Goal: Task Accomplishment & Management: Manage account settings

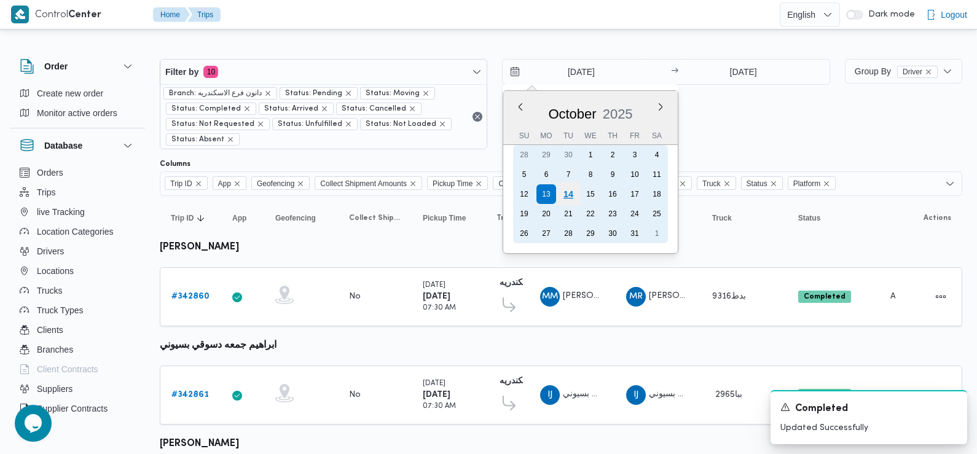
click at [567, 192] on div "14" at bounding box center [568, 194] width 23 height 23
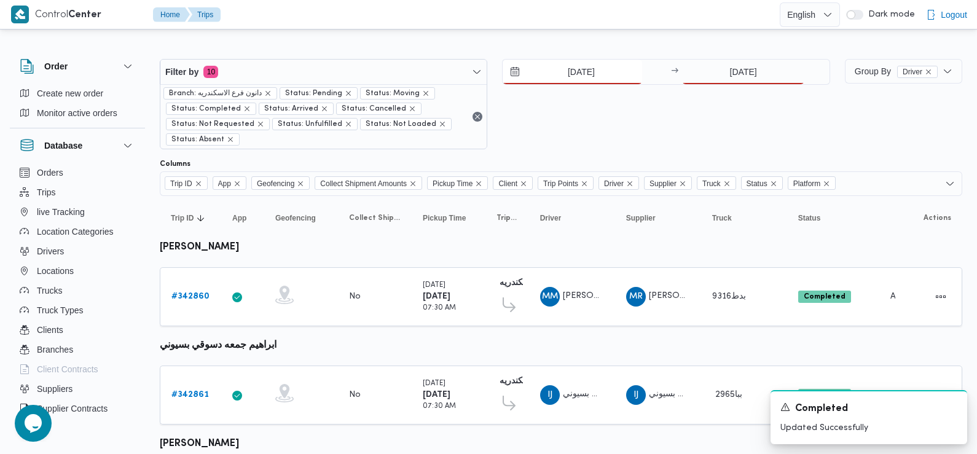
type input "[DATE]"
click at [754, 62] on input "[DATE]" at bounding box center [743, 72] width 122 height 25
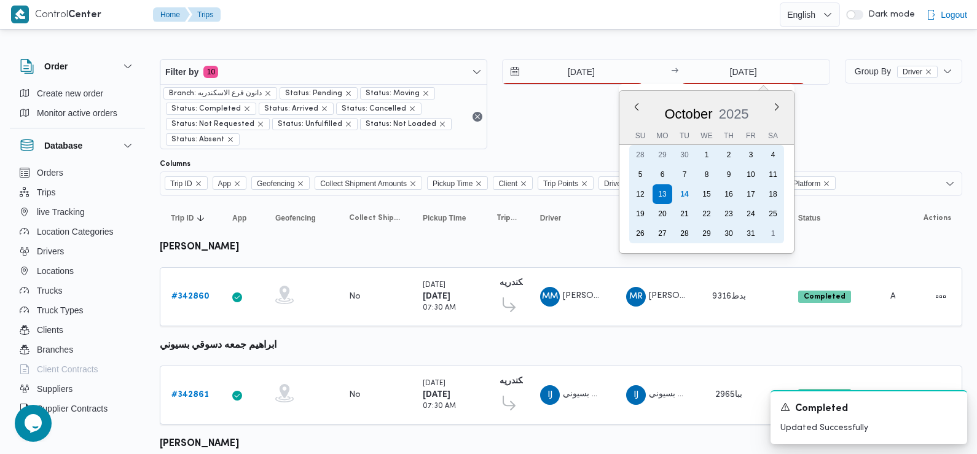
drag, startPoint x: 758, startPoint y: 73, endPoint x: 683, endPoint y: 194, distance: 142.4
click at [686, 195] on div "14" at bounding box center [685, 194] width 20 height 20
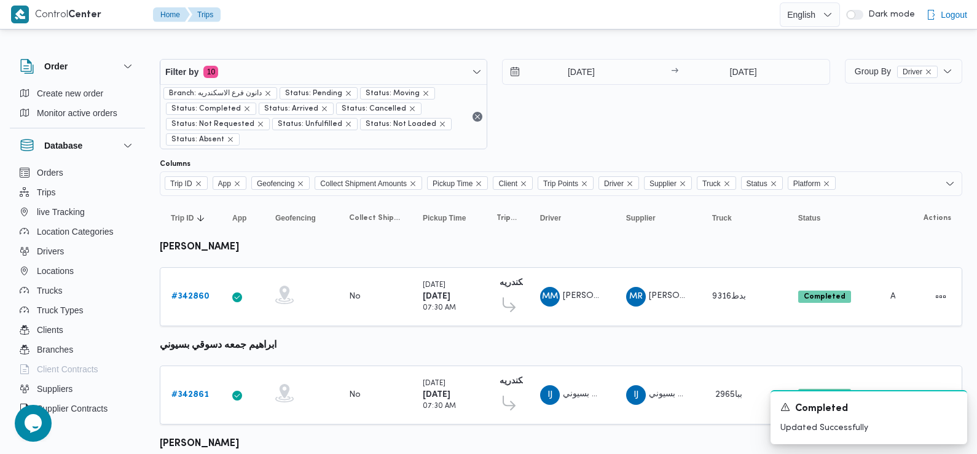
click at [683, 194] on div "Trip ID App Geofencing Collect Shipment Amounts Pickup Time Client Trip Points …" at bounding box center [561, 183] width 803 height 25
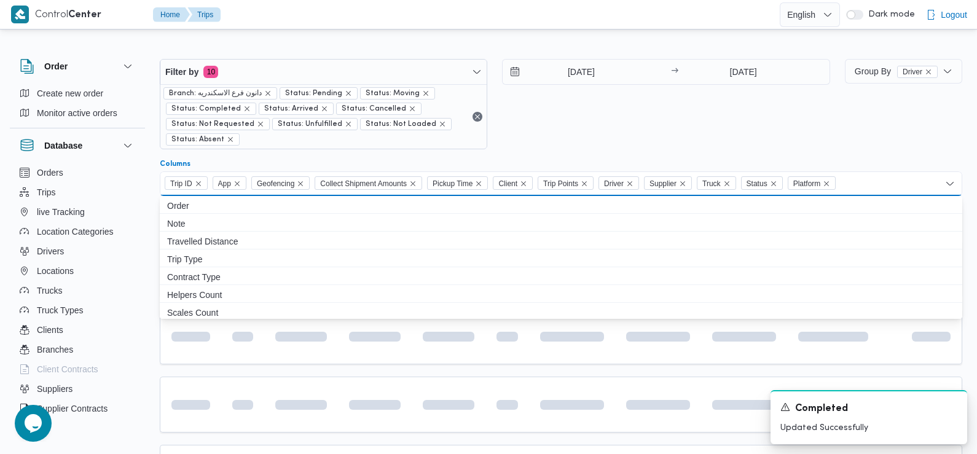
type input "[DATE]"
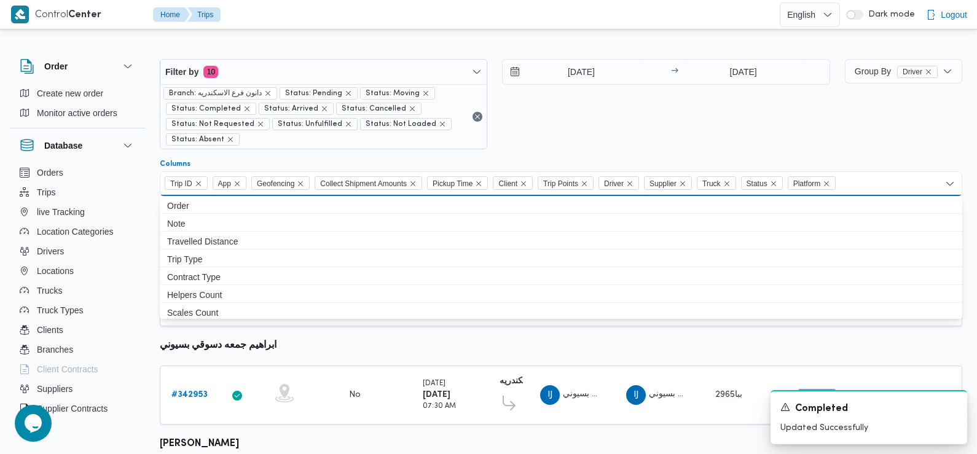
click at [615, 117] on div "[DATE] → [DATE]" at bounding box center [666, 104] width 328 height 90
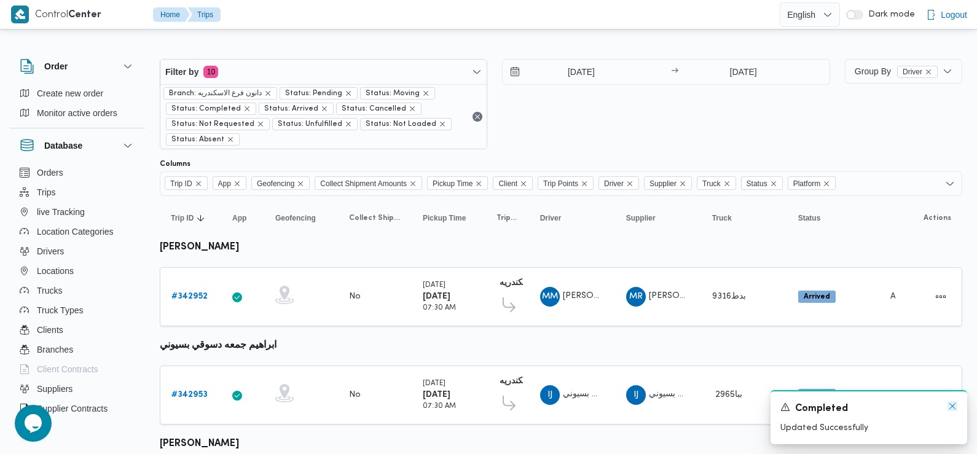
click at [955, 409] on icon "Dismiss toast" at bounding box center [953, 406] width 10 height 10
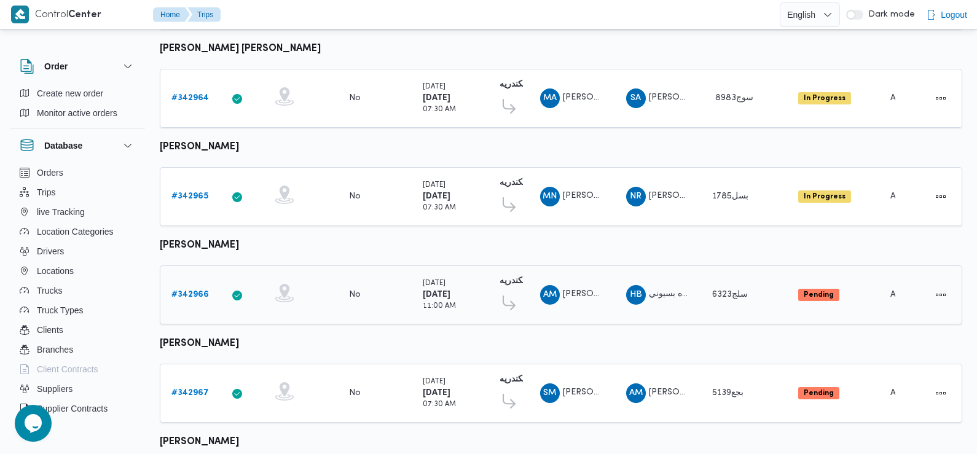
scroll to position [980, 0]
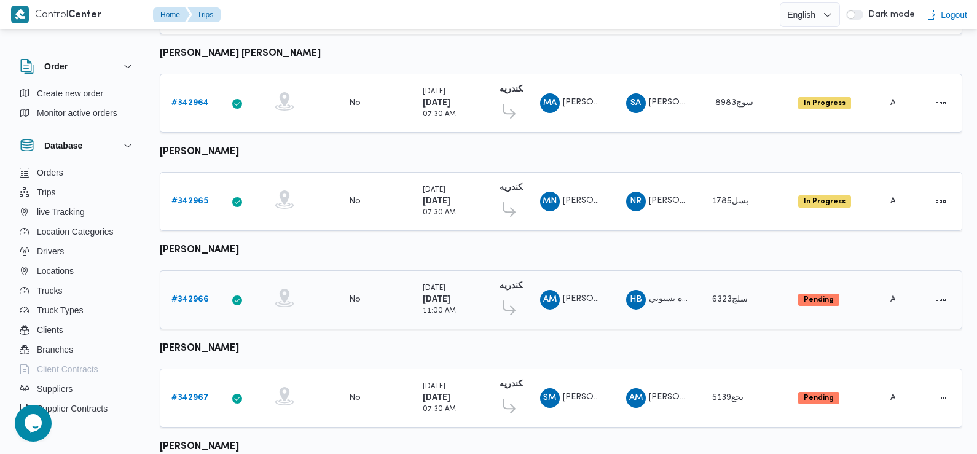
click at [190, 296] on b "# 342966" at bounding box center [189, 300] width 37 height 8
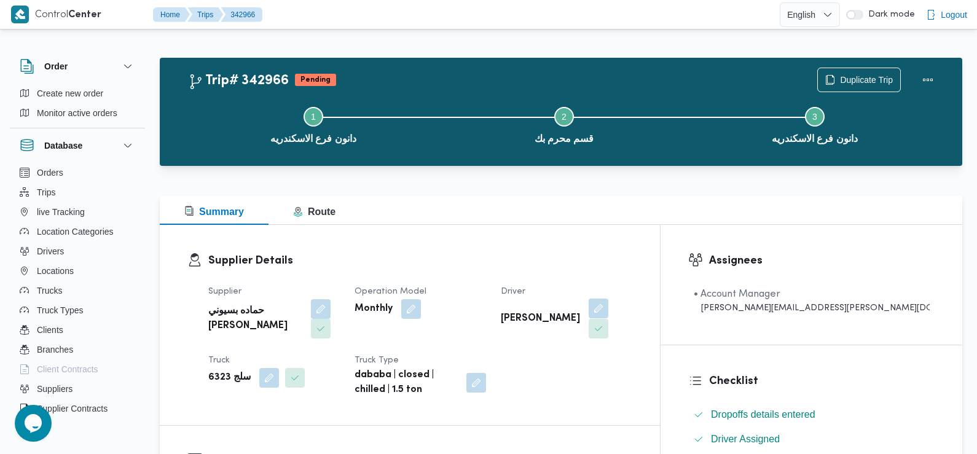
click at [609, 299] on span at bounding box center [596, 309] width 26 height 20
click at [609, 317] on button "button" at bounding box center [599, 309] width 20 height 20
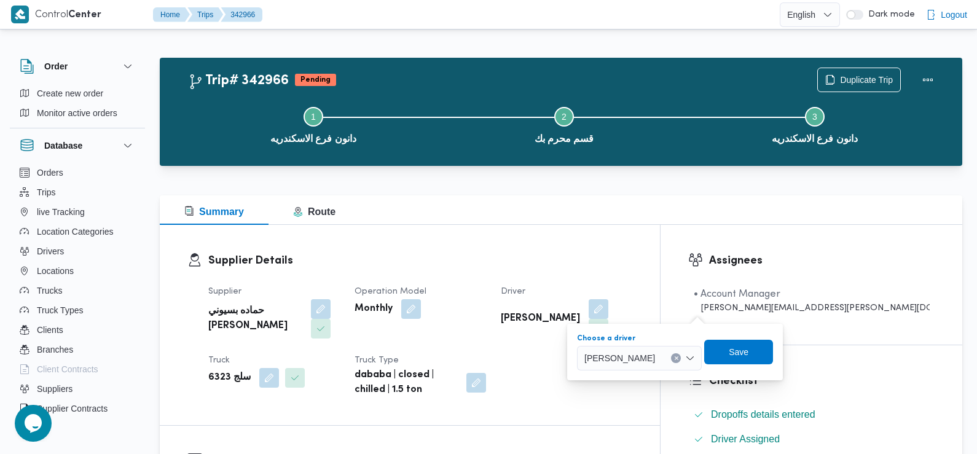
click at [643, 368] on div "[PERSON_NAME]" at bounding box center [639, 358] width 125 height 25
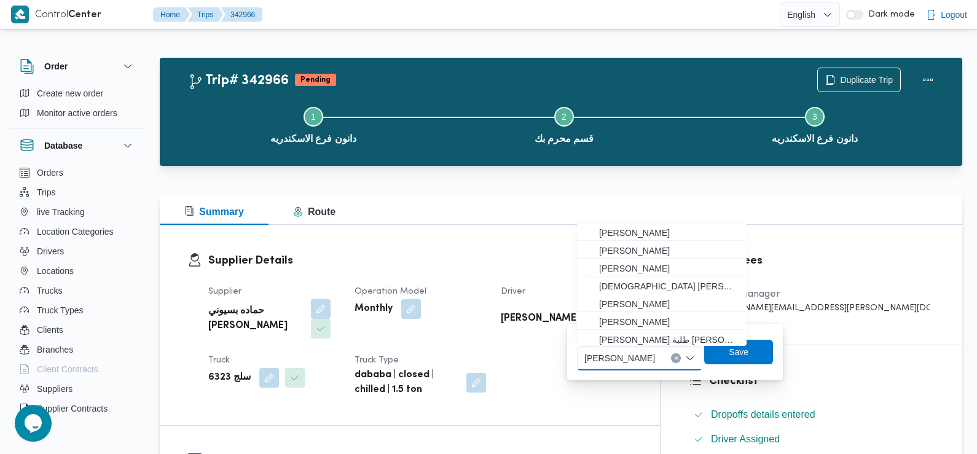
scroll to position [37, 0]
click at [640, 362] on span "[PERSON_NAME]" at bounding box center [620, 358] width 71 height 14
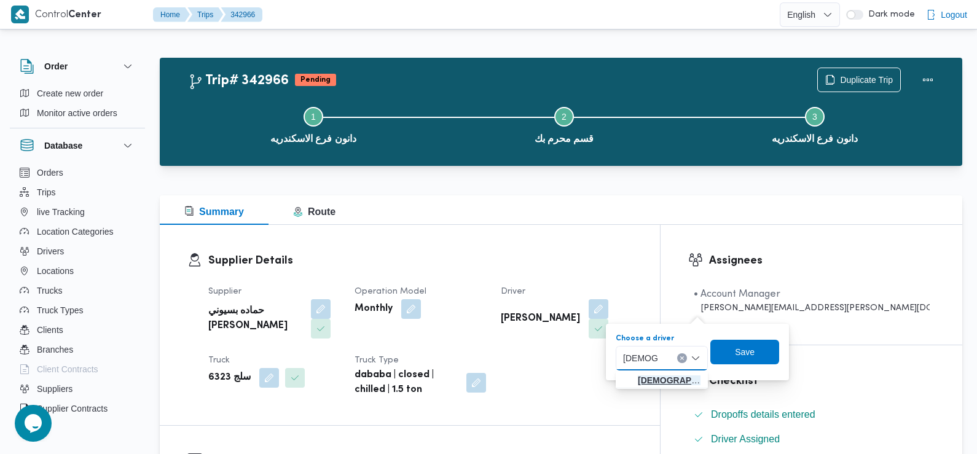
type input "[DEMOGRAPHIC_DATA] عما"
click at [648, 382] on span "[DEMOGRAPHIC_DATA] عما د [PERSON_NAME]" at bounding box center [669, 380] width 63 height 15
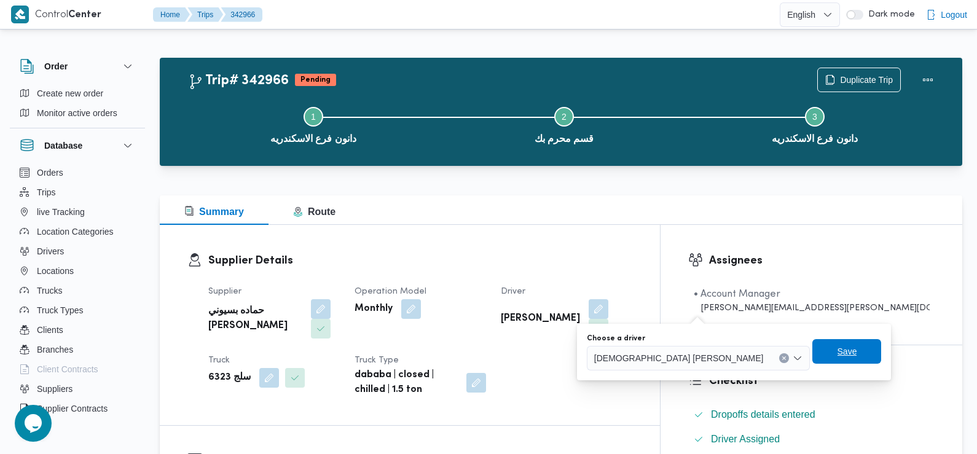
click at [813, 359] on span "Save" at bounding box center [847, 351] width 69 height 25
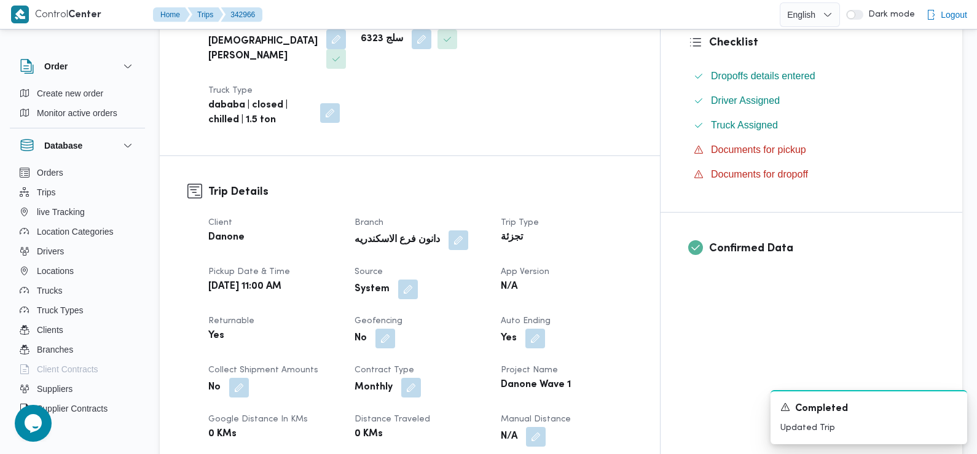
scroll to position [373, 0]
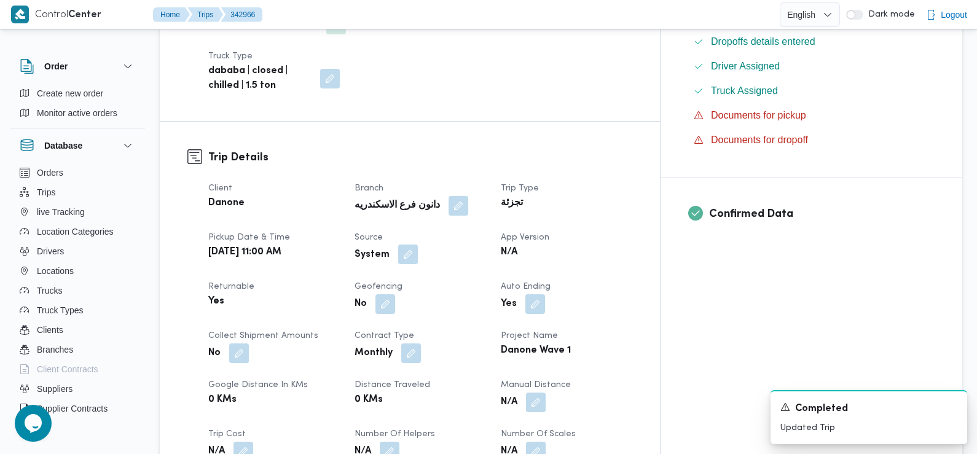
click at [418, 245] on button "button" at bounding box center [408, 255] width 20 height 20
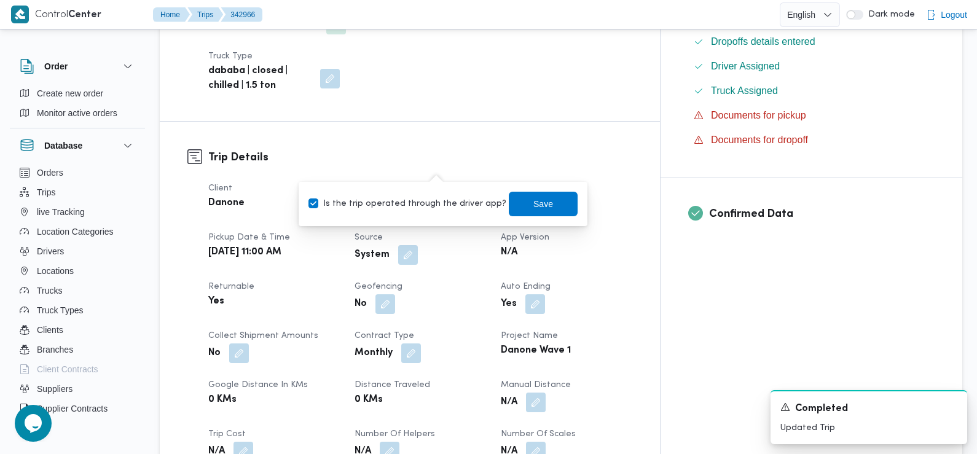
click at [439, 202] on label "Is the trip operated through the driver app?" at bounding box center [408, 204] width 198 height 15
checkbox input "false"
click at [509, 207] on span "Save" at bounding box center [543, 203] width 69 height 25
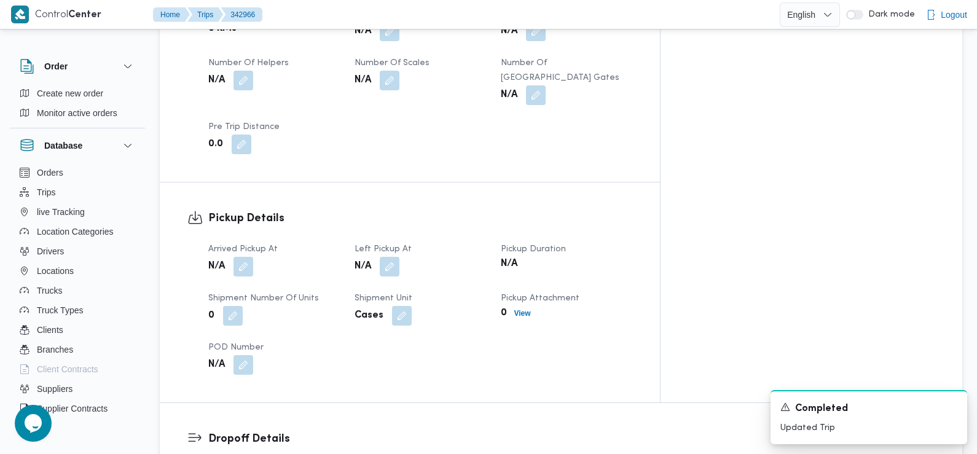
scroll to position [746, 0]
click at [240, 255] on button "button" at bounding box center [244, 265] width 20 height 20
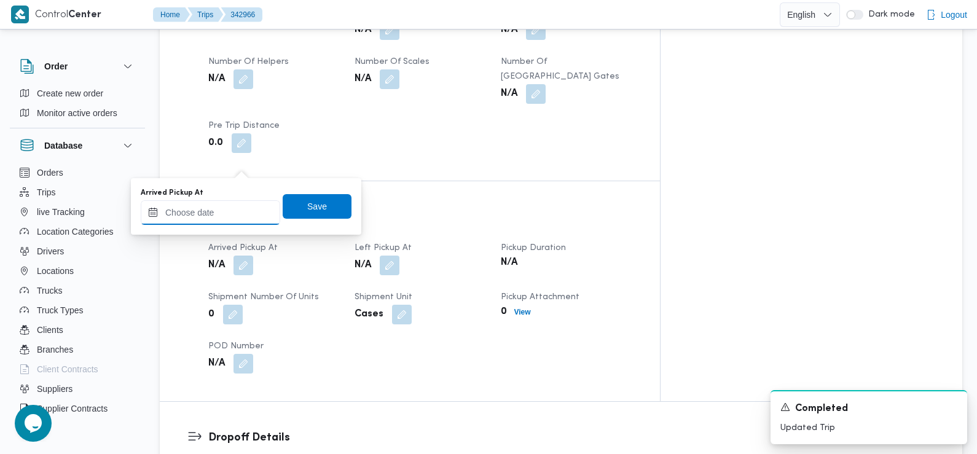
click at [239, 213] on input "Arrived Pickup At" at bounding box center [211, 212] width 140 height 25
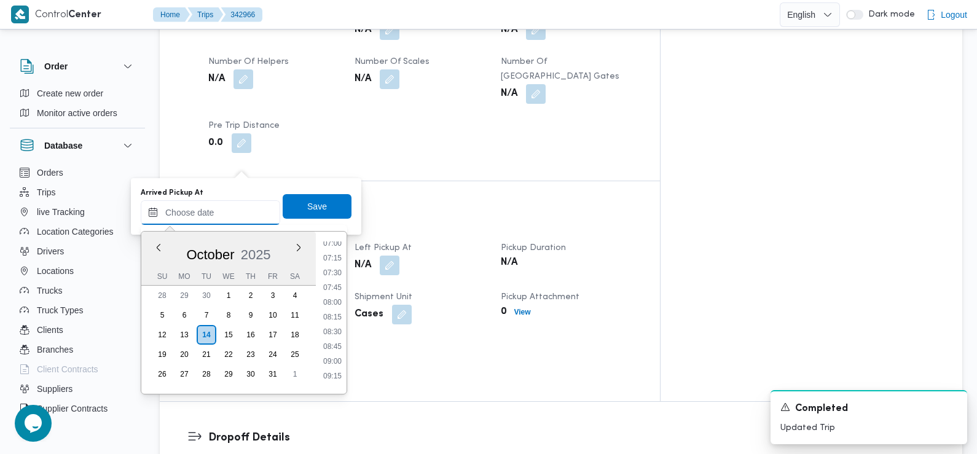
scroll to position [416, 0]
click at [336, 276] on li "07:30" at bounding box center [332, 274] width 28 height 12
type input "[DATE] 07:30"
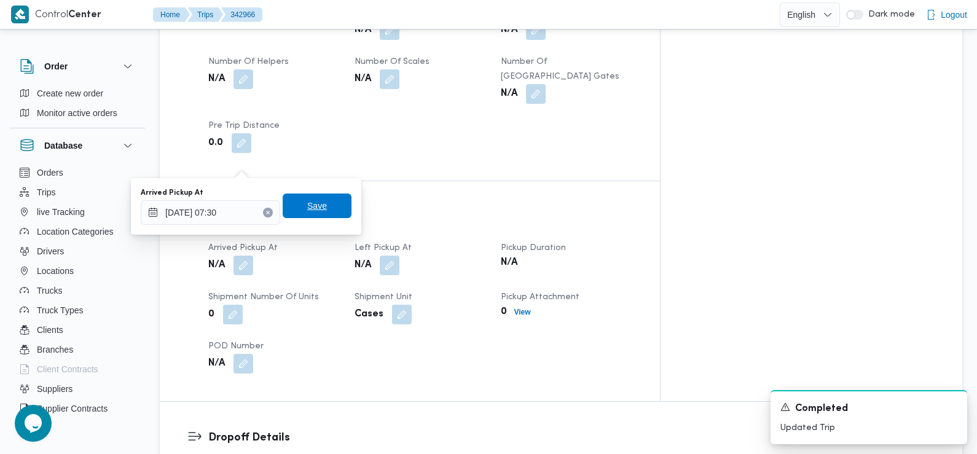
click at [326, 217] on span "Save" at bounding box center [317, 206] width 69 height 25
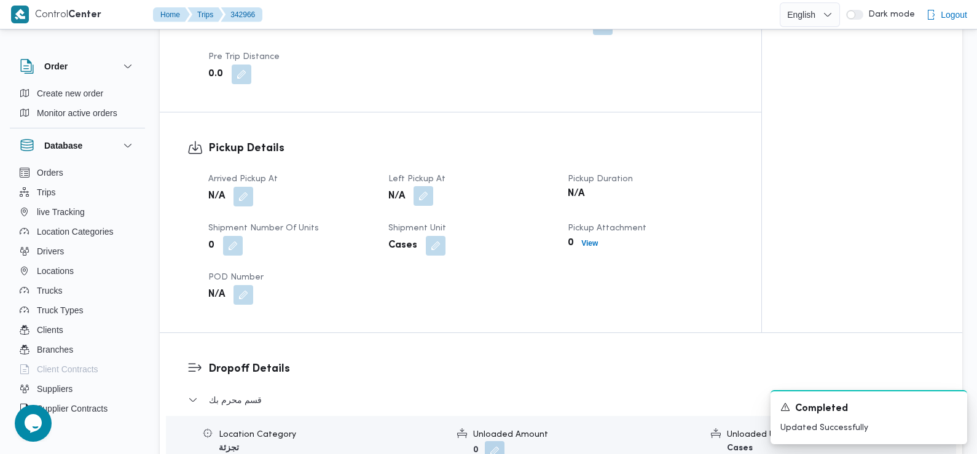
click at [422, 186] on button "button" at bounding box center [424, 196] width 20 height 20
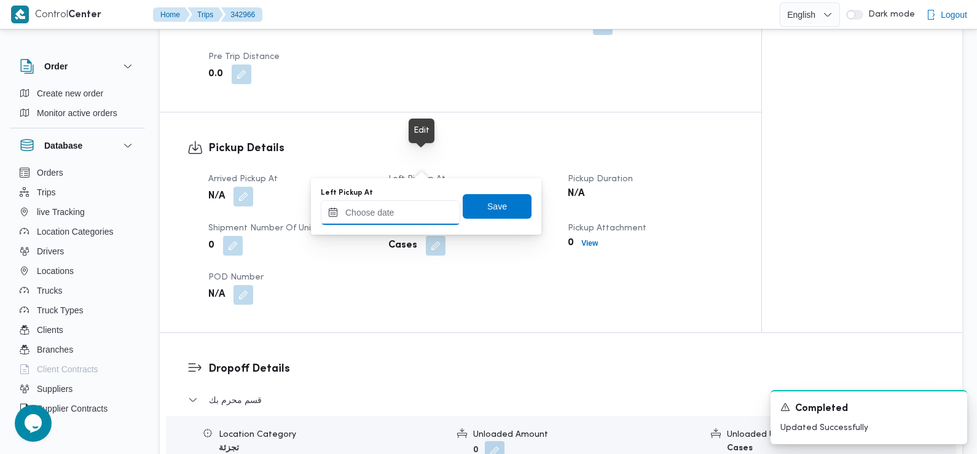
click at [412, 215] on input "Left Pickup At" at bounding box center [391, 212] width 140 height 25
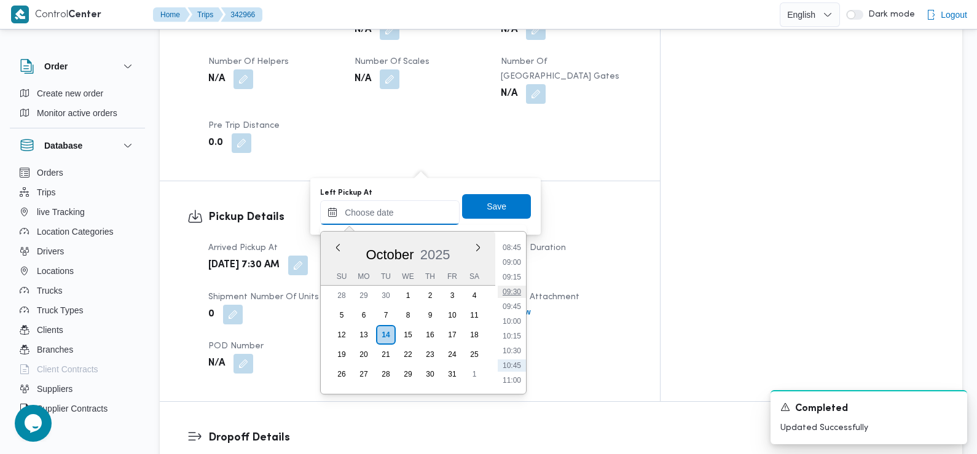
scroll to position [510, 0]
click at [516, 281] on li "09:15" at bounding box center [512, 283] width 28 height 12
type input "[DATE] 09:15"
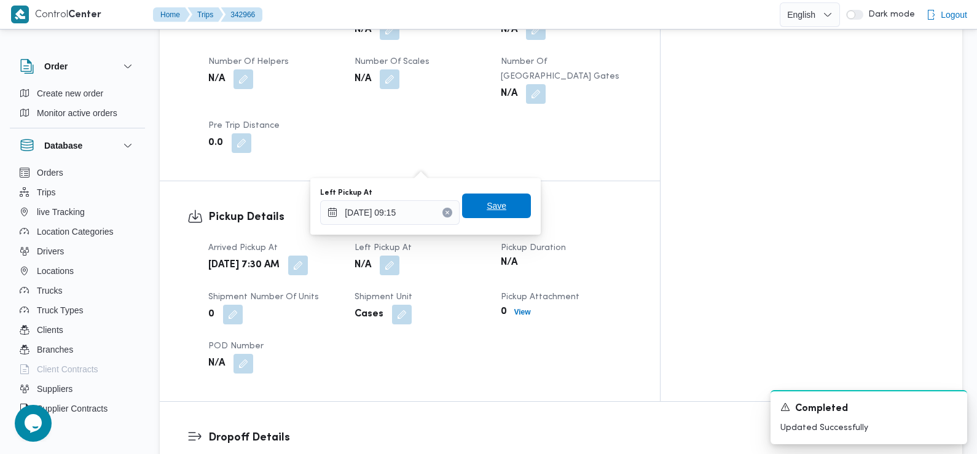
click at [510, 205] on span "Save" at bounding box center [496, 206] width 69 height 25
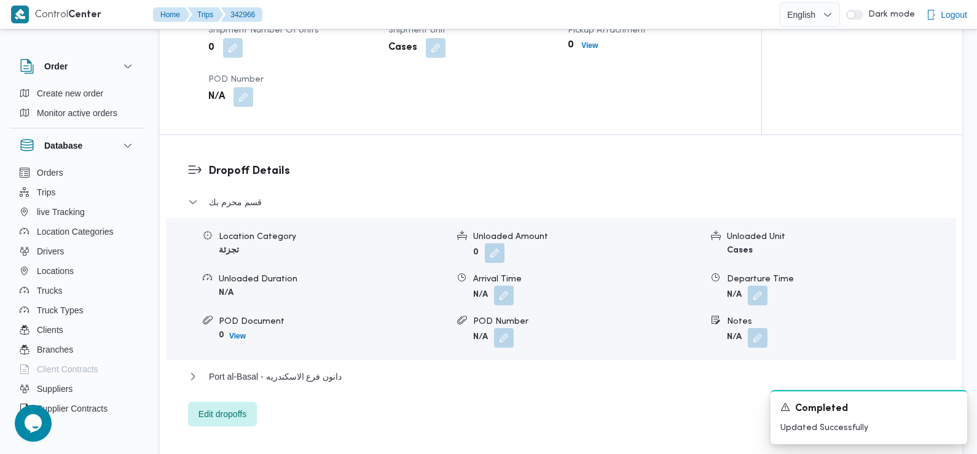
scroll to position [951, 0]
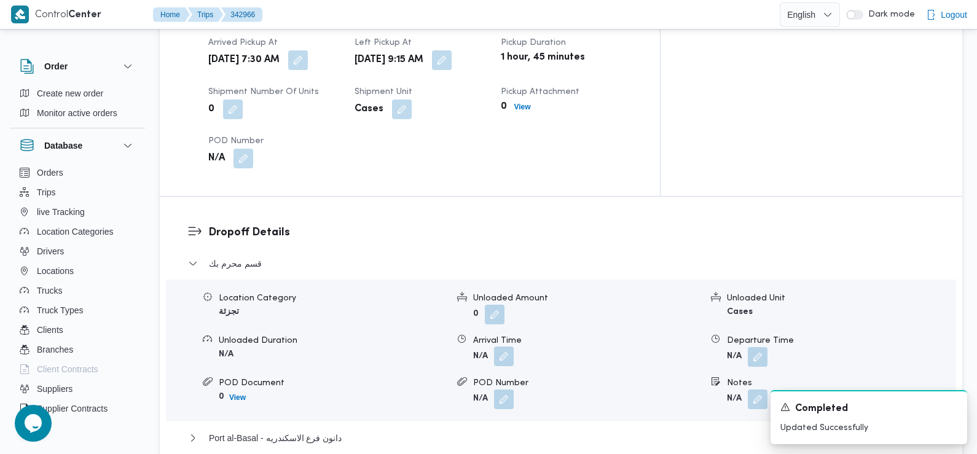
click at [507, 347] on button "button" at bounding box center [504, 357] width 20 height 20
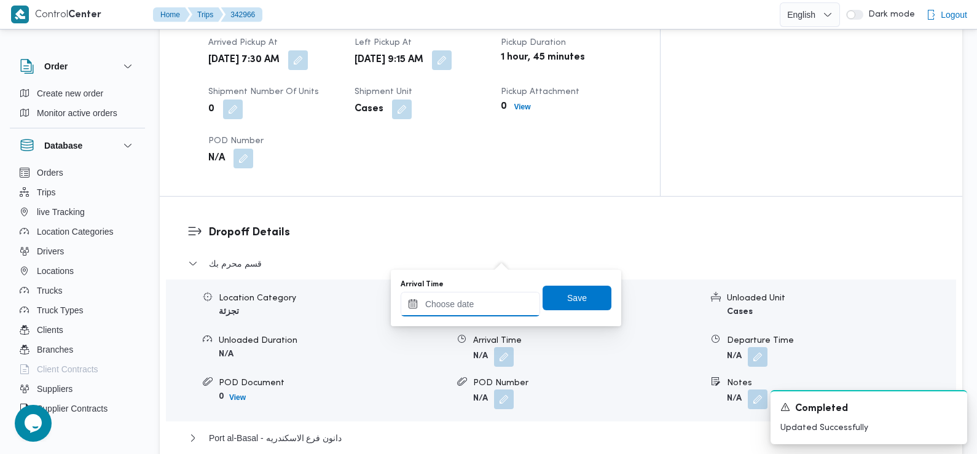
click at [488, 311] on input "Arrival Time" at bounding box center [471, 304] width 140 height 25
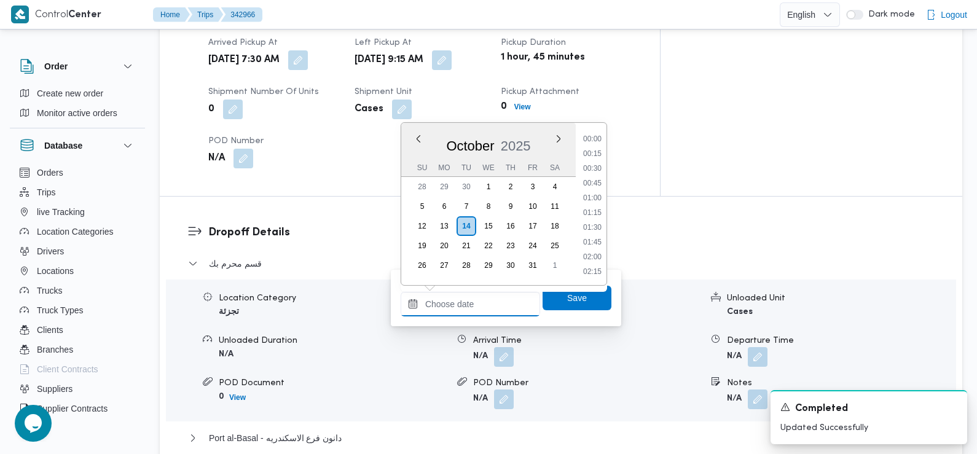
scroll to position [559, 0]
click at [596, 140] on li "09:30" at bounding box center [592, 140] width 28 height 12
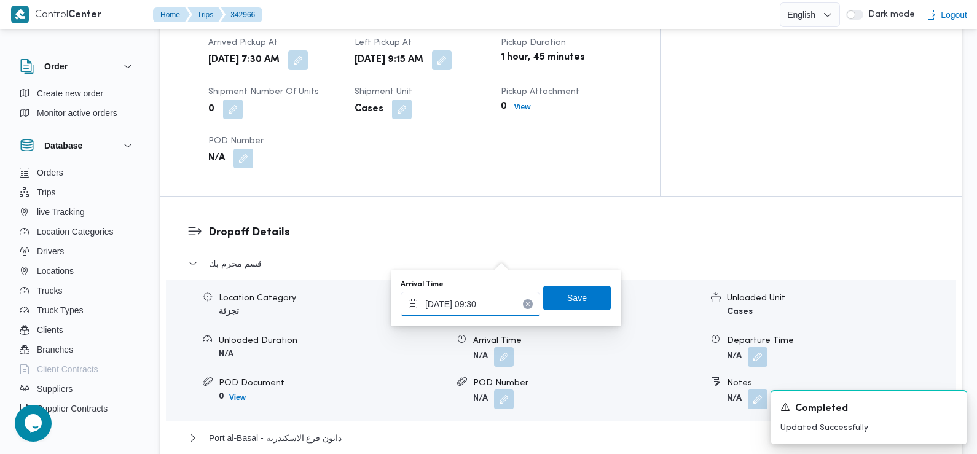
type input "[DATE] 09:30"
click at [578, 291] on span "Save" at bounding box center [577, 297] width 69 height 25
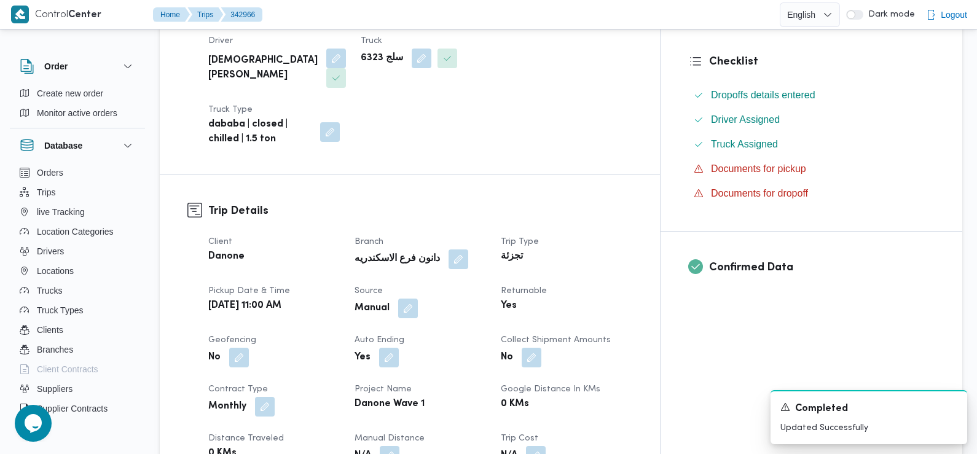
scroll to position [0, 0]
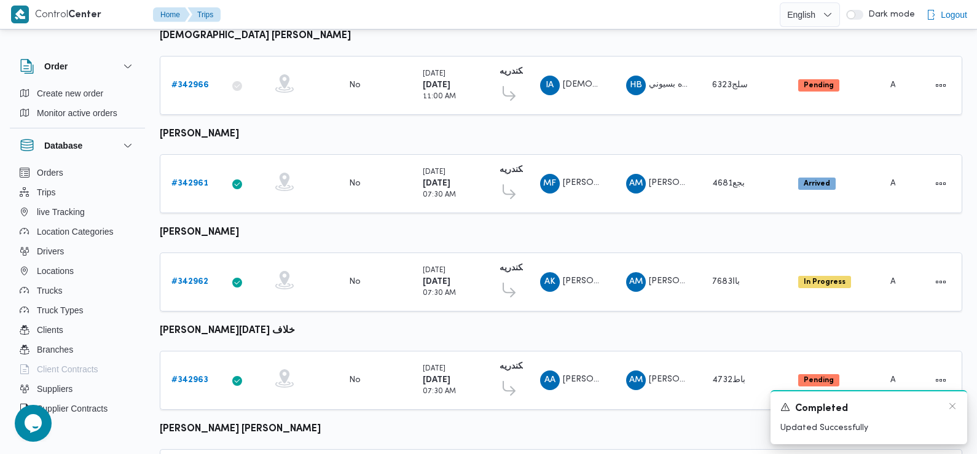
scroll to position [1048, 0]
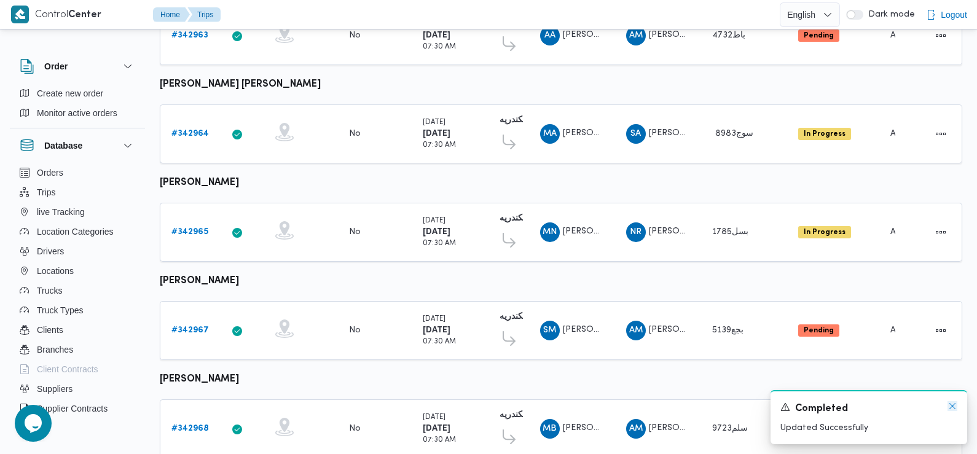
click at [955, 410] on icon "Dismiss toast" at bounding box center [953, 406] width 10 height 10
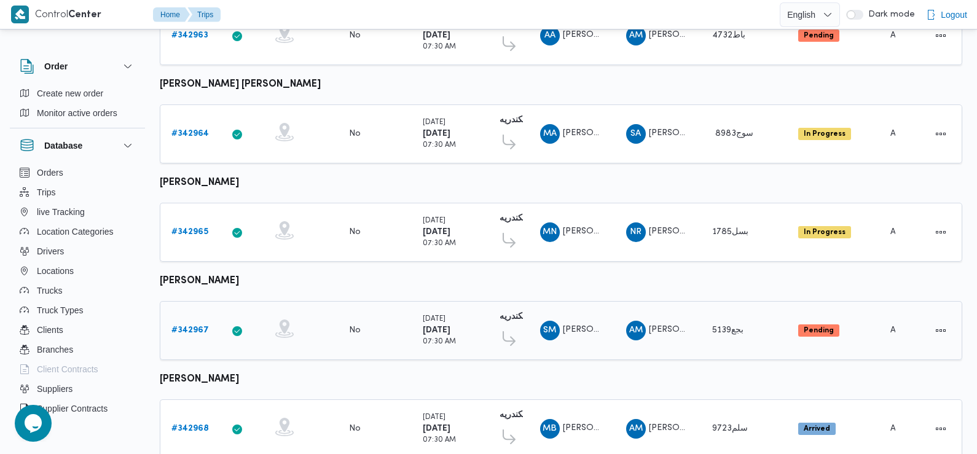
scroll to position [1079, 0]
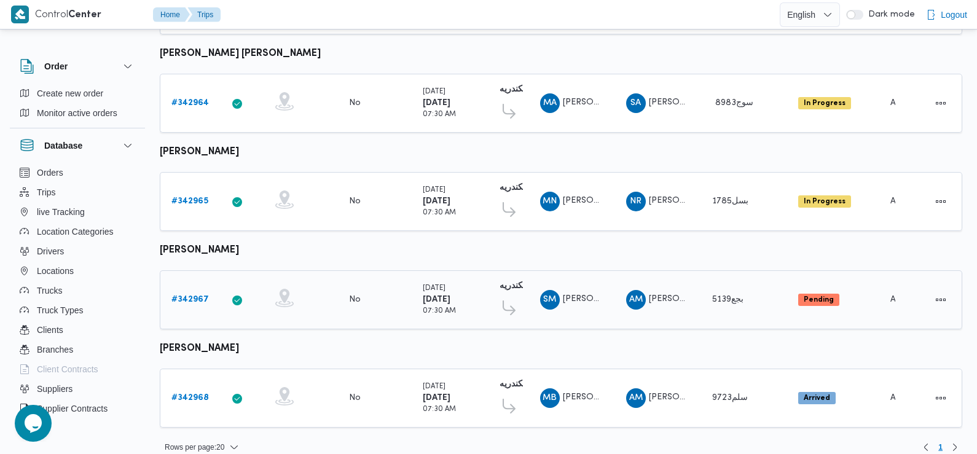
click at [193, 293] on link "# 342967" at bounding box center [189, 300] width 37 height 15
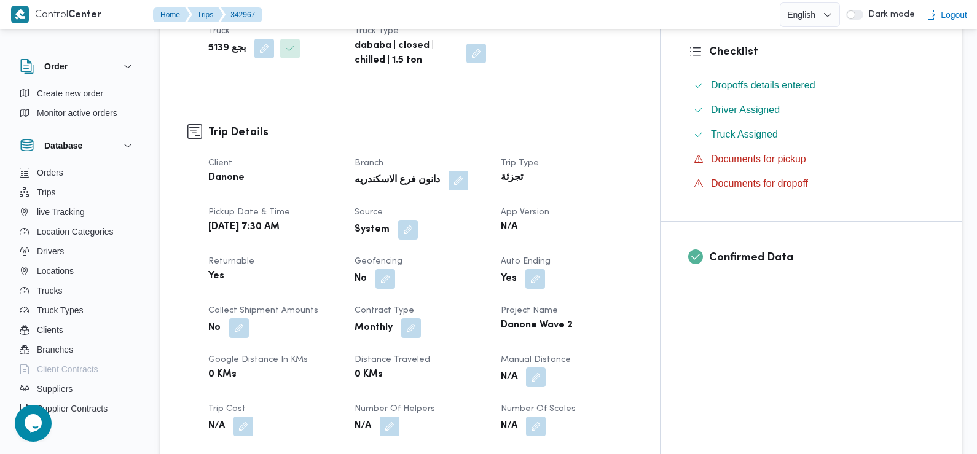
scroll to position [332, 0]
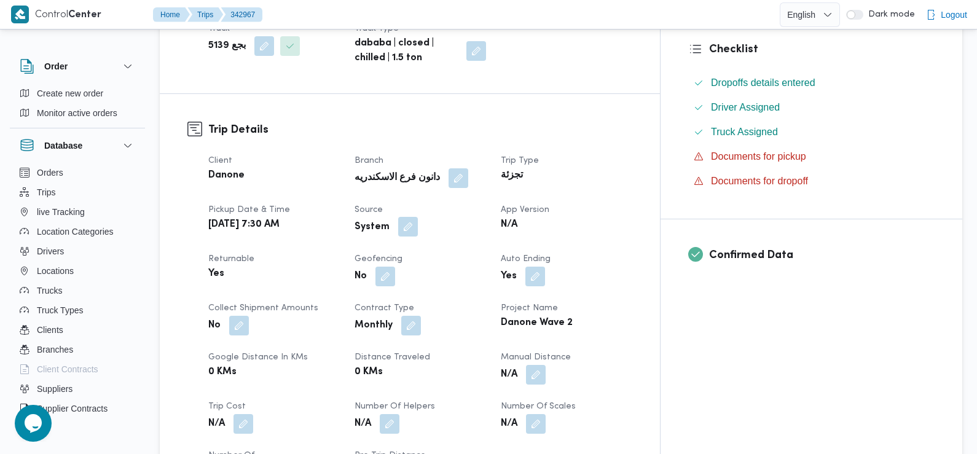
click at [418, 217] on button "button" at bounding box center [408, 227] width 20 height 20
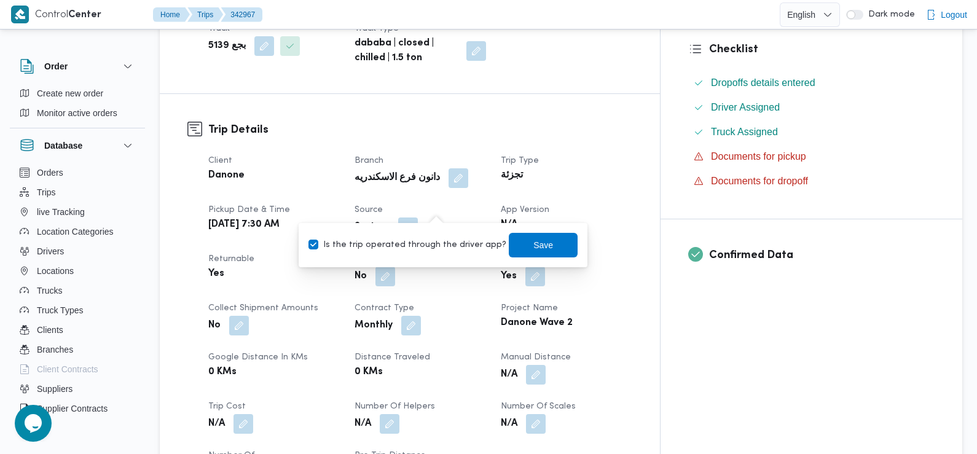
click at [416, 245] on label "Is the trip operated through the driver app?" at bounding box center [408, 245] width 198 height 15
checkbox input "false"
click at [534, 242] on span "Save" at bounding box center [544, 244] width 20 height 15
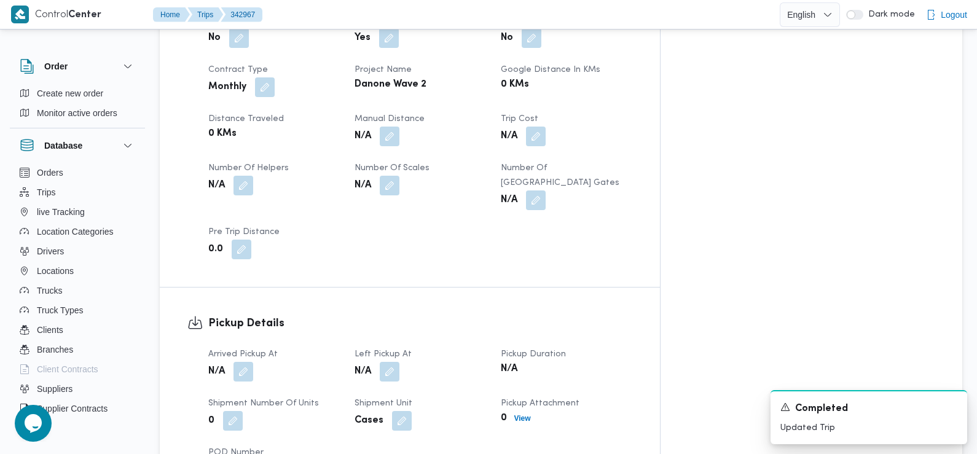
scroll to position [573, 0]
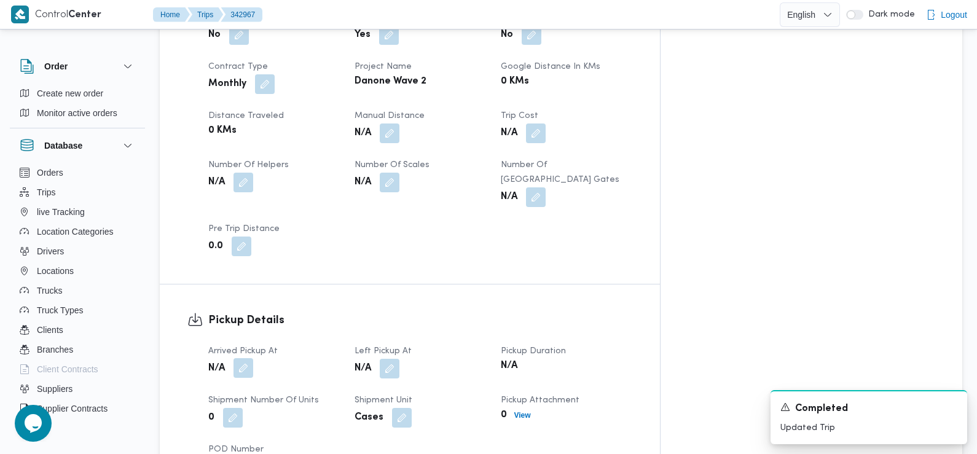
click at [242, 358] on button "button" at bounding box center [244, 368] width 20 height 20
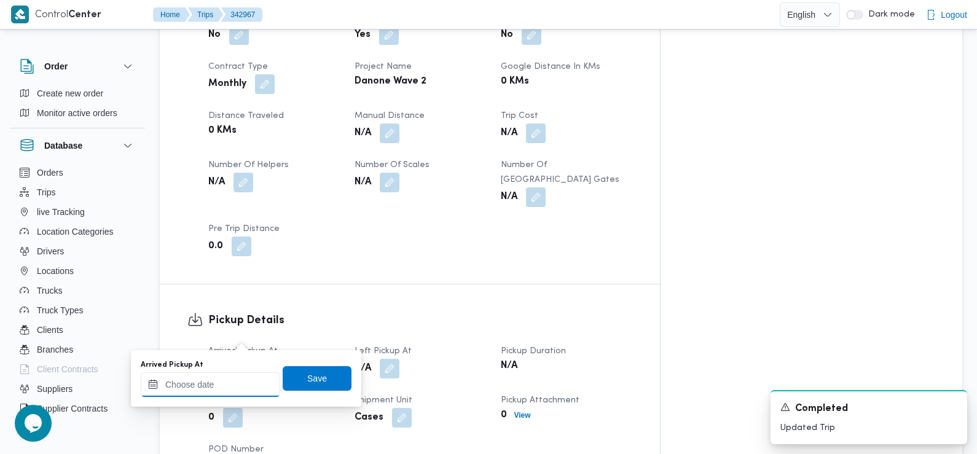
click at [240, 377] on div at bounding box center [211, 384] width 140 height 25
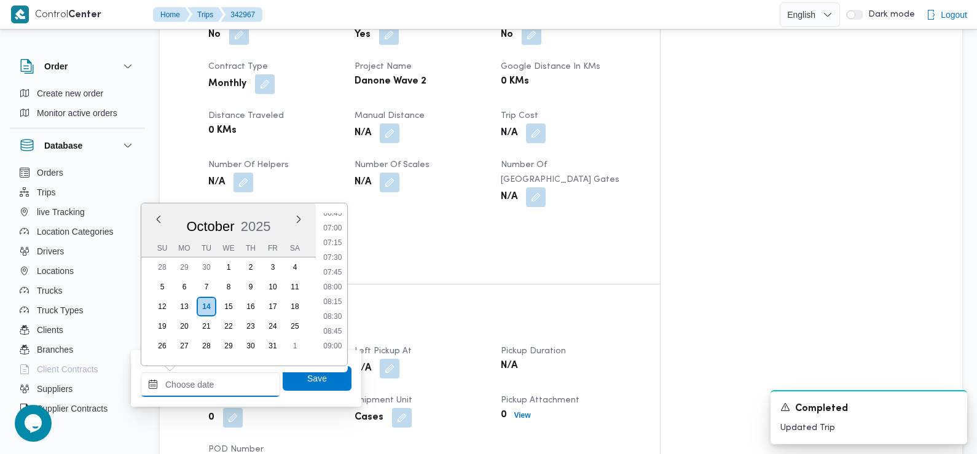
scroll to position [382, 0]
click at [333, 263] on li "07:15" at bounding box center [332, 265] width 28 height 12
type input "[DATE] 07:15"
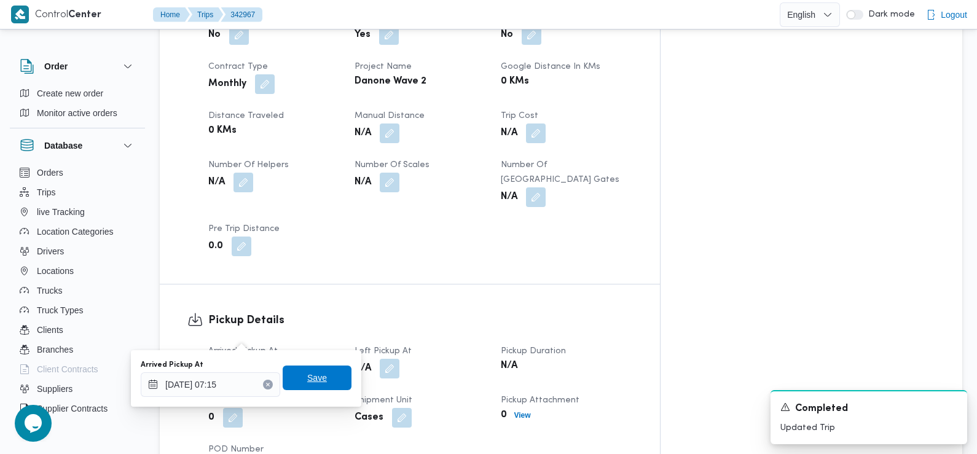
click at [317, 384] on span "Save" at bounding box center [317, 378] width 69 height 25
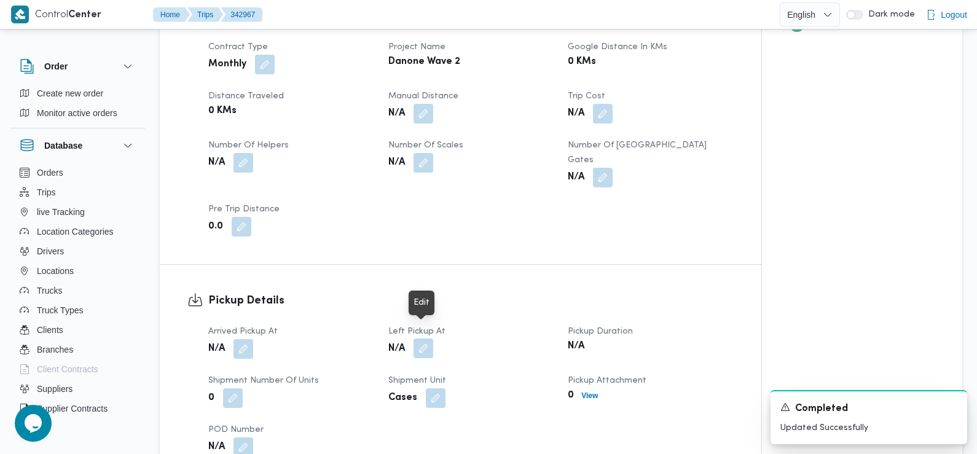
click at [426, 339] on button "button" at bounding box center [424, 349] width 20 height 20
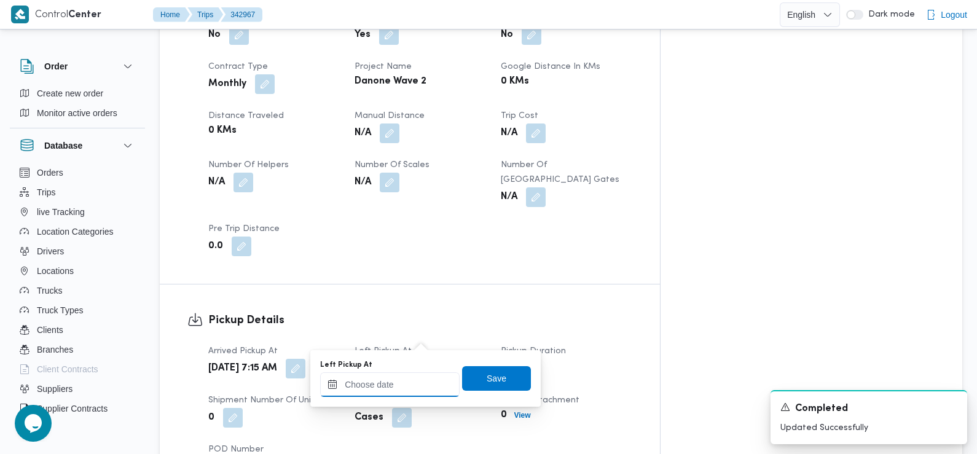
click at [418, 377] on input "Left Pickup At" at bounding box center [390, 384] width 140 height 25
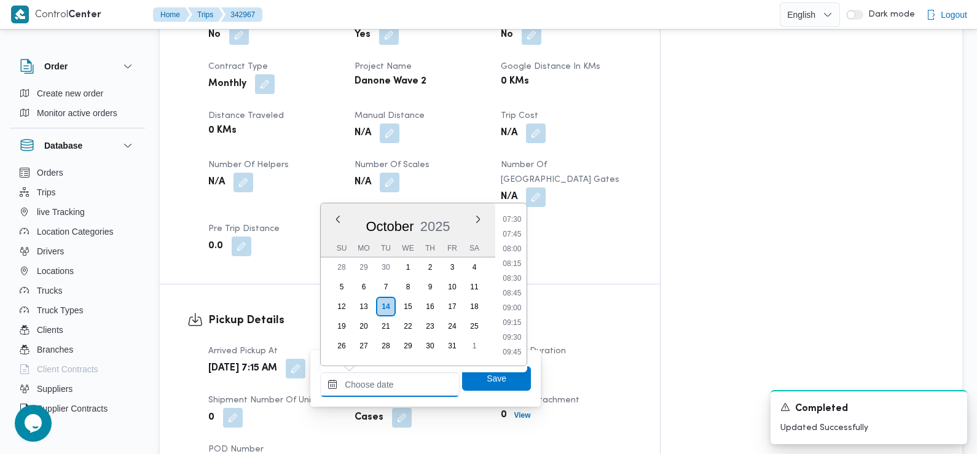
scroll to position [443, 0]
click at [516, 292] on li "08:45" at bounding box center [512, 292] width 28 height 12
type input "[DATE] 08:45"
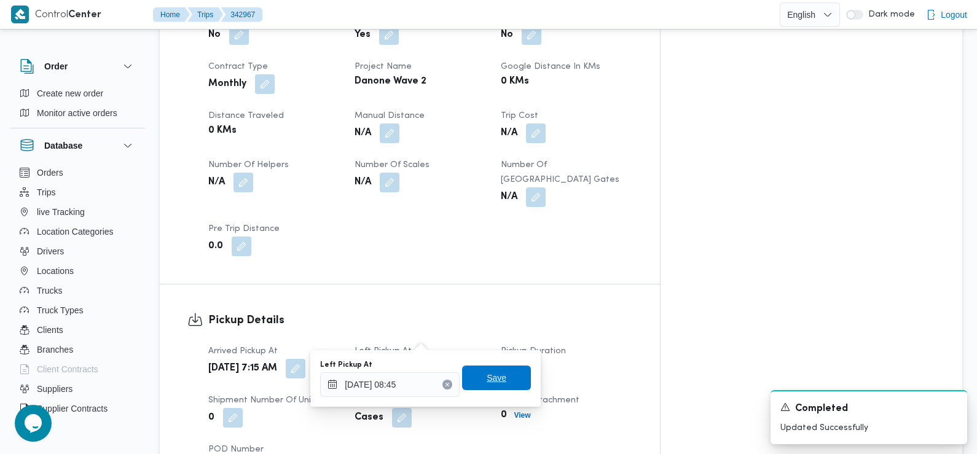
click at [506, 376] on span "Save" at bounding box center [496, 378] width 69 height 25
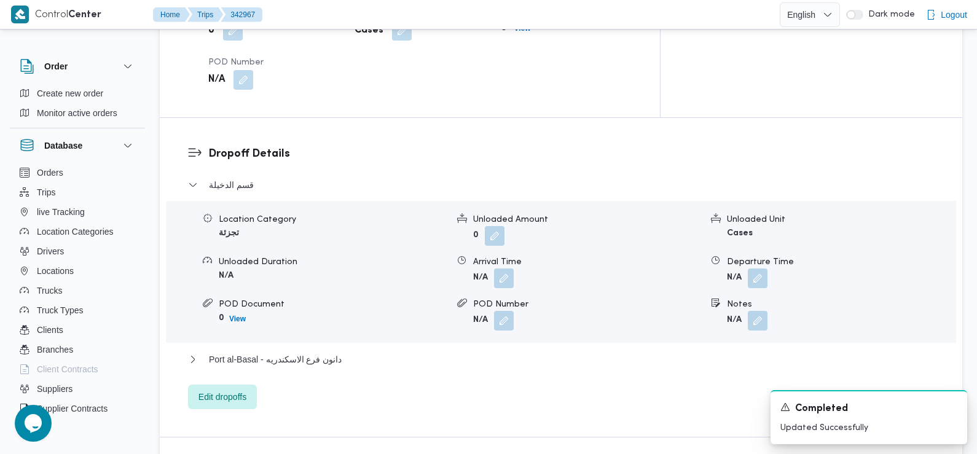
scroll to position [963, 0]
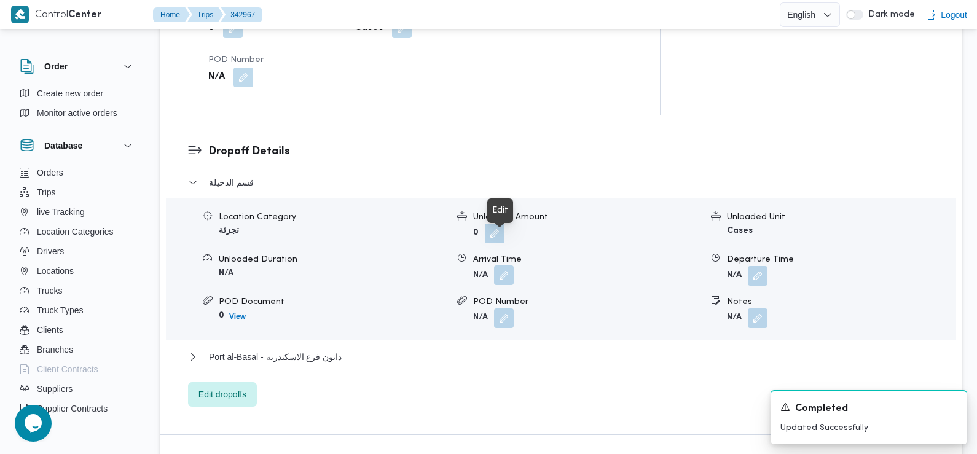
click at [499, 266] on button "button" at bounding box center [504, 276] width 20 height 20
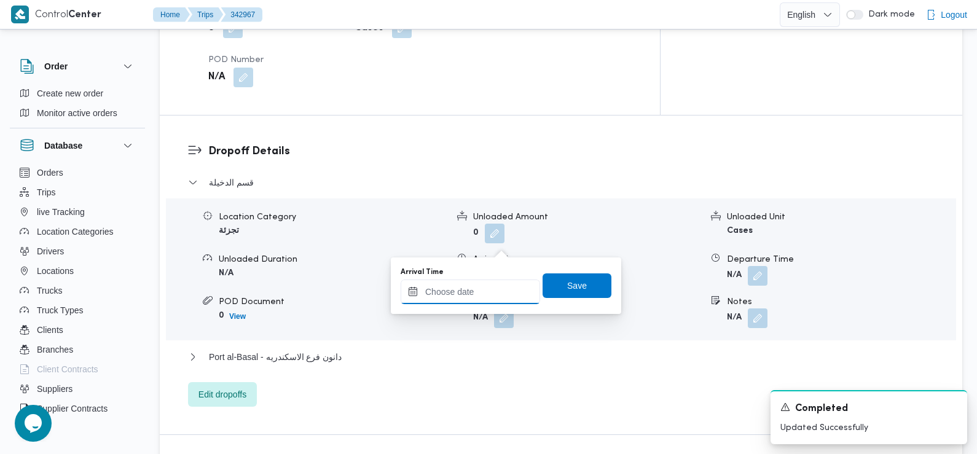
click at [491, 280] on input "Arrival Time" at bounding box center [471, 292] width 140 height 25
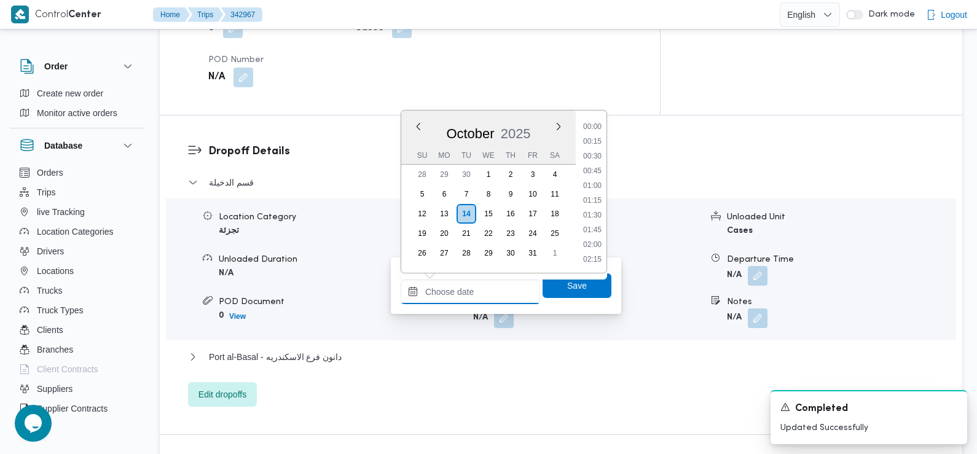
scroll to position [574, 0]
click at [594, 130] on li "09:45" at bounding box center [592, 128] width 28 height 12
type input "[DATE] 09:45"
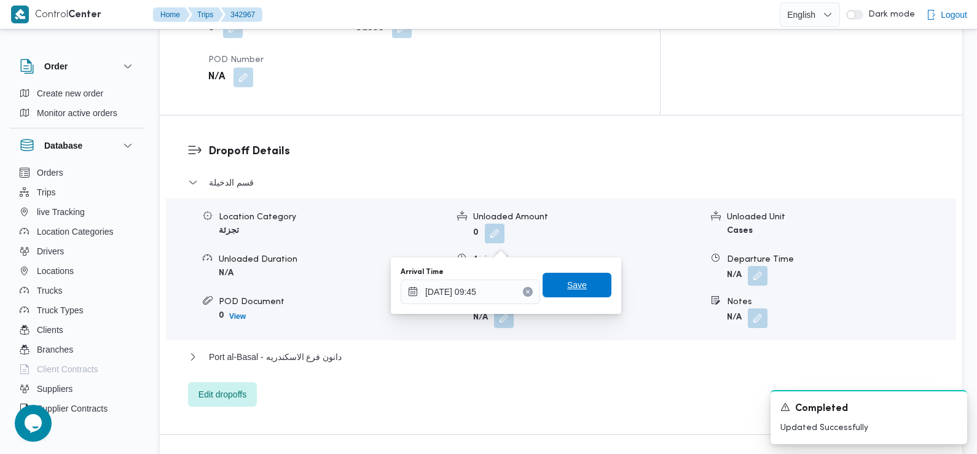
click at [573, 282] on span "Save" at bounding box center [577, 285] width 20 height 15
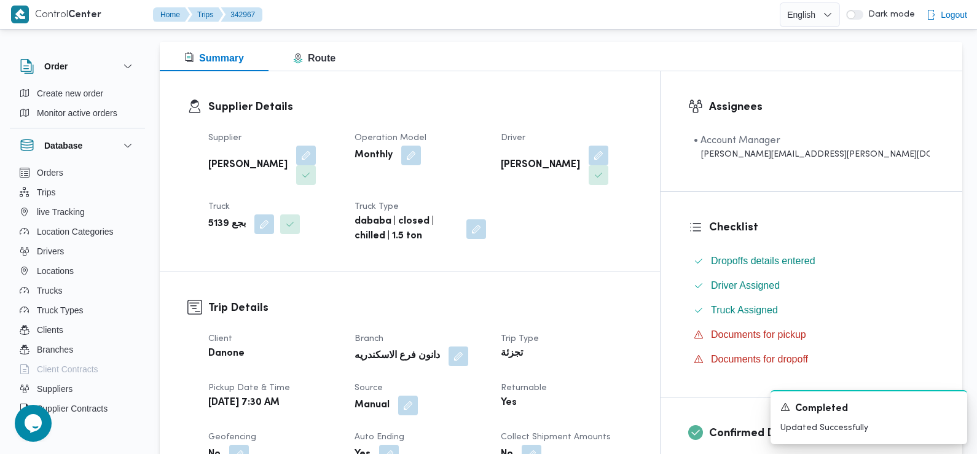
scroll to position [0, 0]
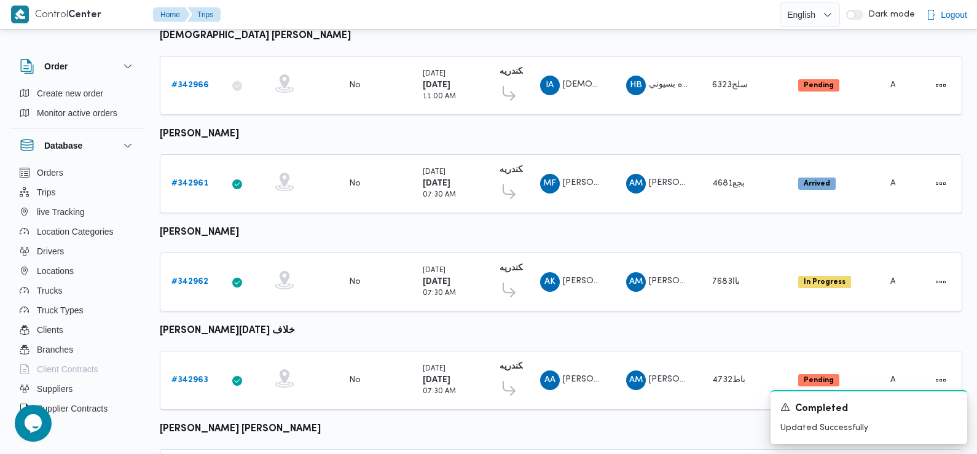
scroll to position [904, 0]
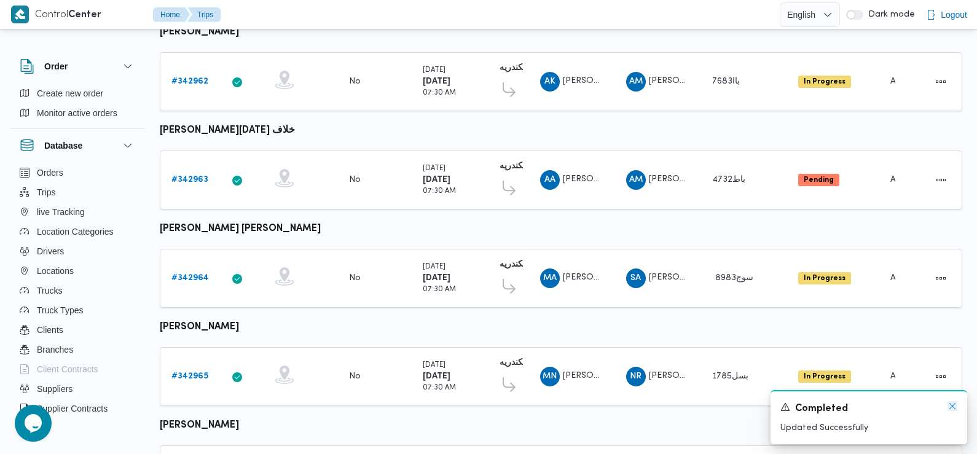
click at [950, 404] on icon "Dismiss toast" at bounding box center [953, 406] width 6 height 6
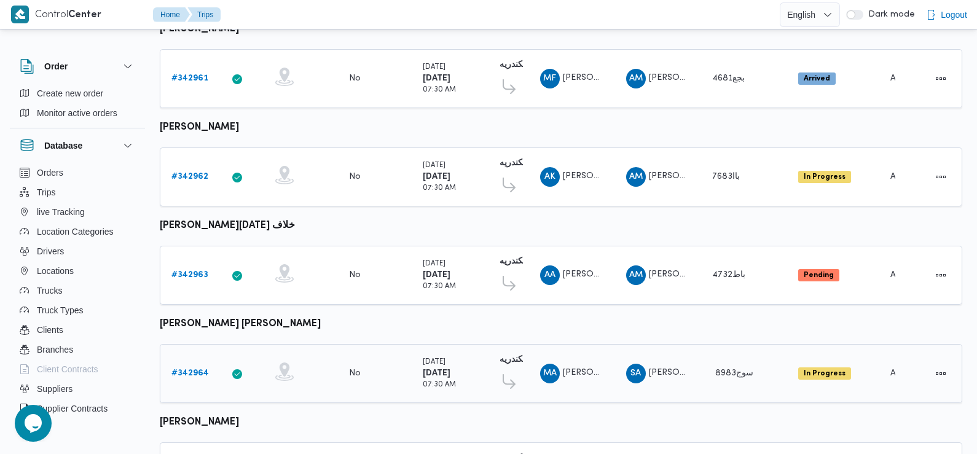
scroll to position [785, 0]
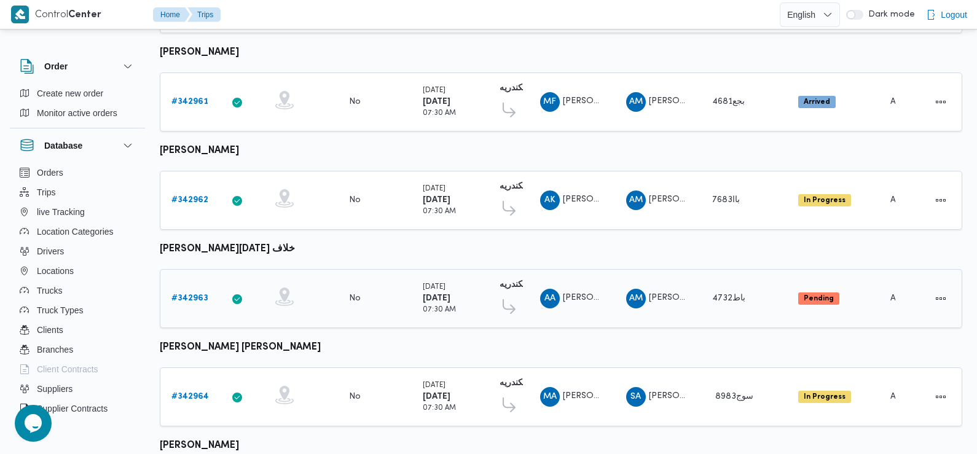
click at [184, 294] on b "# 342963" at bounding box center [189, 298] width 37 height 8
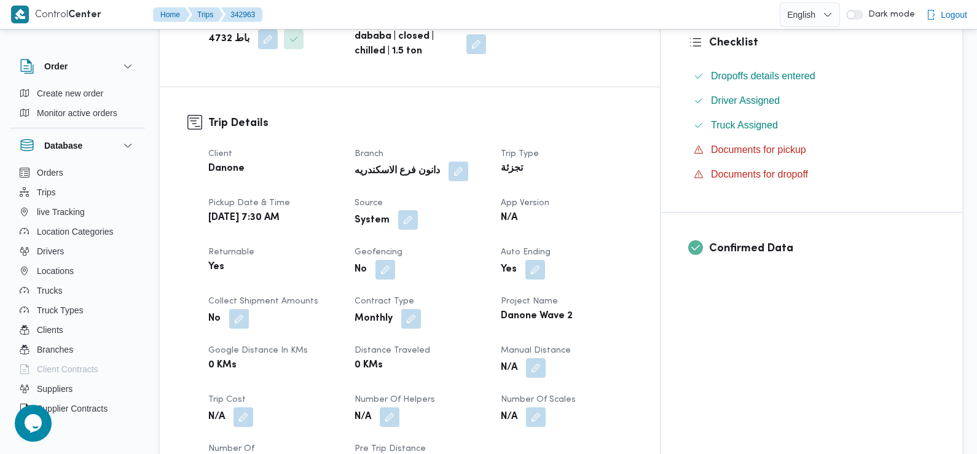
scroll to position [338, 0]
click at [418, 221] on button "button" at bounding box center [408, 221] width 20 height 20
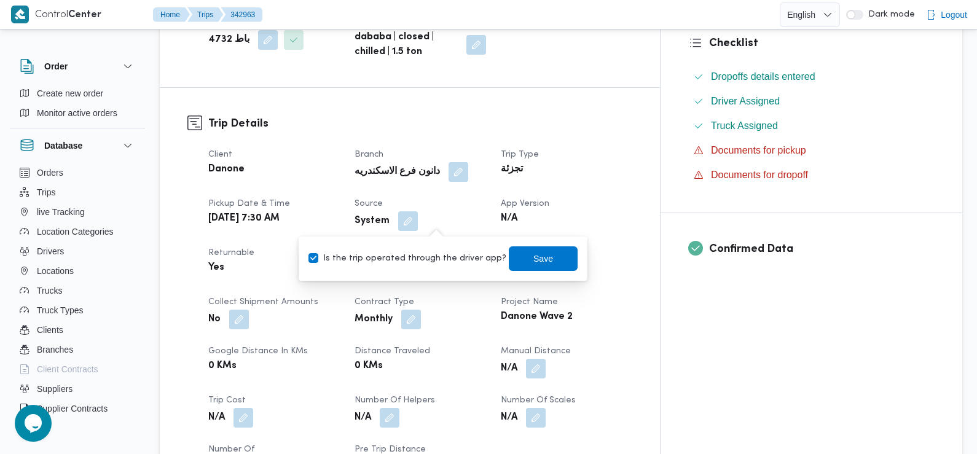
click at [439, 253] on label "Is the trip operated through the driver app?" at bounding box center [408, 258] width 198 height 15
checkbox input "false"
click at [509, 255] on span "Save" at bounding box center [543, 258] width 69 height 25
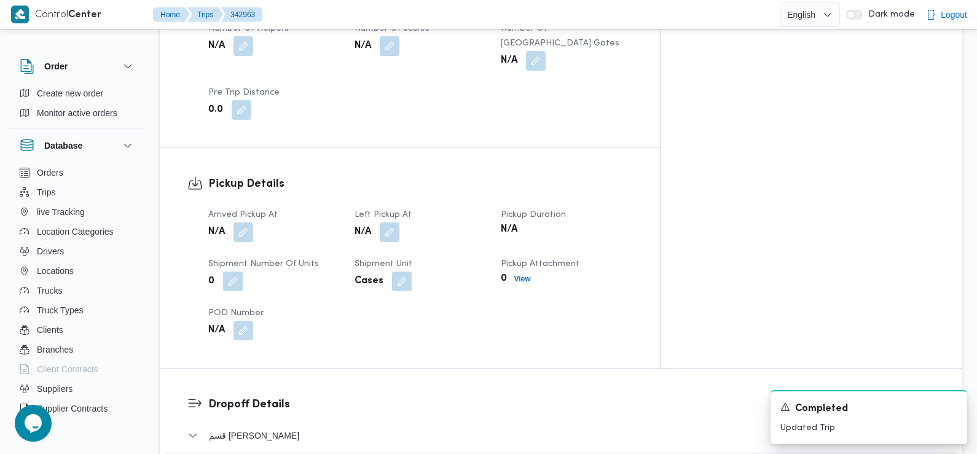
scroll to position [711, 0]
click at [242, 221] on button "button" at bounding box center [244, 231] width 20 height 20
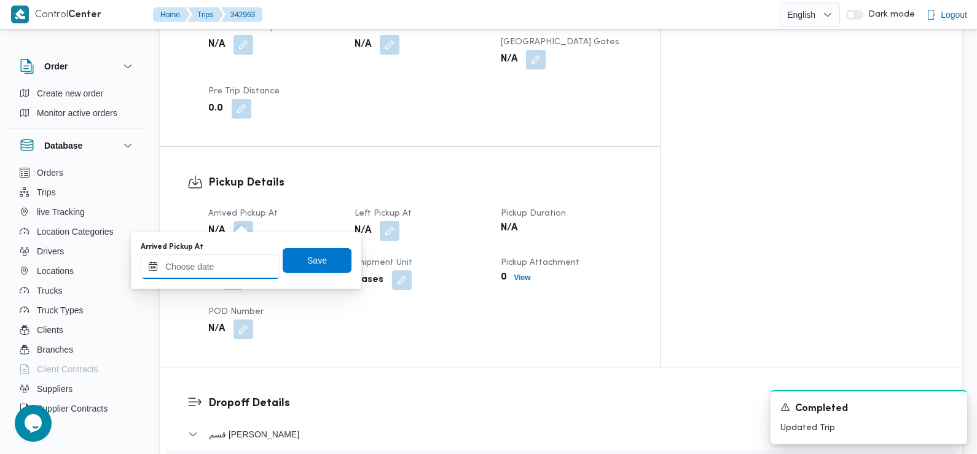
click at [243, 265] on input "Arrived Pickup At" at bounding box center [211, 266] width 140 height 25
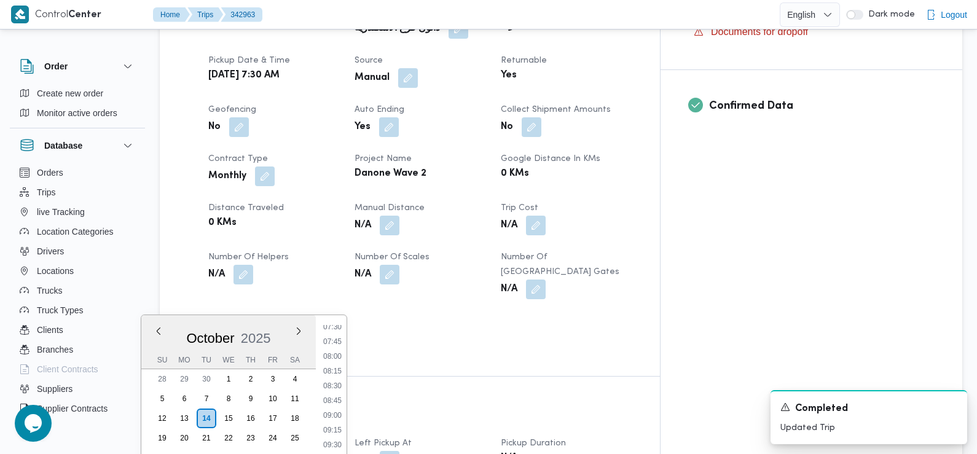
scroll to position [508, 0]
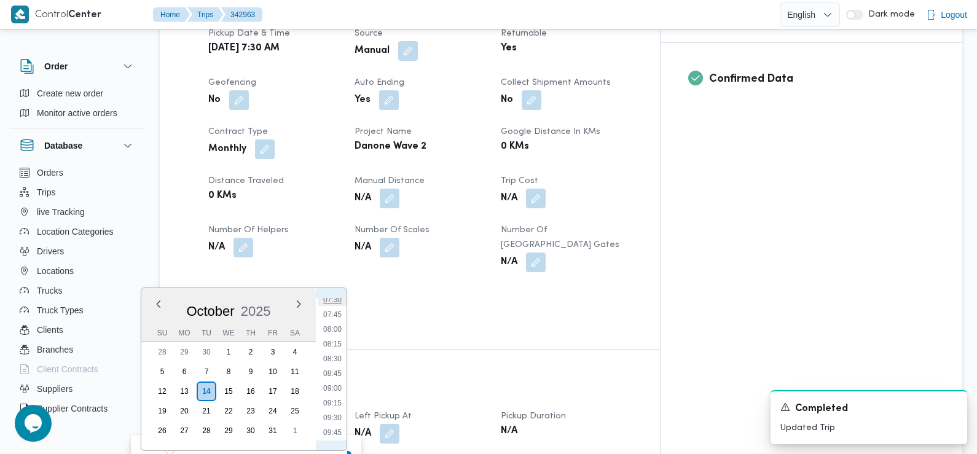
click at [336, 304] on li "07:30" at bounding box center [332, 300] width 28 height 12
type input "[DATE] 07:30"
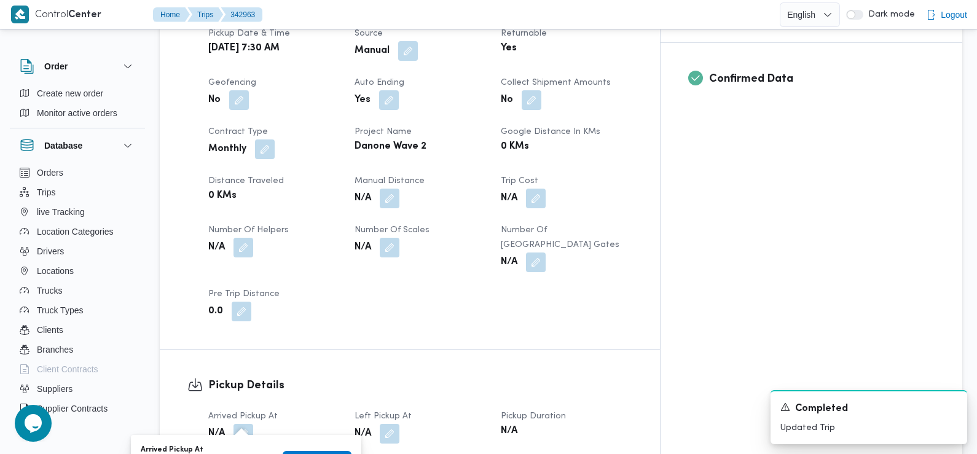
scroll to position [750, 0]
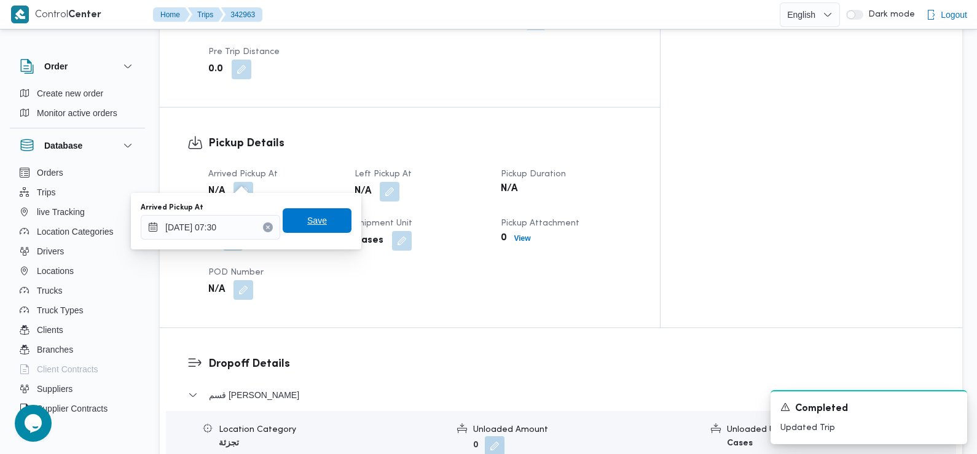
click at [307, 218] on span "Save" at bounding box center [317, 220] width 20 height 15
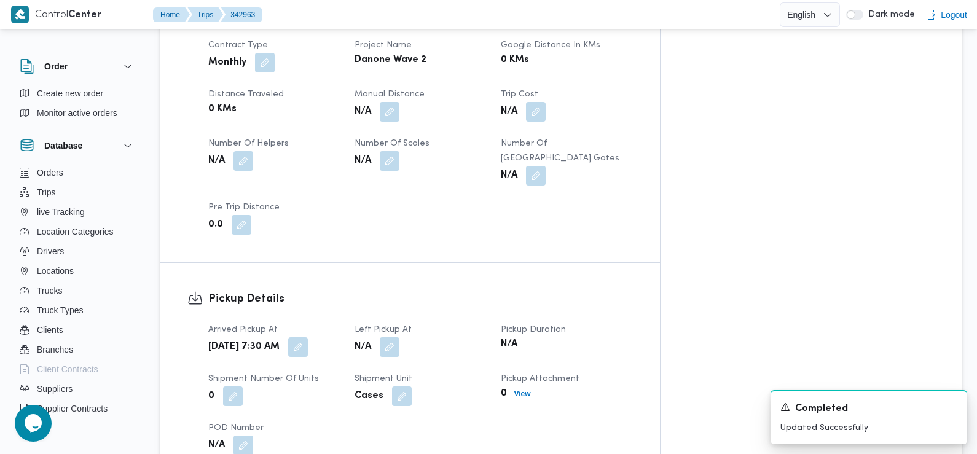
scroll to position [639, 0]
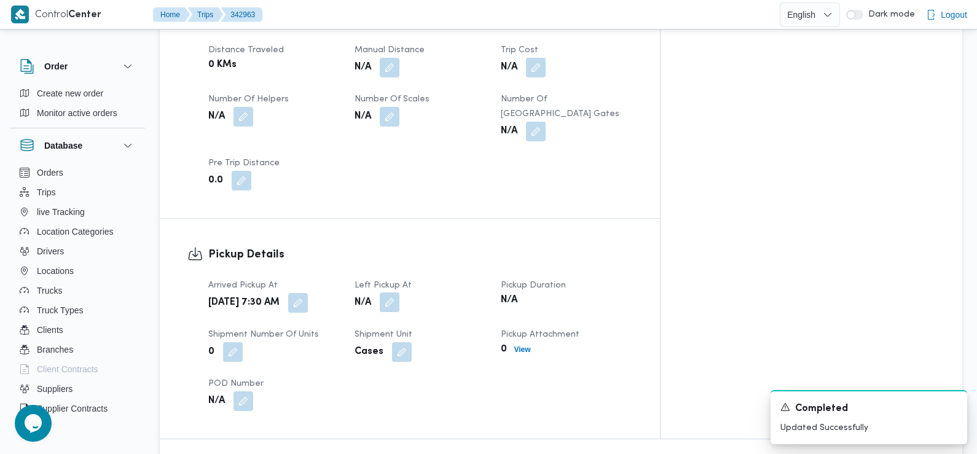
click at [400, 293] on button "button" at bounding box center [390, 303] width 20 height 20
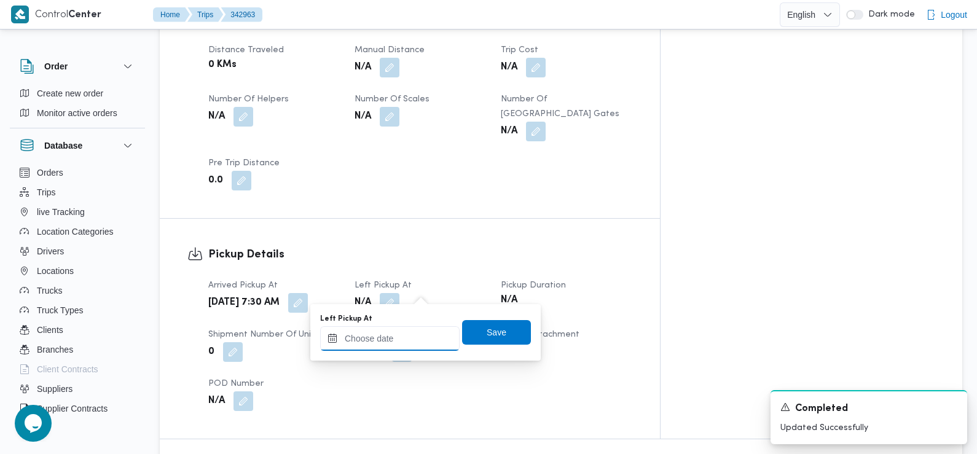
click at [420, 336] on input "Left Pickup At" at bounding box center [390, 338] width 140 height 25
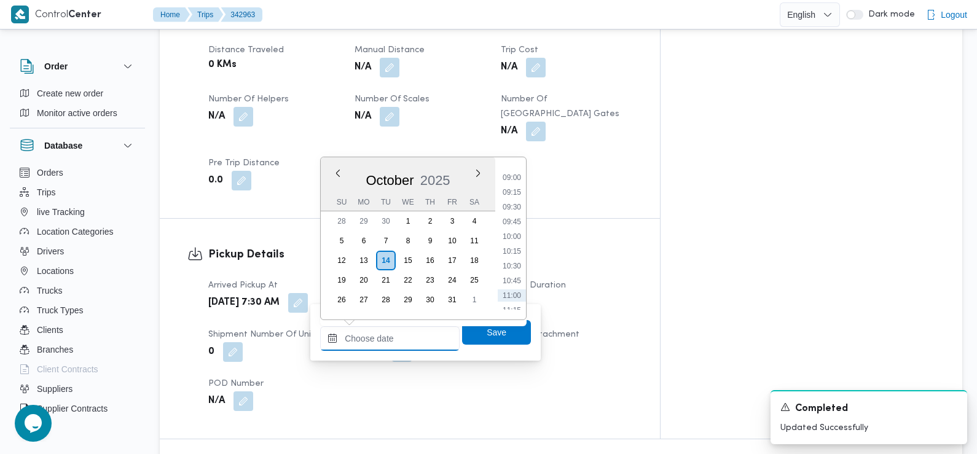
scroll to position [517, 0]
click at [513, 174] on li "08:45" at bounding box center [512, 173] width 28 height 12
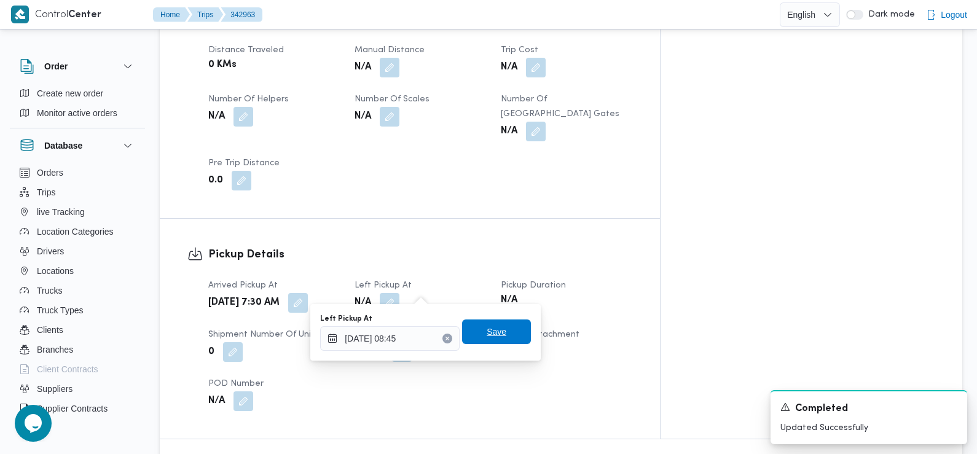
click at [492, 337] on span "Save" at bounding box center [497, 332] width 20 height 15
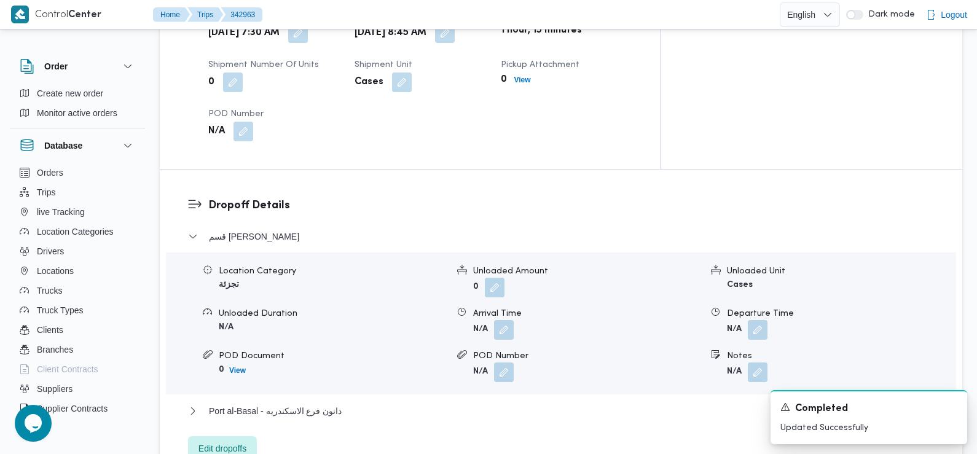
scroll to position [939, 0]
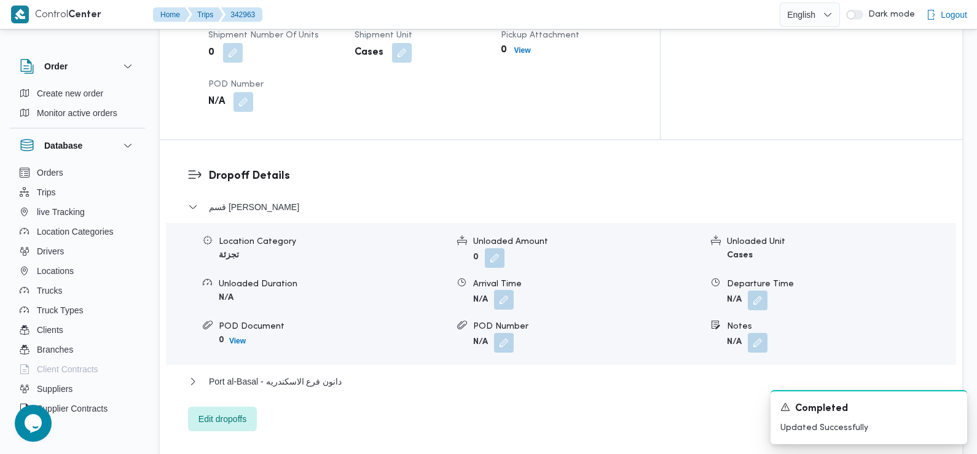
click at [503, 290] on button "button" at bounding box center [504, 300] width 20 height 20
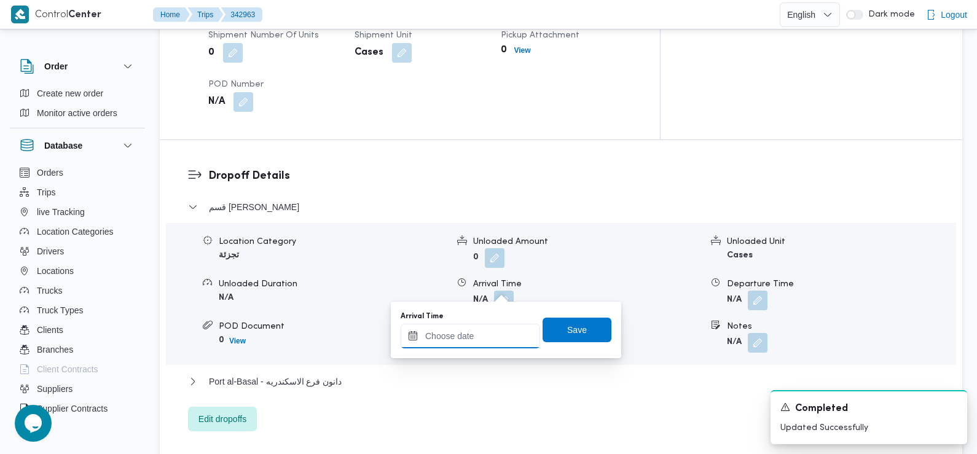
click at [495, 336] on input "Arrival Time" at bounding box center [471, 336] width 140 height 25
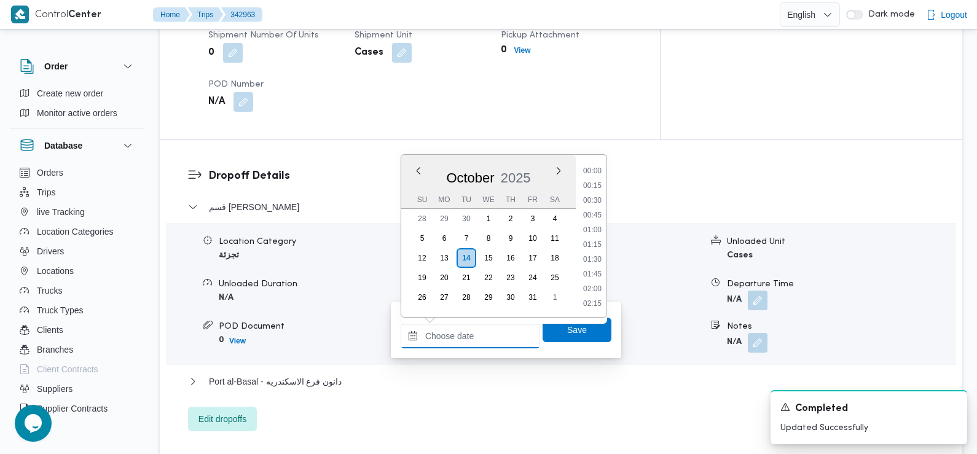
scroll to position [574, 0]
click at [601, 170] on li "09:45" at bounding box center [592, 172] width 28 height 12
type input "[DATE] 09:45"
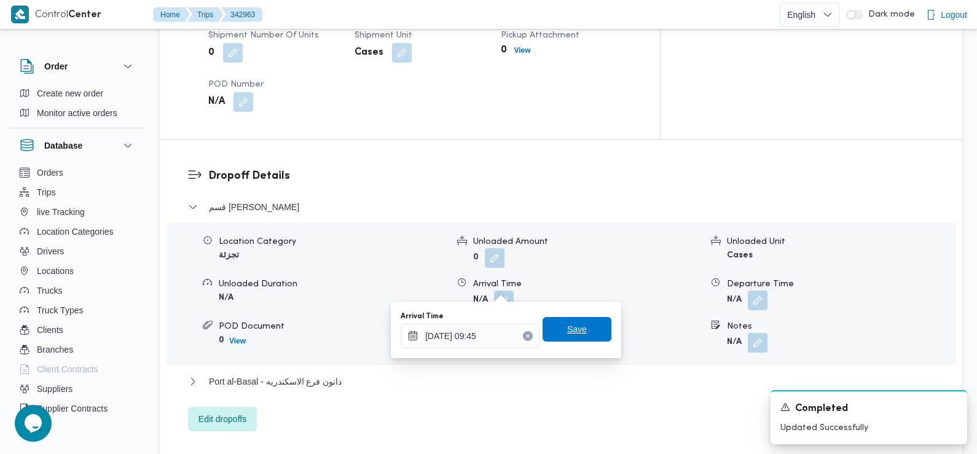
click at [577, 334] on span "Save" at bounding box center [577, 329] width 69 height 25
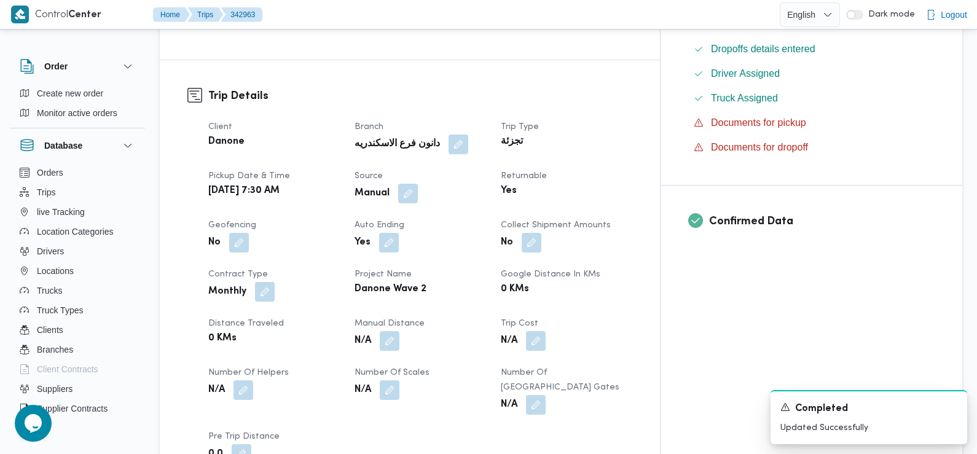
scroll to position [0, 0]
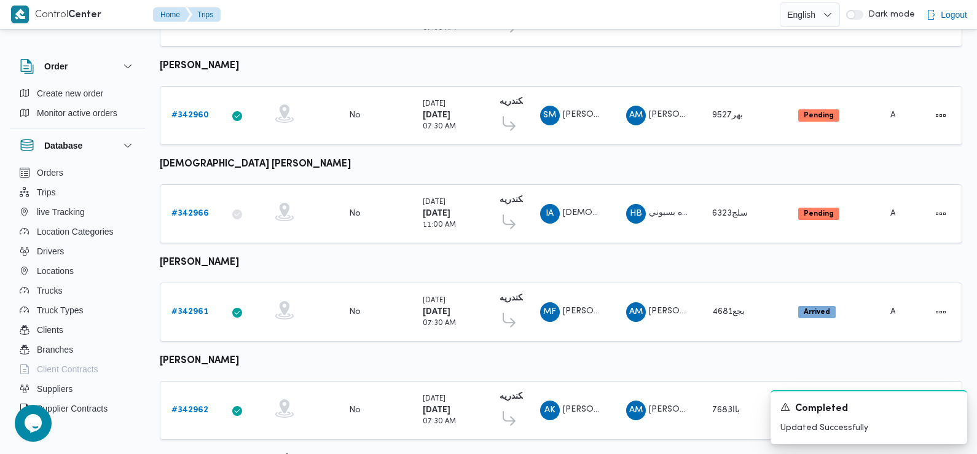
scroll to position [522, 0]
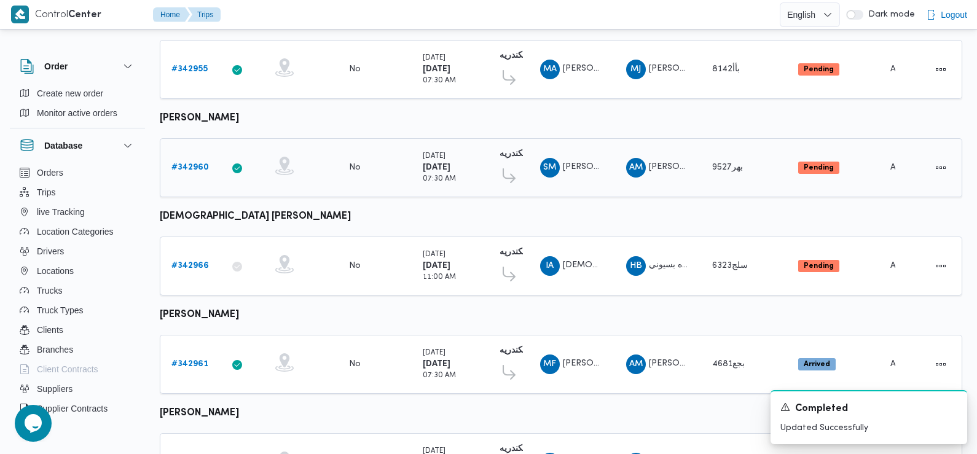
click at [198, 163] on b "# 342960" at bounding box center [189, 167] width 37 height 8
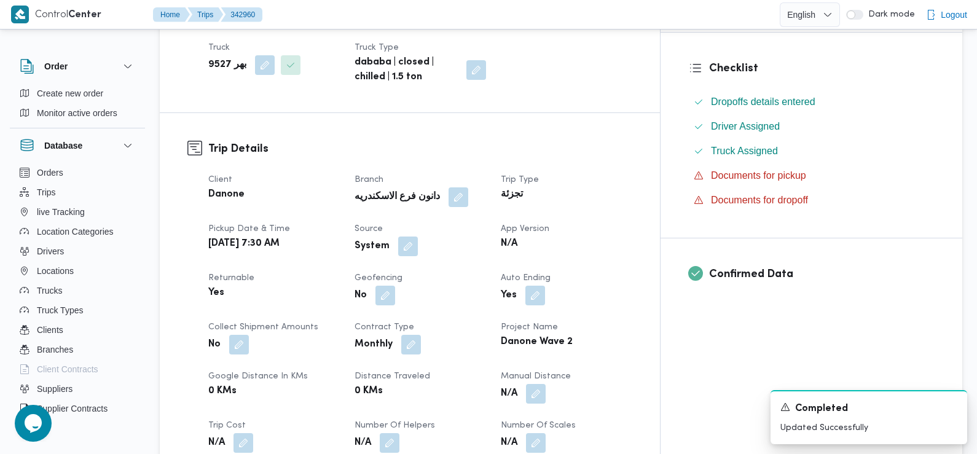
scroll to position [381, 0]
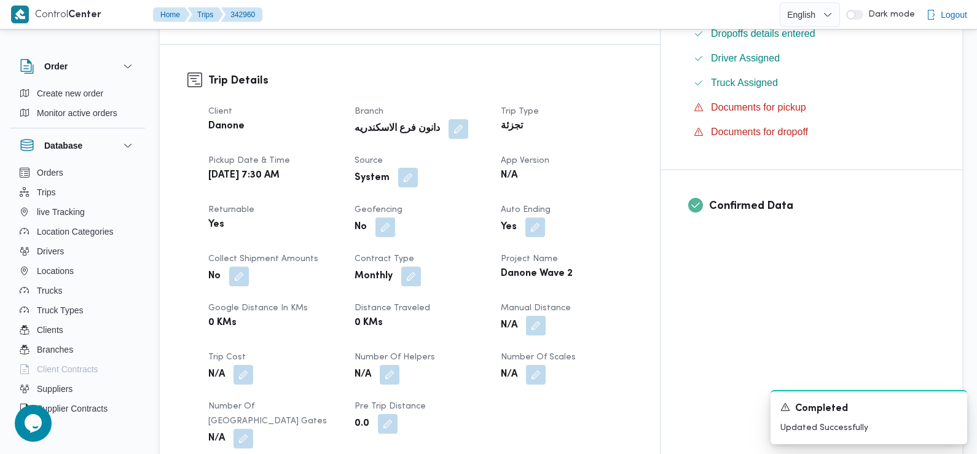
click at [418, 168] on button "button" at bounding box center [408, 178] width 20 height 20
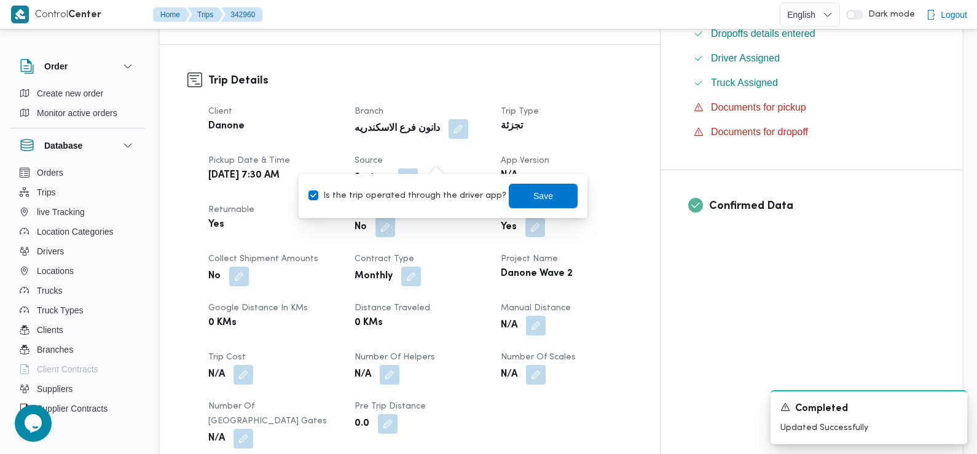
click at [441, 191] on label "Is the trip operated through the driver app?" at bounding box center [408, 196] width 198 height 15
checkbox input "false"
click at [520, 192] on span "Save" at bounding box center [543, 195] width 69 height 25
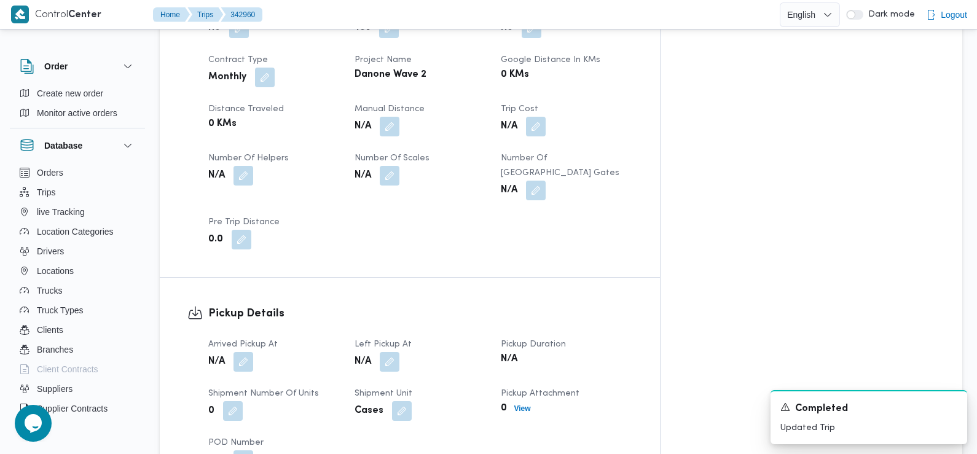
scroll to position [582, 0]
click at [250, 350] on button "button" at bounding box center [244, 360] width 20 height 20
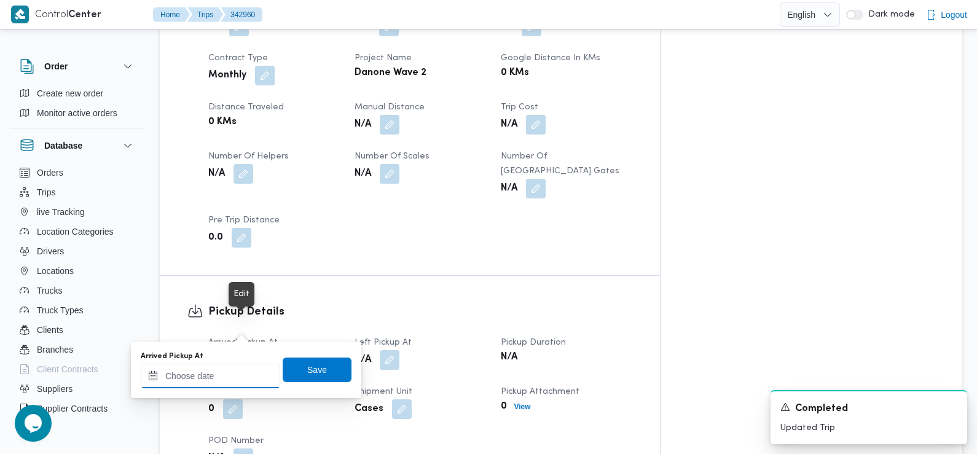
click at [248, 372] on input "Arrived Pickup At" at bounding box center [211, 376] width 140 height 25
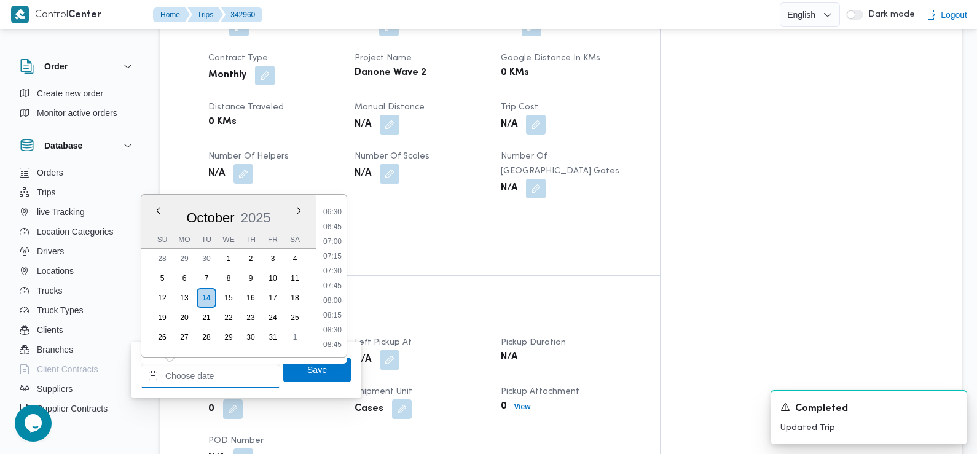
scroll to position [373, 0]
click at [341, 281] on li "07:30" at bounding box center [332, 280] width 28 height 12
type input "[DATE] 07:30"
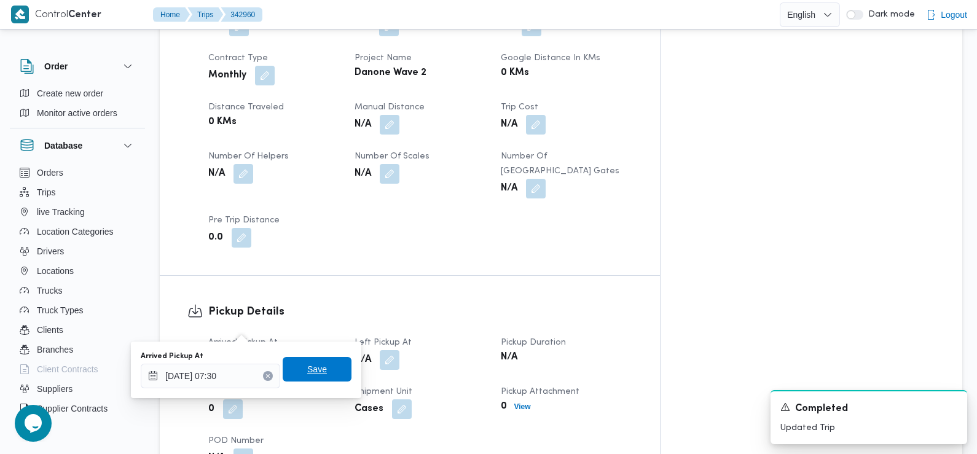
click at [334, 364] on span "Save" at bounding box center [317, 369] width 69 height 25
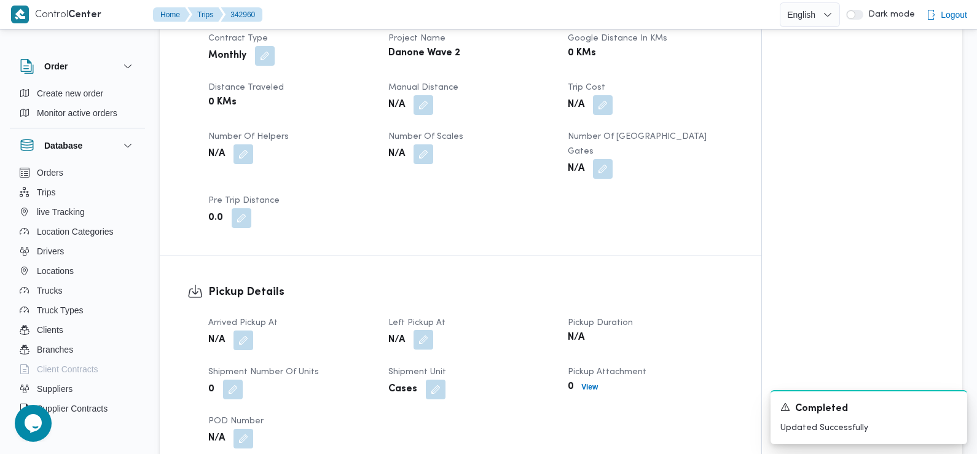
click at [428, 330] on button "button" at bounding box center [424, 340] width 20 height 20
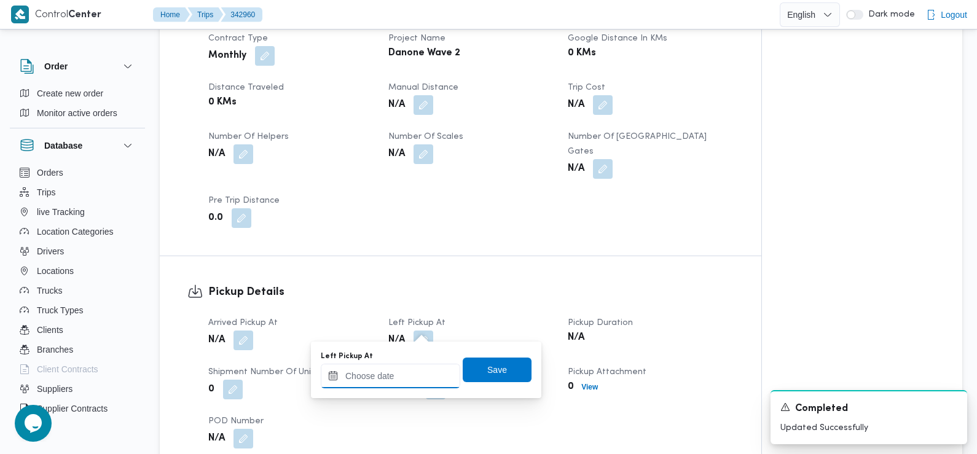
click at [415, 371] on input "Left Pickup At" at bounding box center [391, 376] width 140 height 25
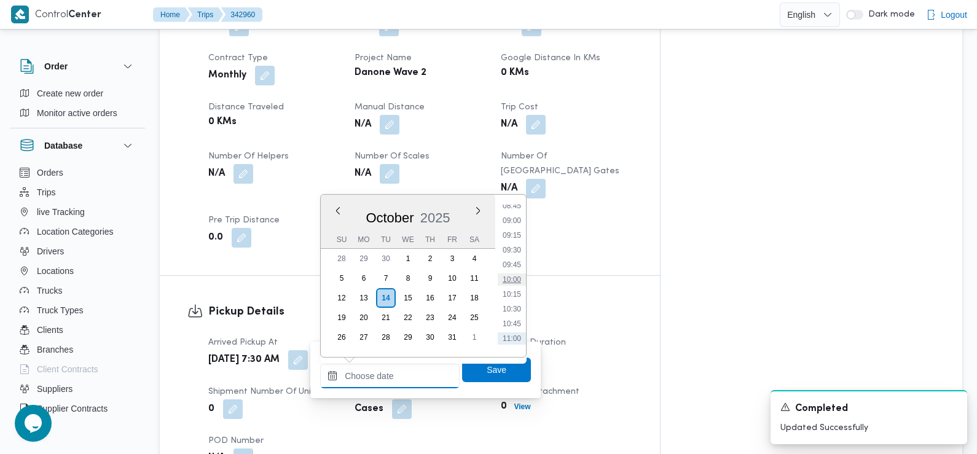
scroll to position [521, 0]
click at [515, 221] on li "09:00" at bounding box center [512, 221] width 28 height 12
type input "[DATE] 09:00"
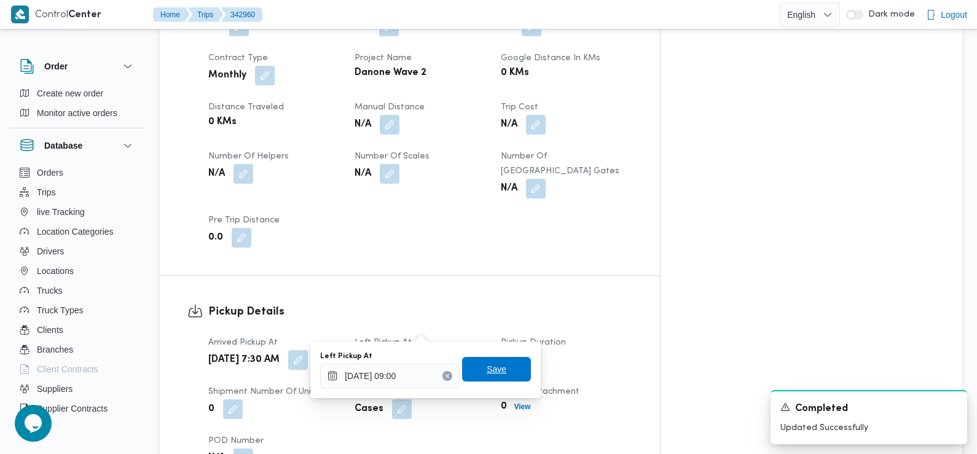
click at [498, 360] on span "Save" at bounding box center [496, 369] width 69 height 25
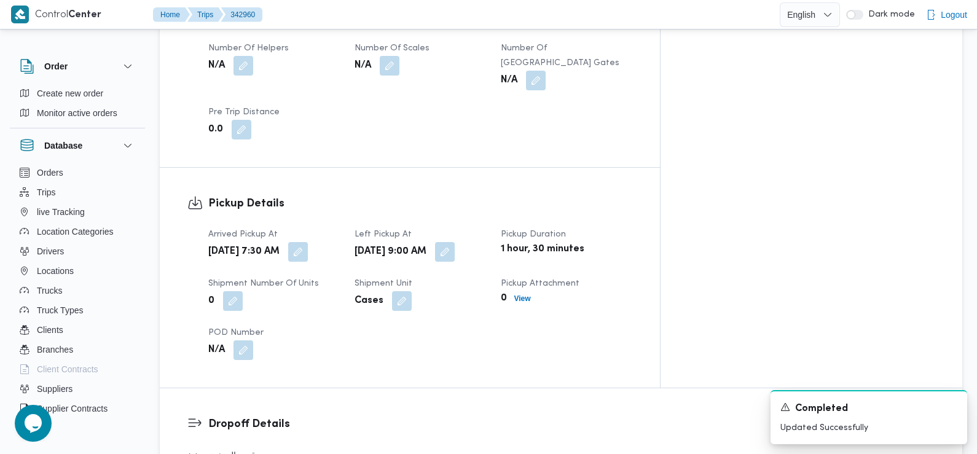
scroll to position [889, 0]
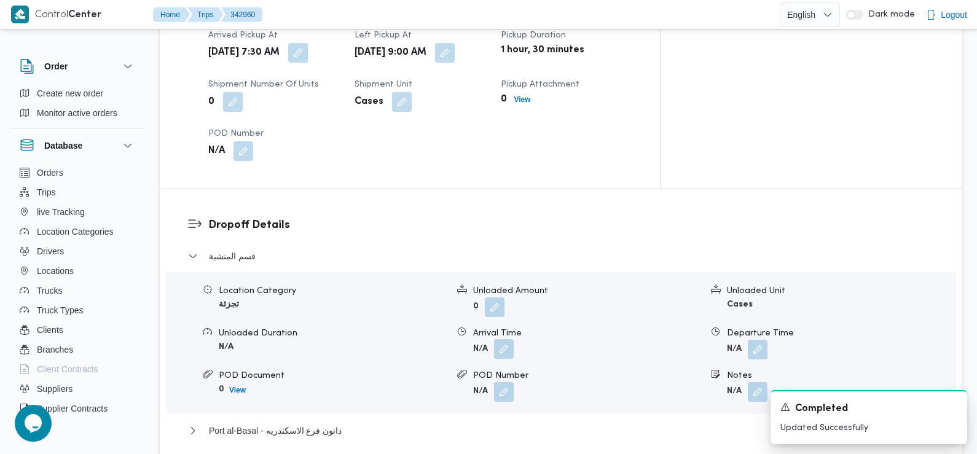
click at [505, 339] on button "button" at bounding box center [504, 349] width 20 height 20
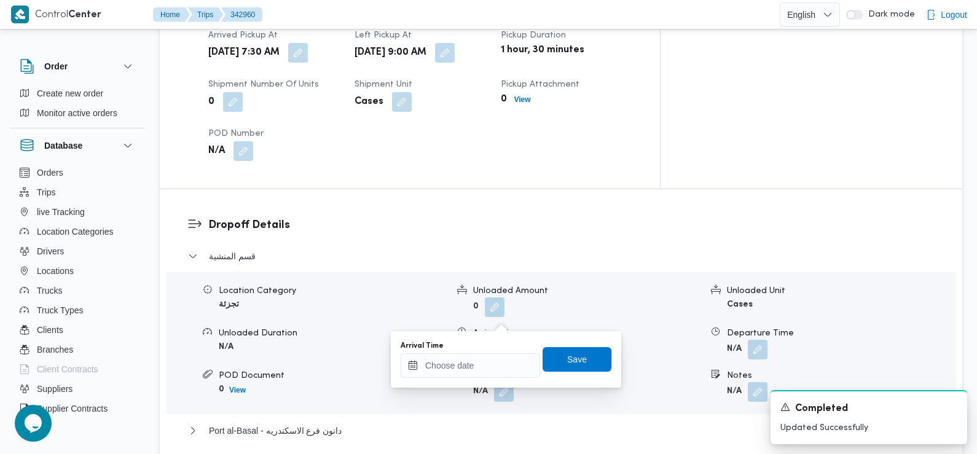
click at [495, 384] on div "You are in a dialog. To close this dialog, hit escape. Arrival Time Save" at bounding box center [506, 359] width 230 height 57
click at [483, 366] on input "Arrival Time" at bounding box center [471, 365] width 140 height 25
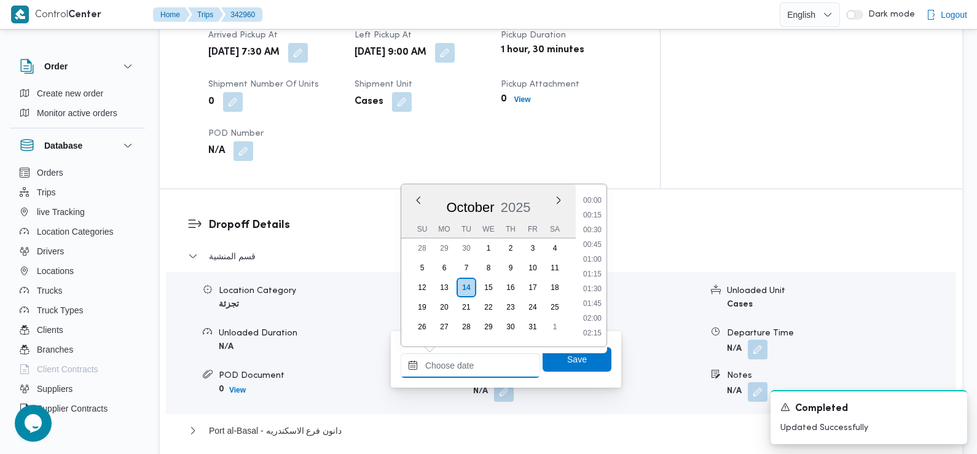
scroll to position [574, 0]
click at [597, 199] on li "09:45" at bounding box center [592, 201] width 28 height 12
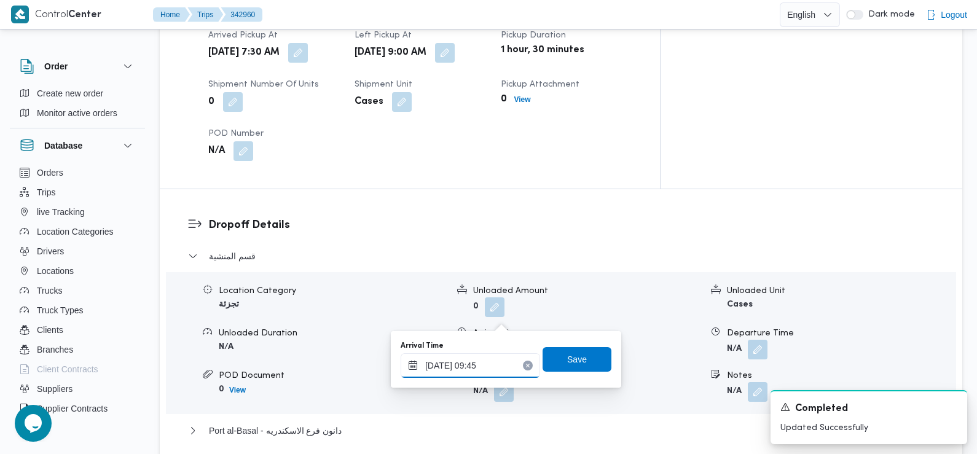
type input "[DATE] 09:45"
click at [572, 353] on span "Save" at bounding box center [577, 359] width 20 height 15
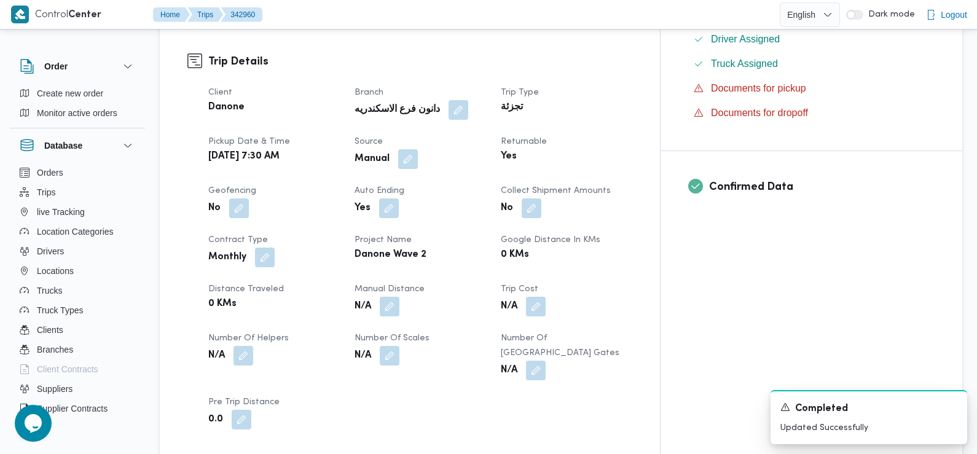
scroll to position [0, 0]
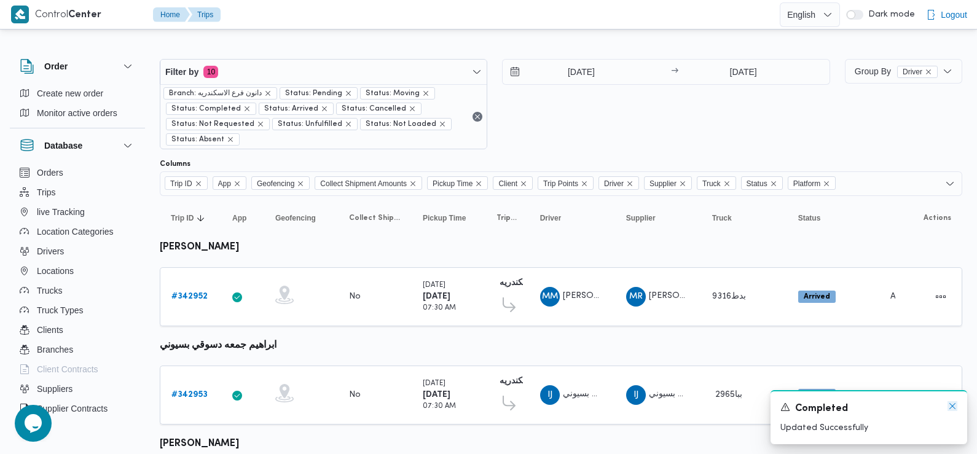
click at [953, 407] on icon "Dismiss toast" at bounding box center [953, 406] width 10 height 10
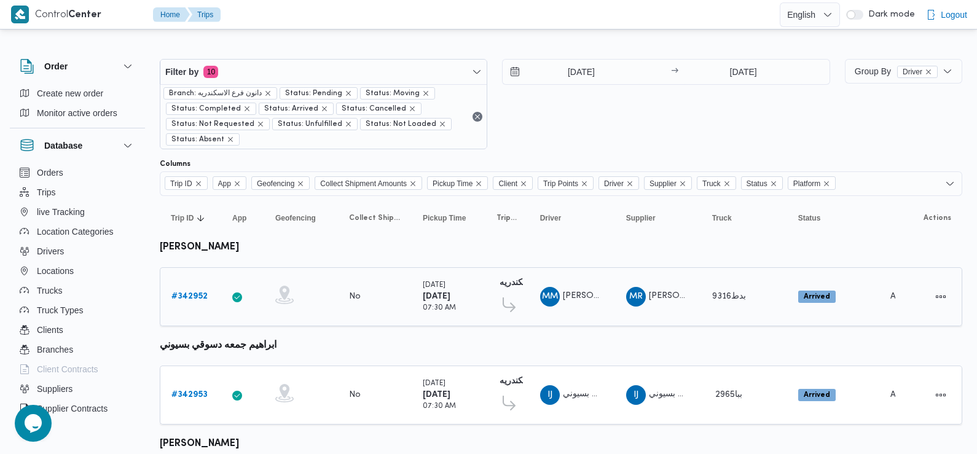
click at [186, 290] on link "# 342952" at bounding box center [189, 297] width 36 height 15
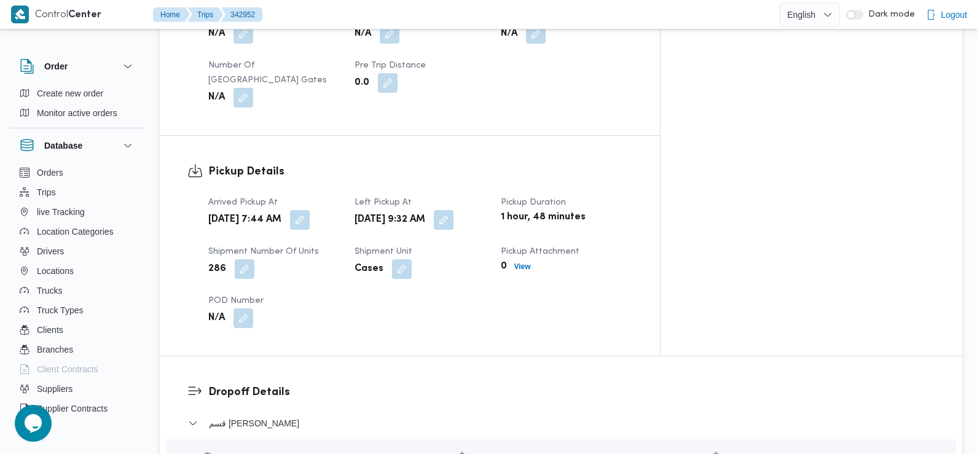
scroll to position [730, 0]
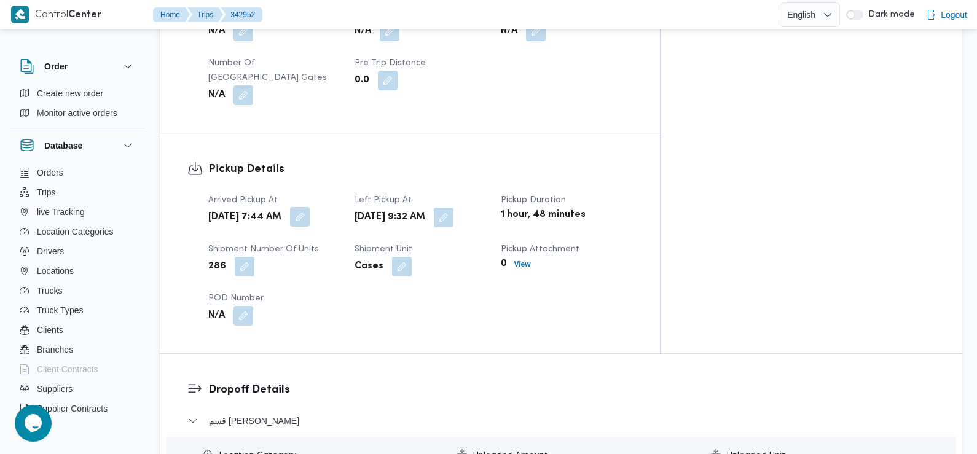
click at [310, 207] on button "button" at bounding box center [300, 217] width 20 height 20
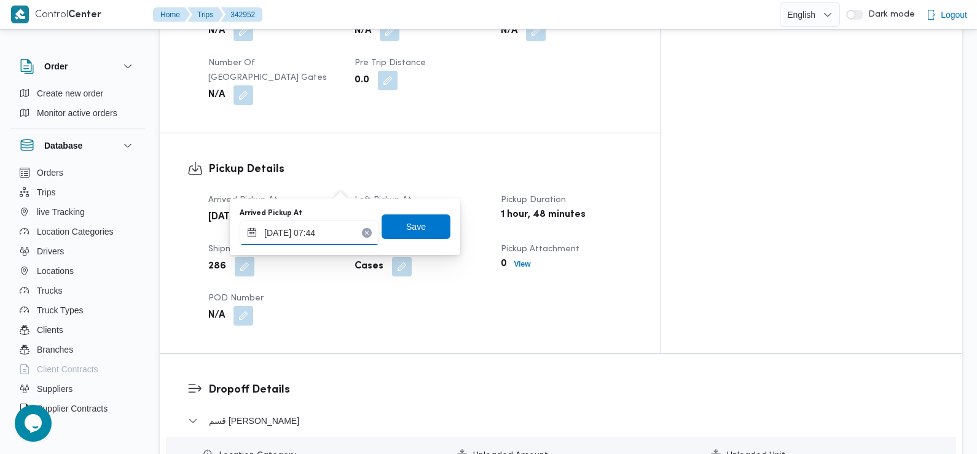
click at [335, 225] on input "[DATE] 07:44" at bounding box center [310, 233] width 140 height 25
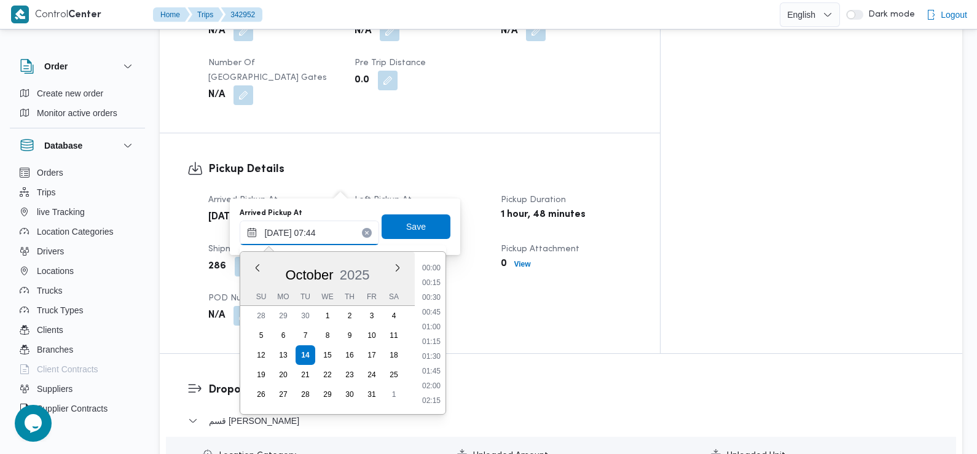
scroll to position [368, 0]
click at [438, 311] on li "07:00" at bounding box center [431, 313] width 28 height 12
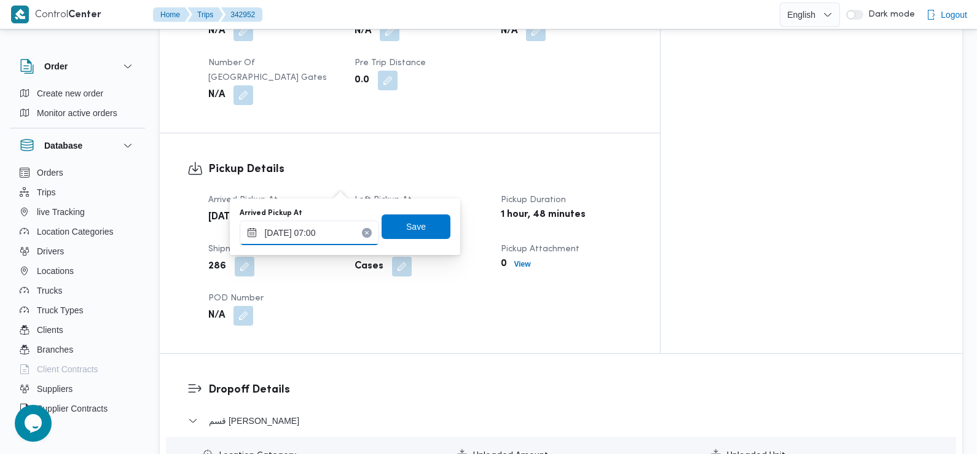
type input "[DATE] 07:00"
click at [408, 226] on span "Save" at bounding box center [416, 226] width 20 height 15
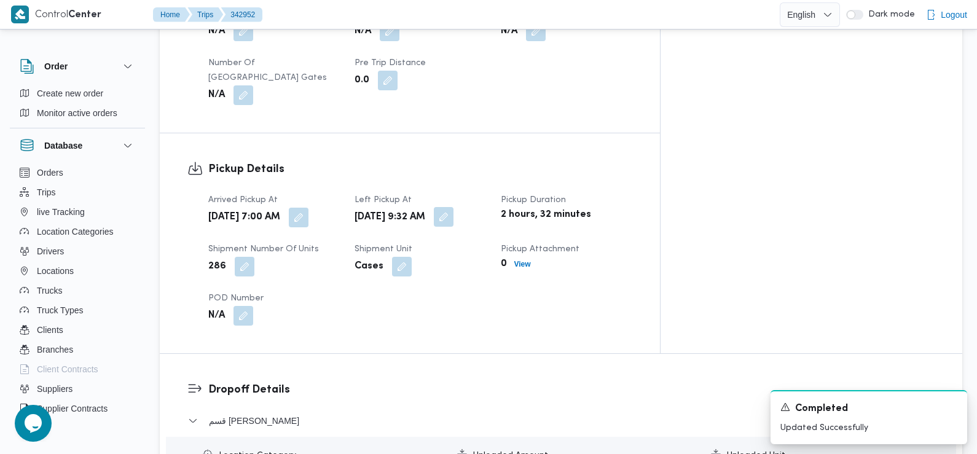
click at [454, 207] on button "button" at bounding box center [444, 217] width 20 height 20
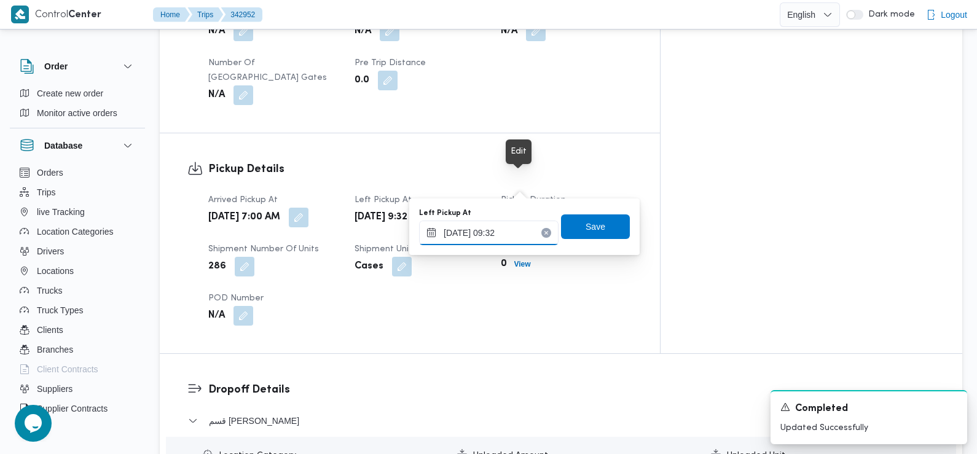
click at [514, 236] on input "[DATE] 09:32" at bounding box center [489, 233] width 140 height 25
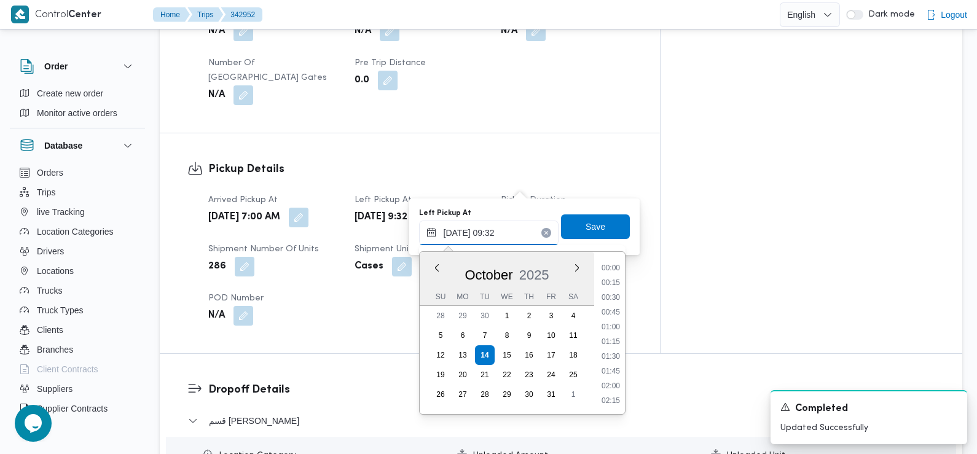
scroll to position [486, 0]
click at [612, 326] on li "09:15" at bounding box center [611, 328] width 28 height 12
type input "[DATE] 09:15"
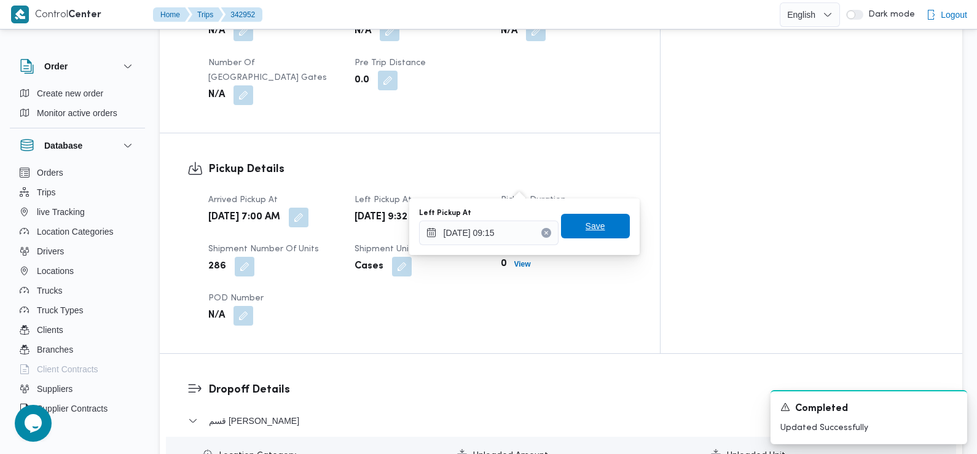
click at [589, 227] on span "Save" at bounding box center [596, 226] width 20 height 15
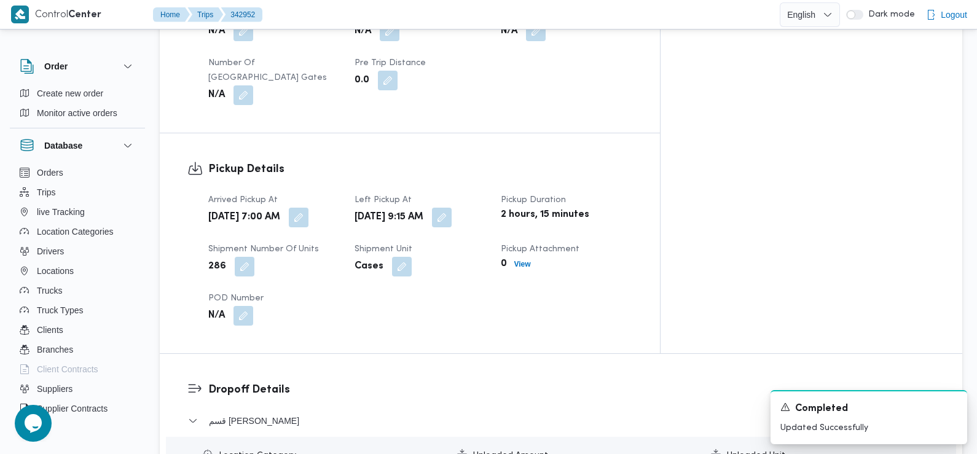
scroll to position [0, 0]
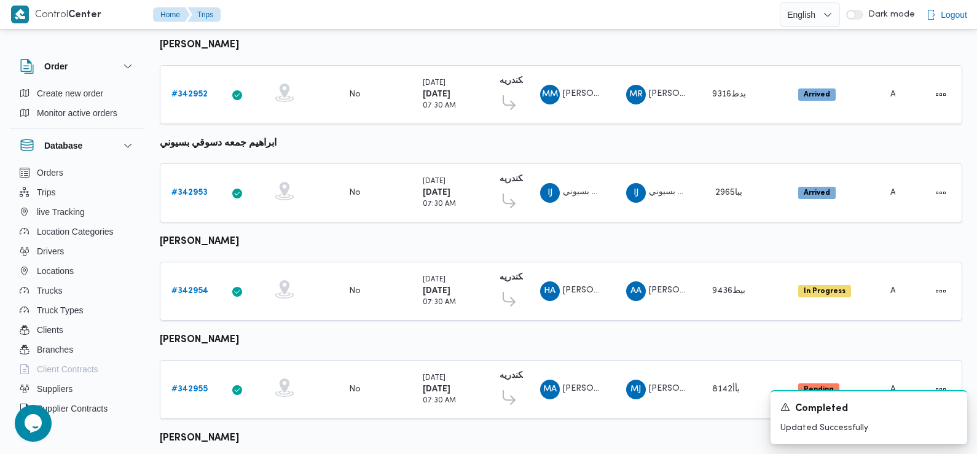
scroll to position [205, 0]
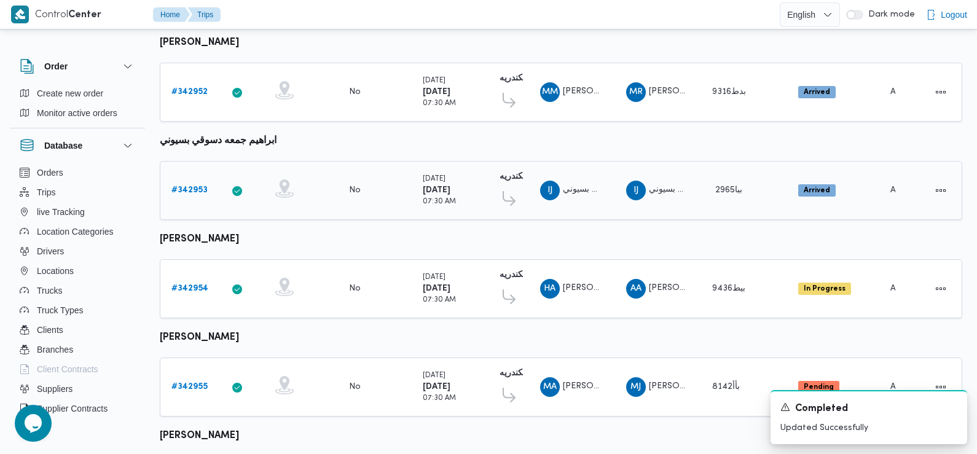
click at [195, 186] on b "# 342953" at bounding box center [189, 190] width 36 height 8
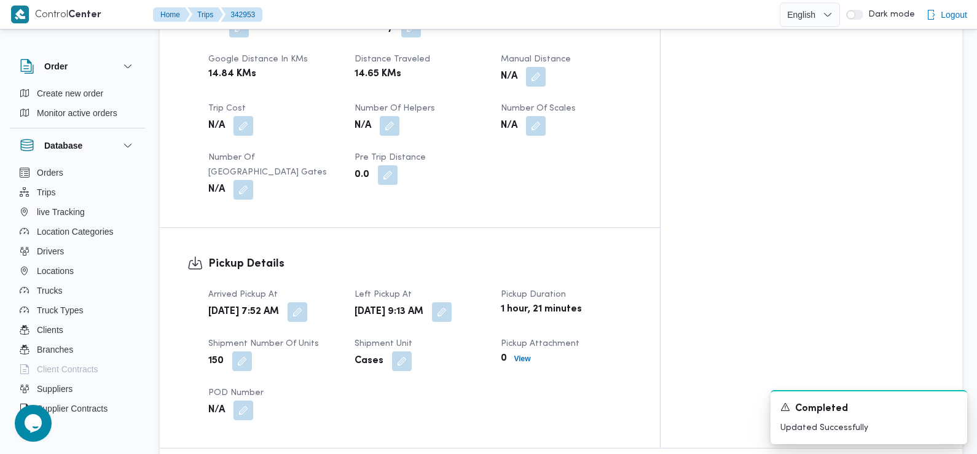
scroll to position [729, 0]
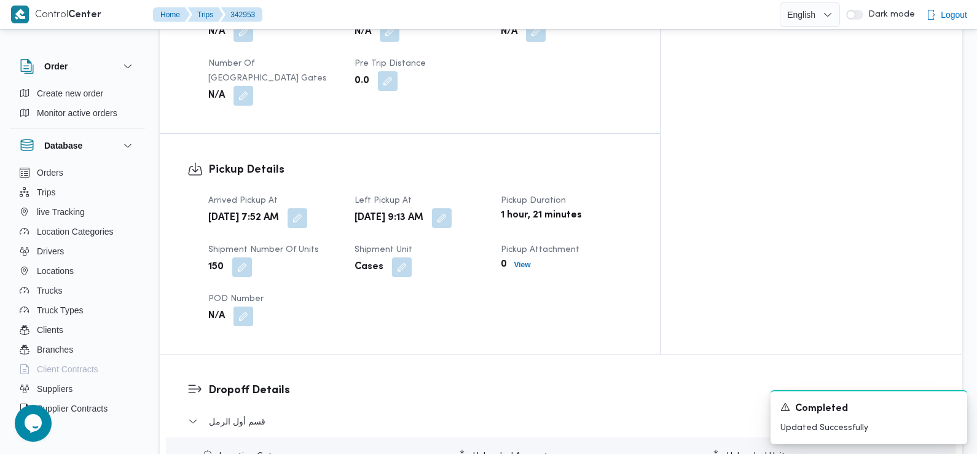
click at [307, 208] on span at bounding box center [295, 218] width 26 height 20
click at [307, 208] on button "button" at bounding box center [298, 218] width 20 height 20
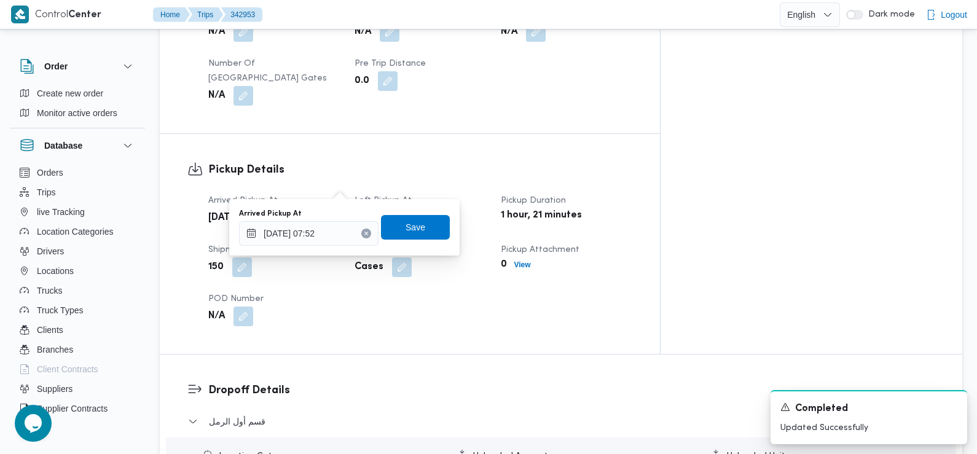
click at [341, 247] on div "You are in a dialog. To close this dialog, hit escape. Arrived Pickup At [DATE]…" at bounding box center [344, 227] width 230 height 57
click at [338, 238] on input "[DATE] 07:52" at bounding box center [309, 233] width 140 height 25
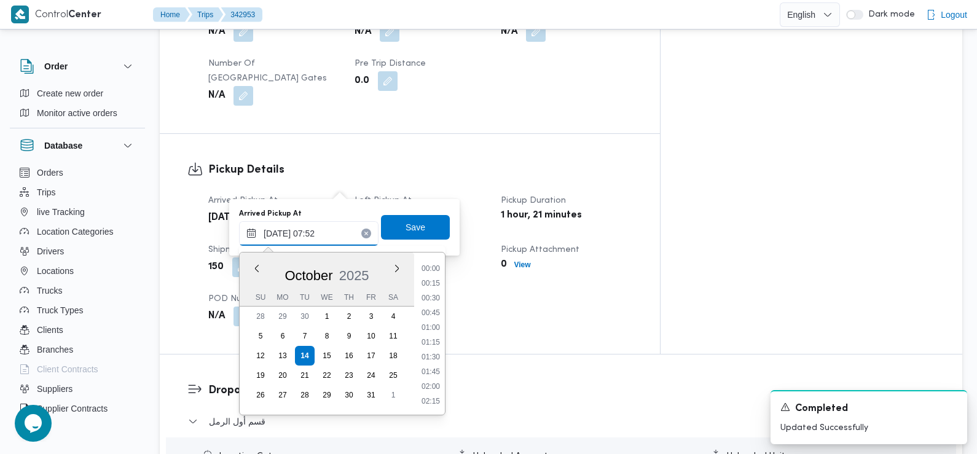
scroll to position [382, 0]
type input "[DATE] 07:25"
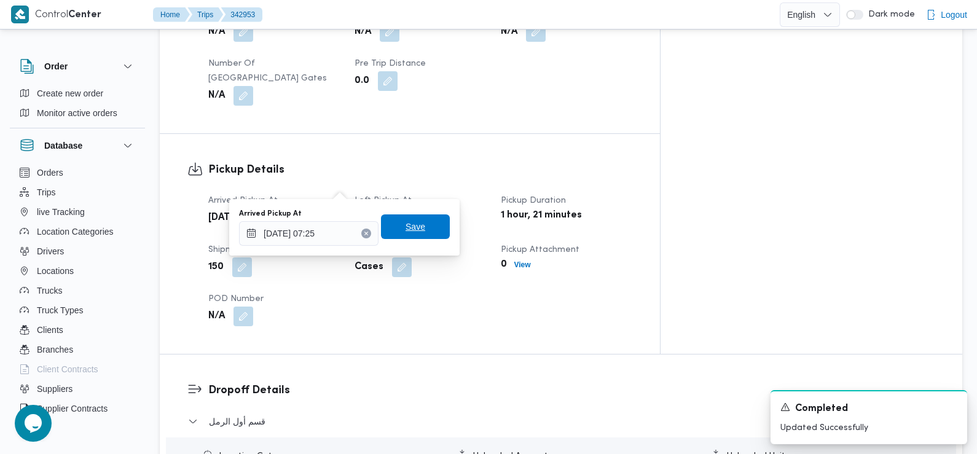
click at [406, 228] on span "Save" at bounding box center [416, 226] width 20 height 15
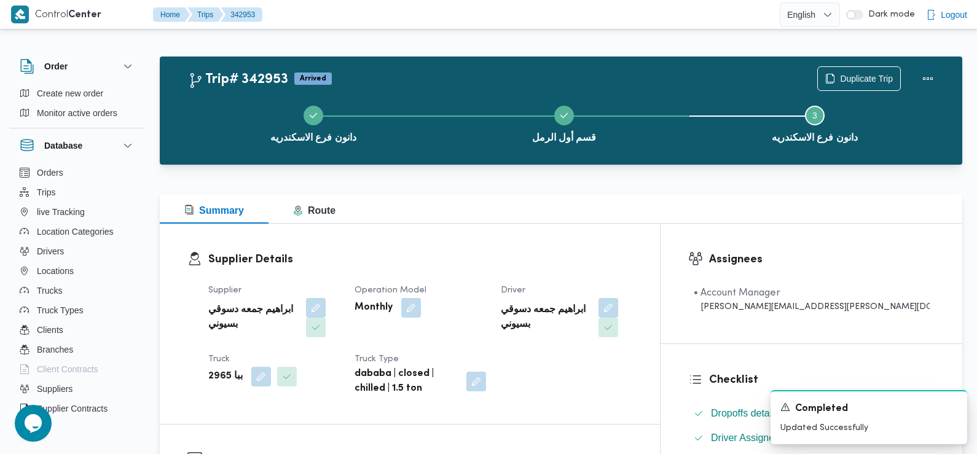
scroll to position [0, 0]
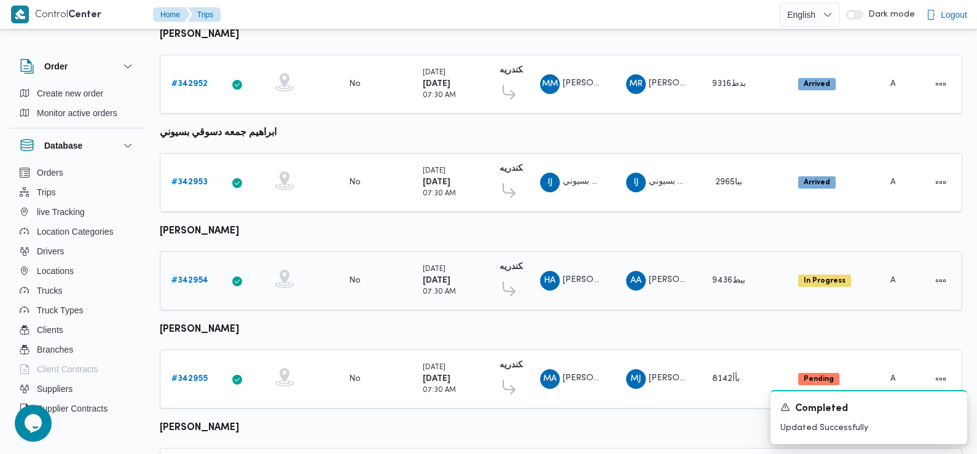
scroll to position [213, 0]
click at [191, 276] on b "# 342954" at bounding box center [189, 280] width 37 height 8
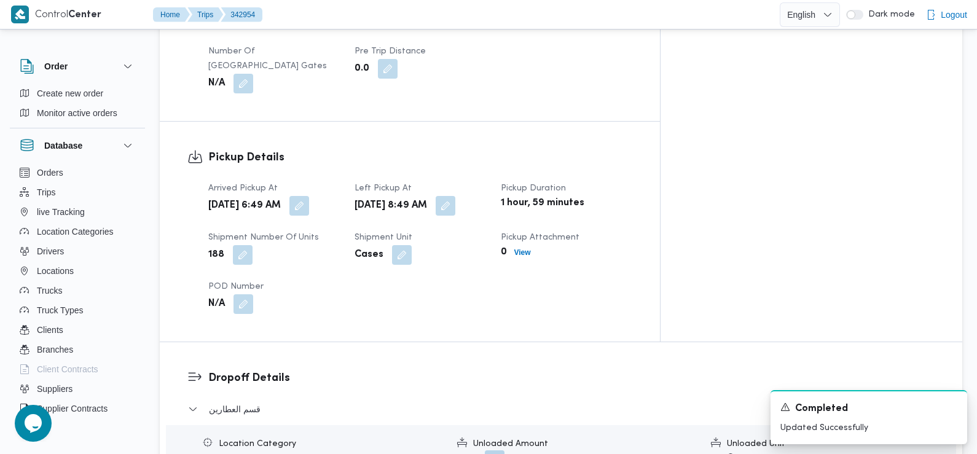
scroll to position [779, 0]
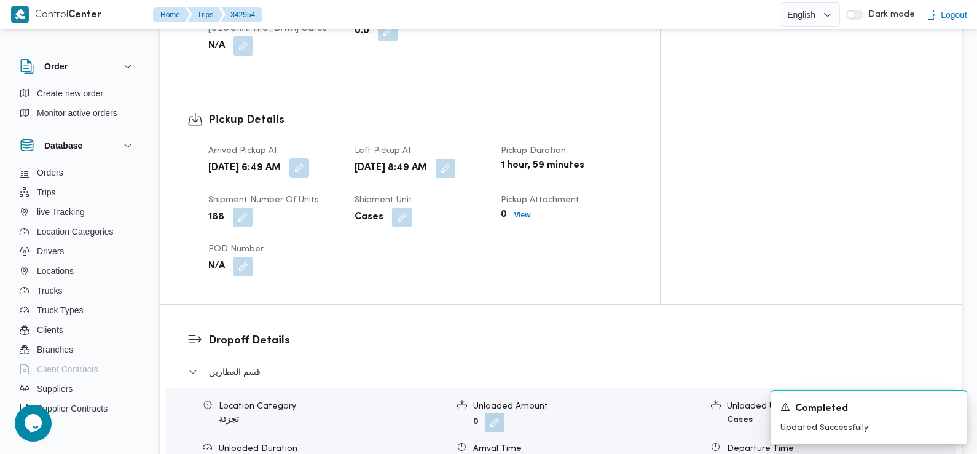
click at [309, 158] on button "button" at bounding box center [300, 168] width 20 height 20
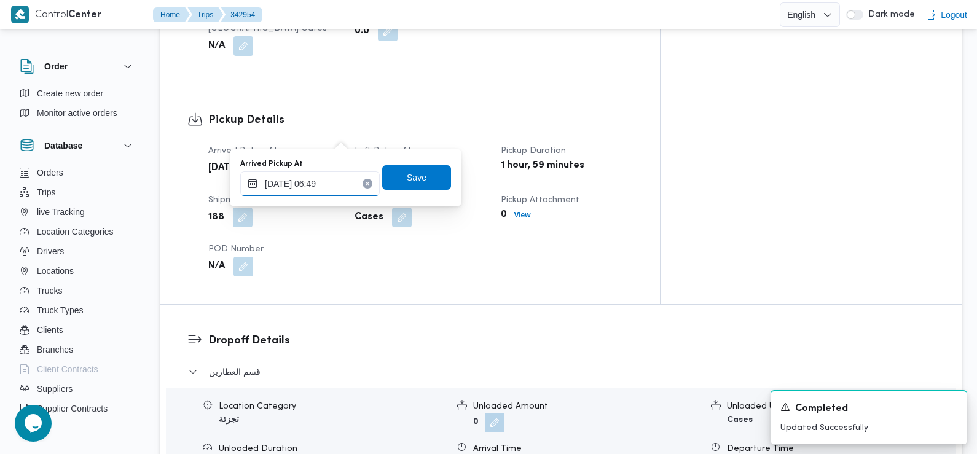
click at [349, 187] on input "[DATE] 06:49" at bounding box center [310, 183] width 140 height 25
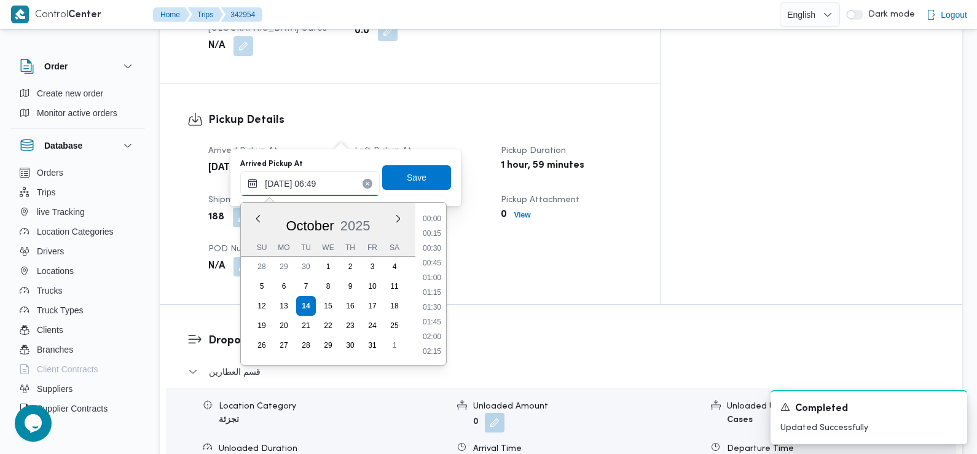
scroll to position [323, 0]
click at [435, 308] on li "07:00" at bounding box center [432, 308] width 28 height 12
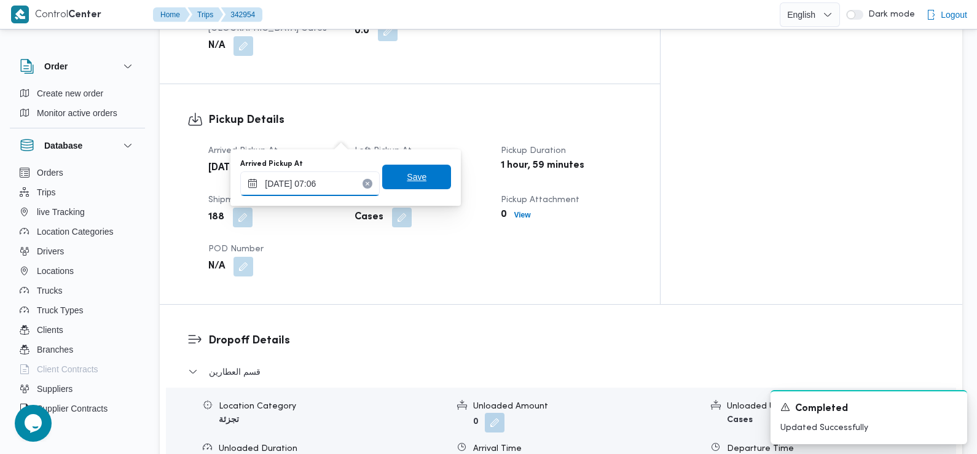
type input "[DATE] 07:06"
click at [417, 174] on span "Save" at bounding box center [416, 177] width 69 height 25
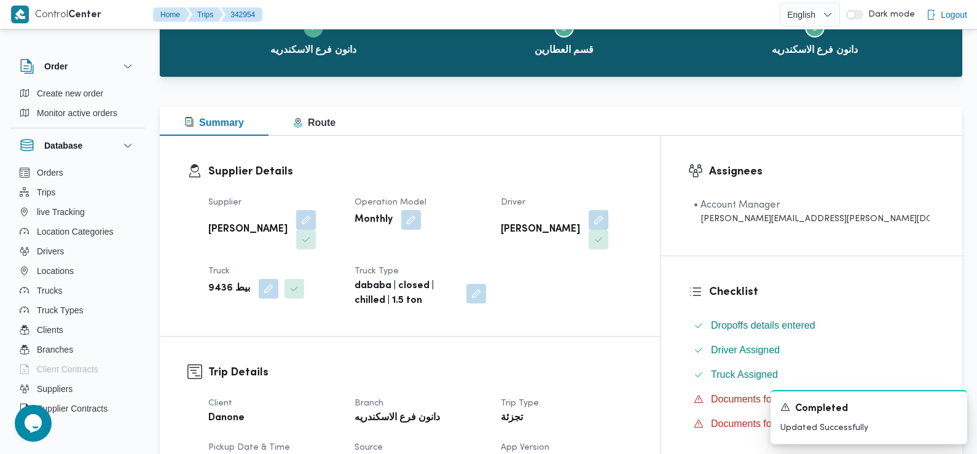
scroll to position [0, 0]
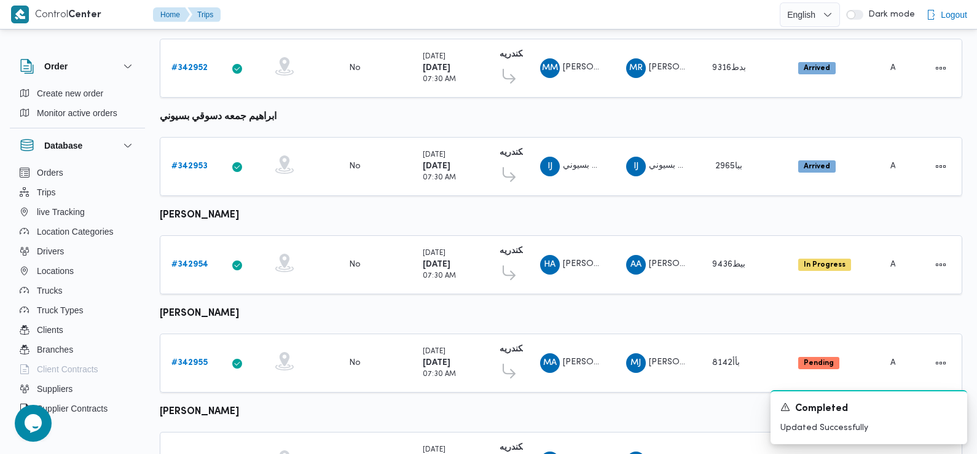
scroll to position [256, 0]
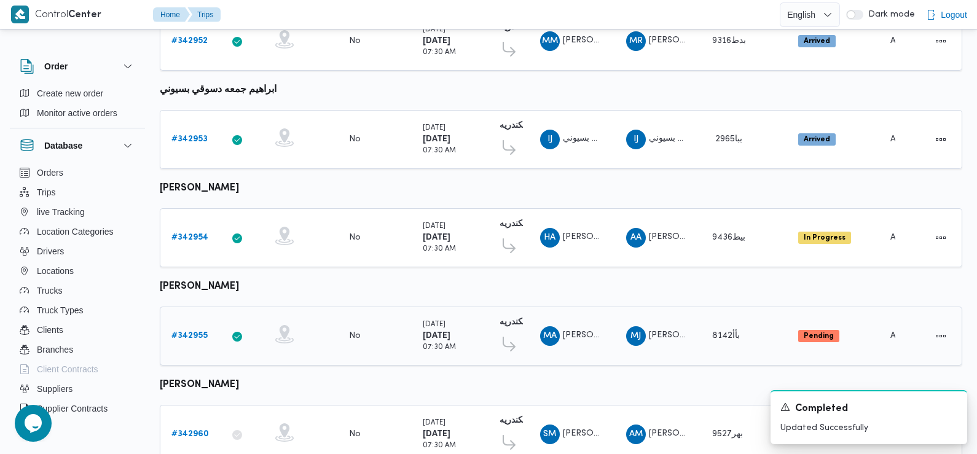
click at [188, 332] on b "# 342955" at bounding box center [189, 336] width 36 height 8
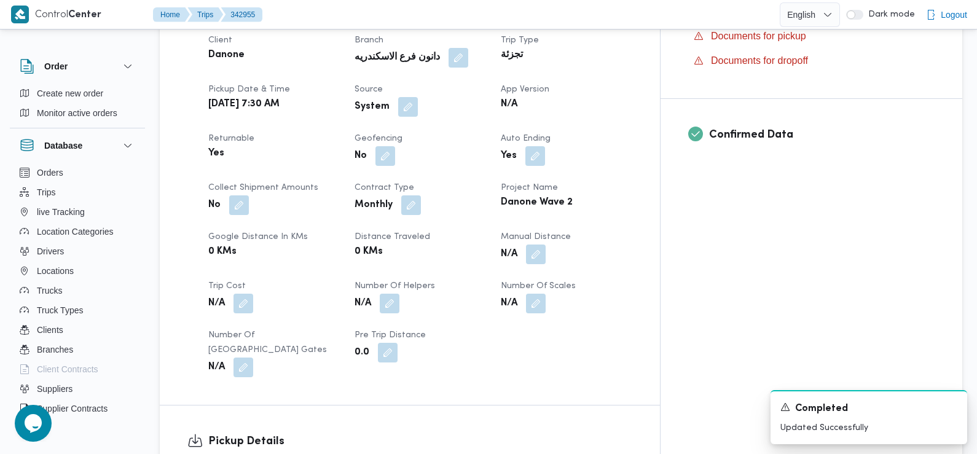
scroll to position [516, 0]
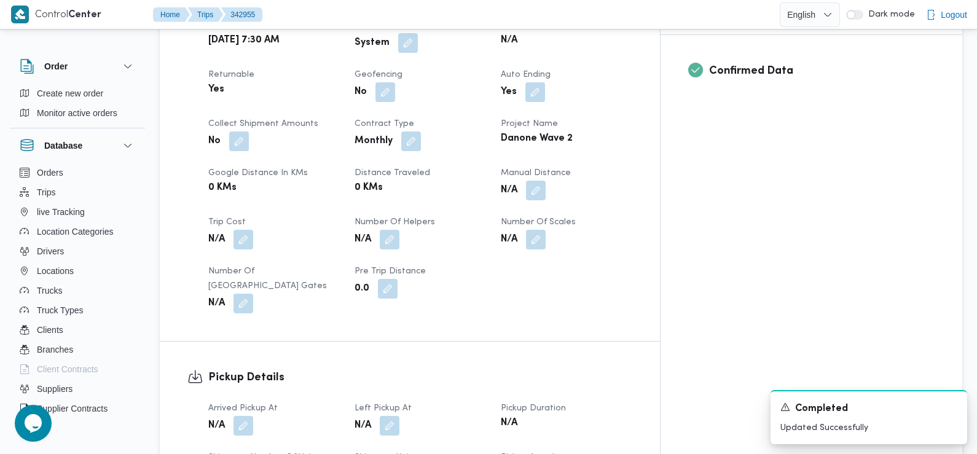
click at [243, 401] on dt "Arrived Pickup At" at bounding box center [274, 408] width 132 height 15
click at [243, 416] on button "button" at bounding box center [244, 426] width 20 height 20
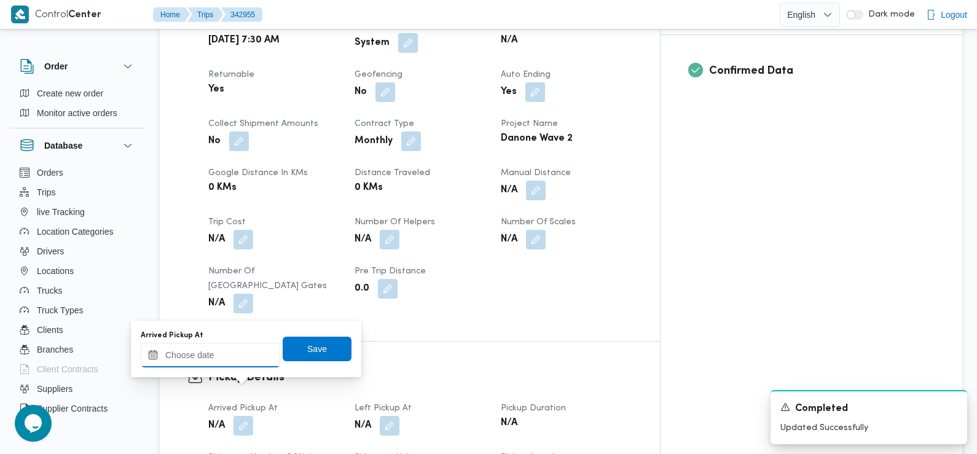
click at [234, 358] on input "Arrived Pickup At" at bounding box center [211, 355] width 140 height 25
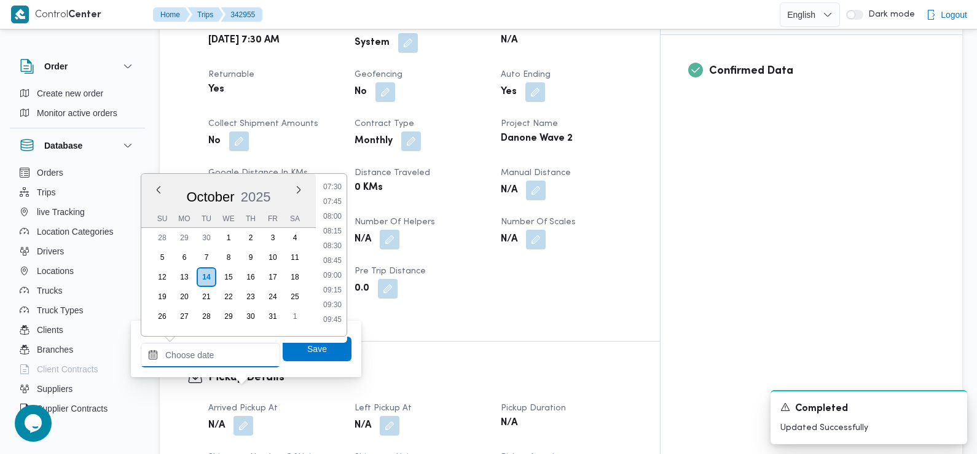
scroll to position [419, 0]
click at [334, 202] on li "07:15" at bounding box center [332, 199] width 28 height 12
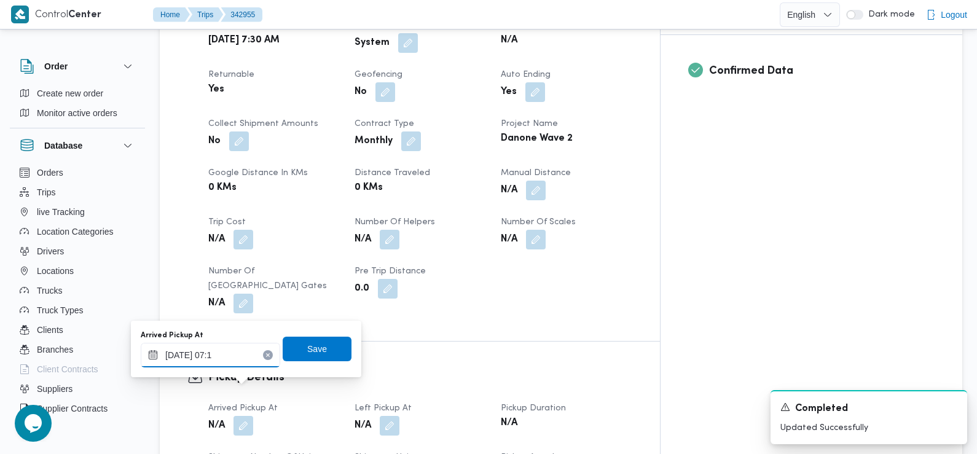
type input "[DATE] 07:10"
click at [315, 340] on span "Save" at bounding box center [317, 348] width 69 height 25
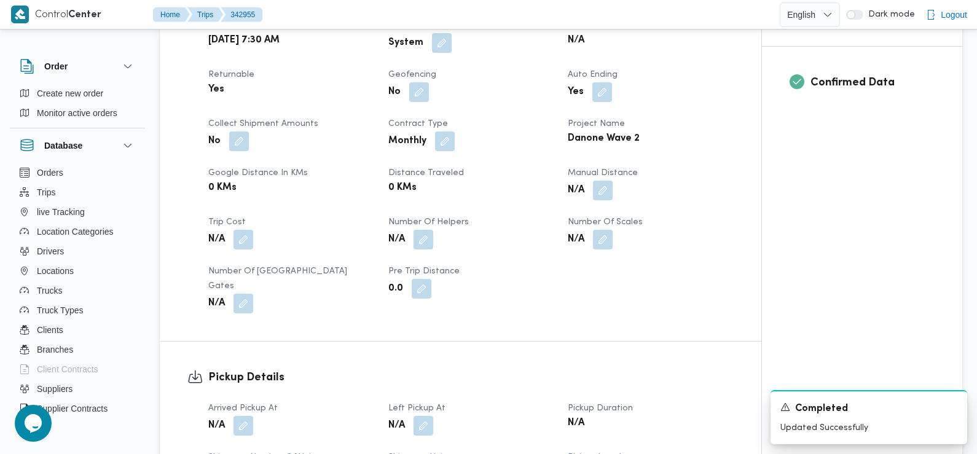
click at [419, 415] on div "N/A" at bounding box center [471, 426] width 168 height 22
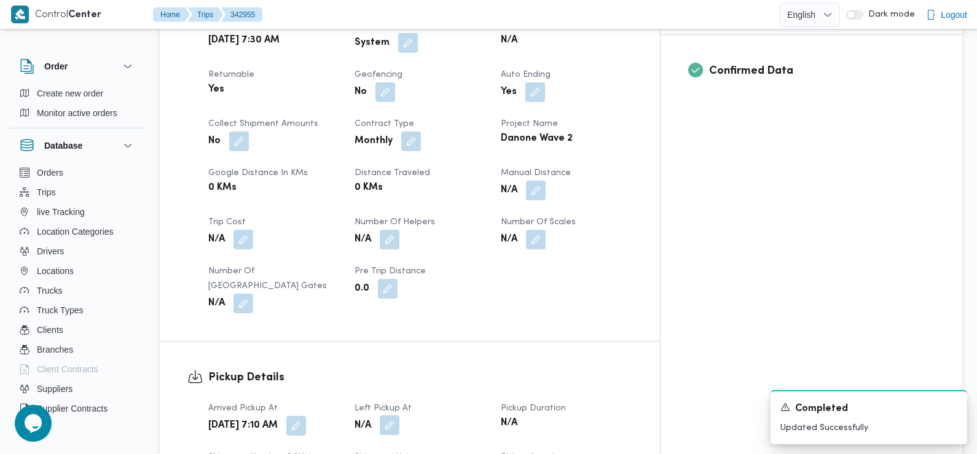
click at [400, 416] on button "button" at bounding box center [390, 426] width 20 height 20
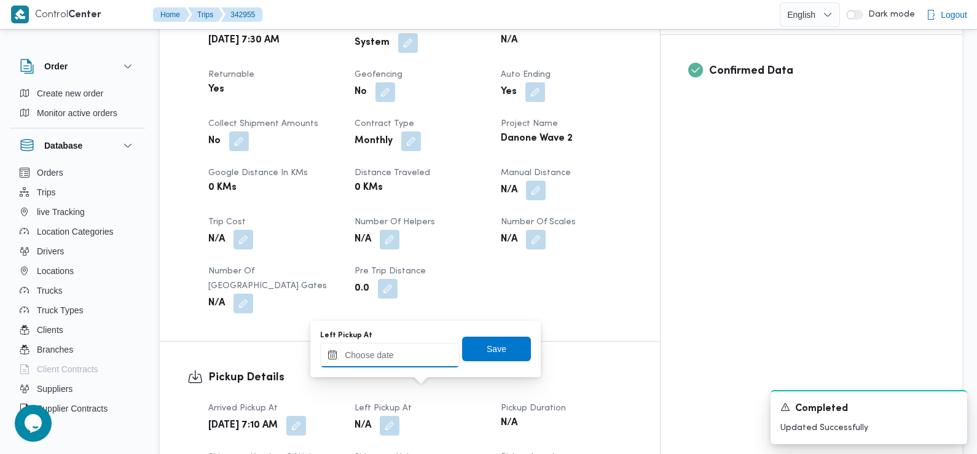
click at [398, 355] on input "Left Pickup At" at bounding box center [390, 355] width 140 height 25
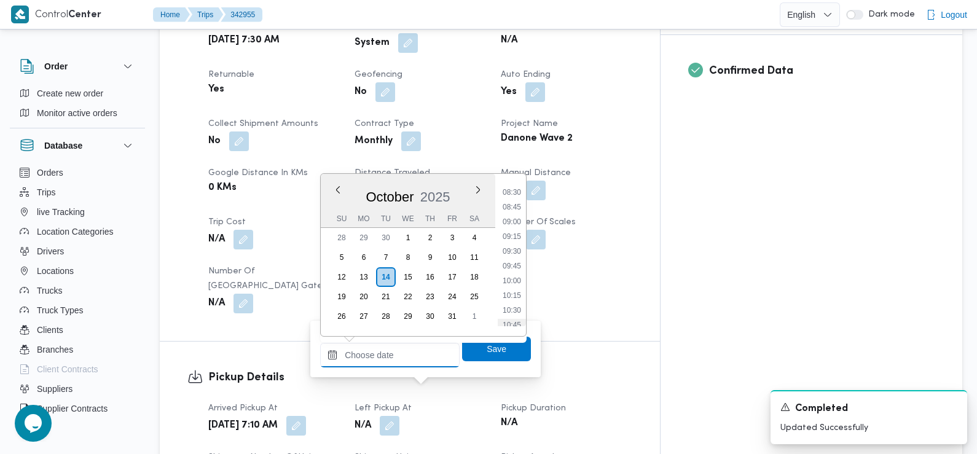
scroll to position [488, 0]
click at [516, 222] on li "08:45" at bounding box center [512, 218] width 28 height 12
type input "[DATE] 08:45"
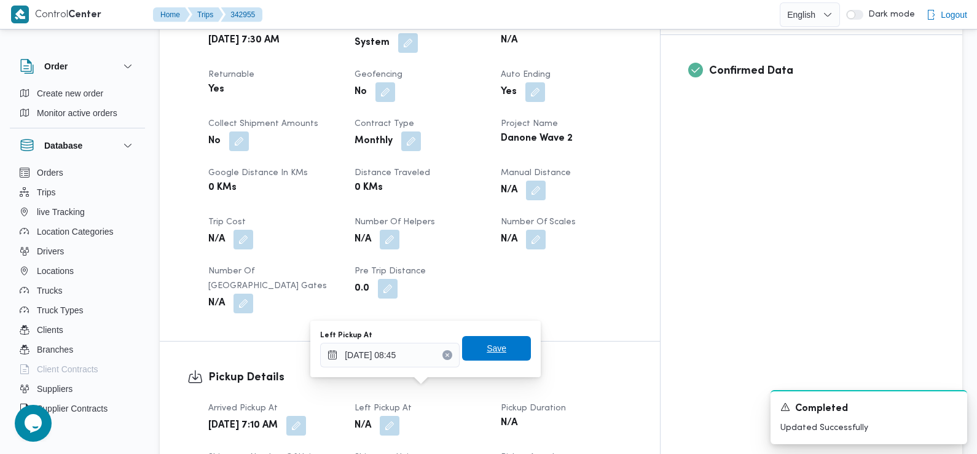
click at [505, 353] on span "Save" at bounding box center [496, 348] width 69 height 25
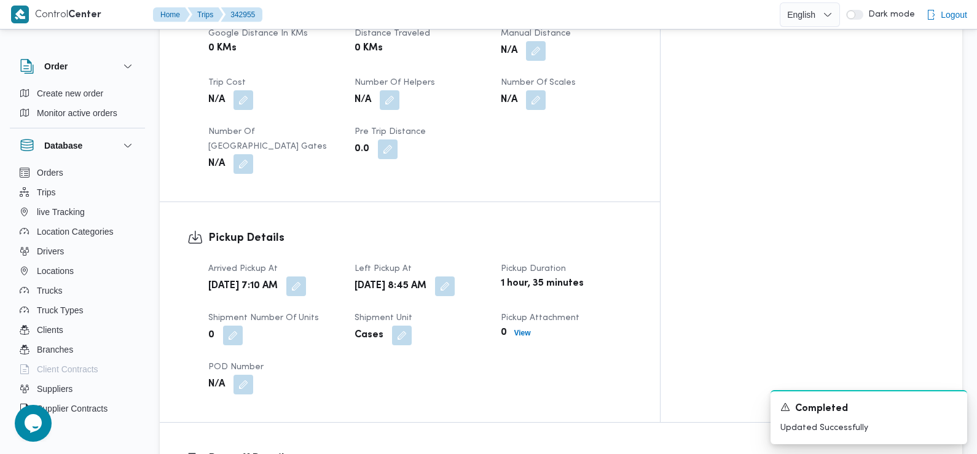
scroll to position [824, 0]
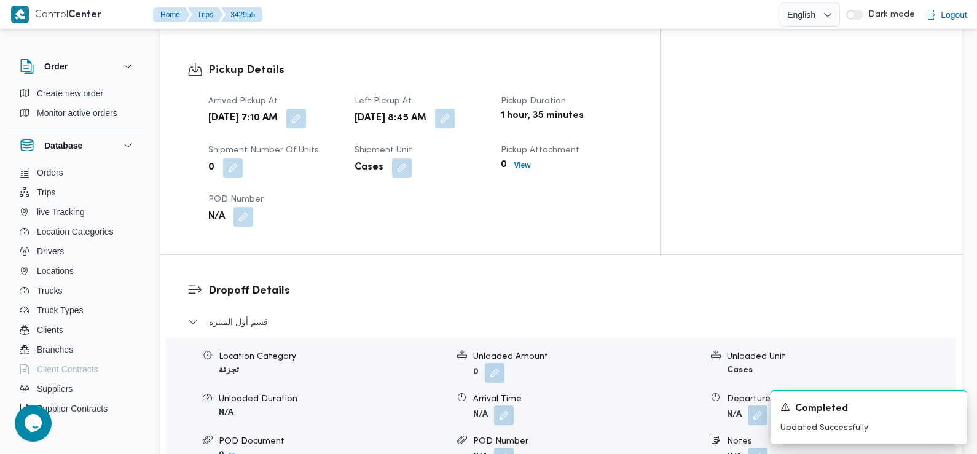
click at [505, 393] on div "Arrival Time" at bounding box center [587, 399] width 229 height 13
click at [505, 405] on button "button" at bounding box center [504, 415] width 20 height 20
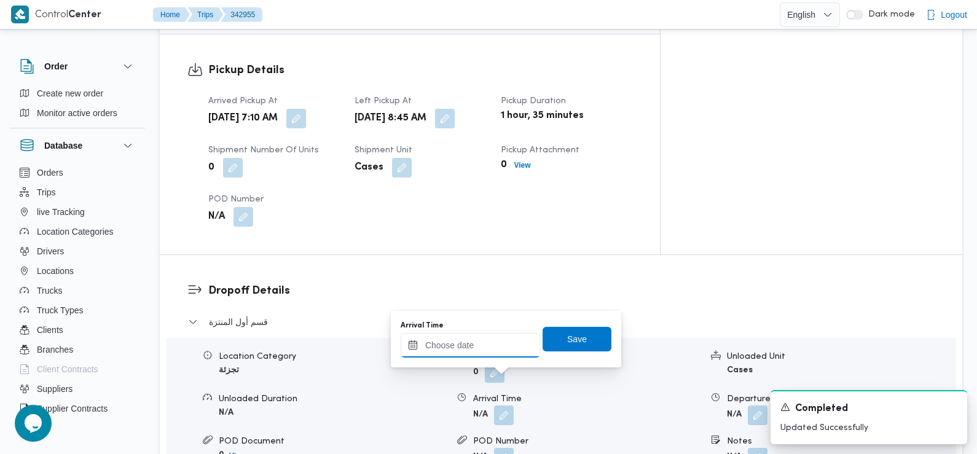
click at [475, 347] on input "Arrival Time" at bounding box center [471, 345] width 140 height 25
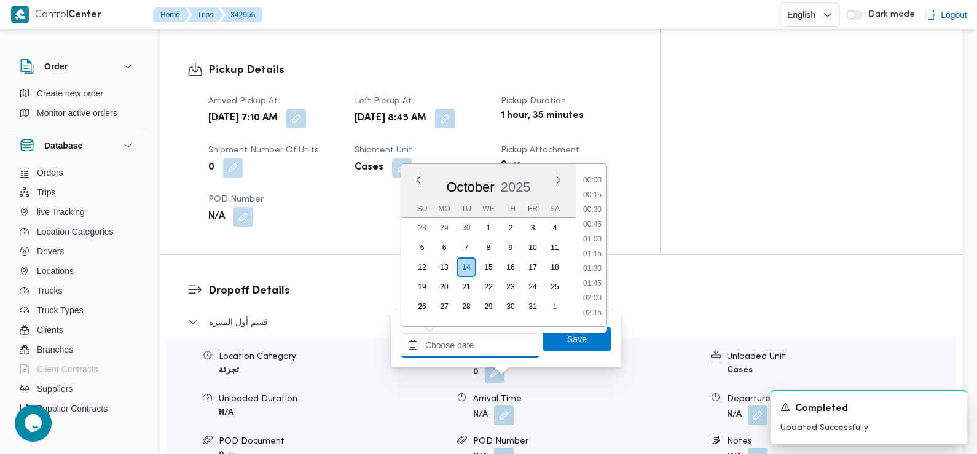
scroll to position [574, 0]
drag, startPoint x: 597, startPoint y: 182, endPoint x: 605, endPoint y: 318, distance: 136.7
click at [597, 182] on li "09:45" at bounding box center [592, 181] width 28 height 12
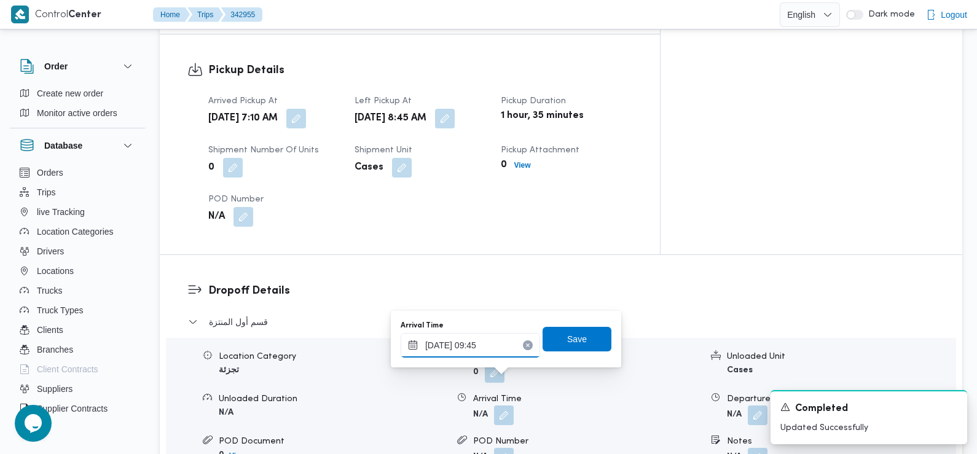
type input "[DATE] 09:45"
click at [578, 353] on div "Arrival Time [DATE] 09:45 Save" at bounding box center [506, 339] width 213 height 39
click at [570, 338] on span "Save" at bounding box center [577, 338] width 20 height 15
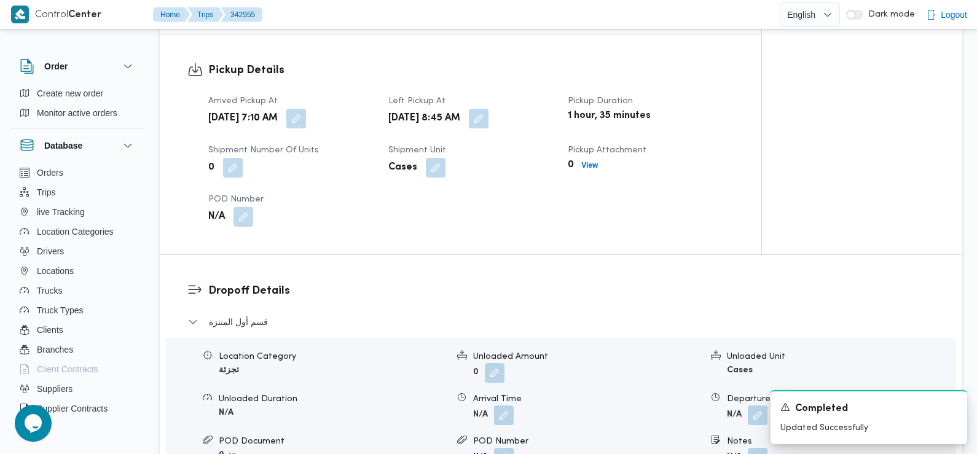
scroll to position [0, 0]
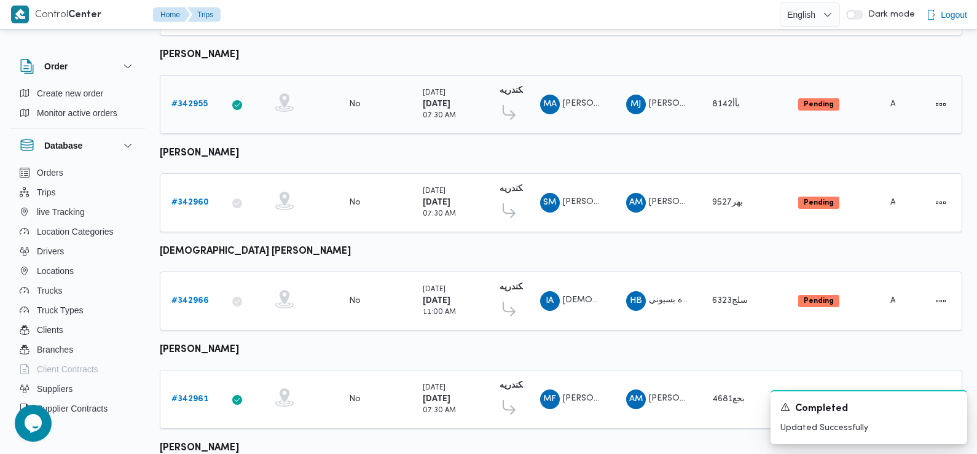
scroll to position [538, 0]
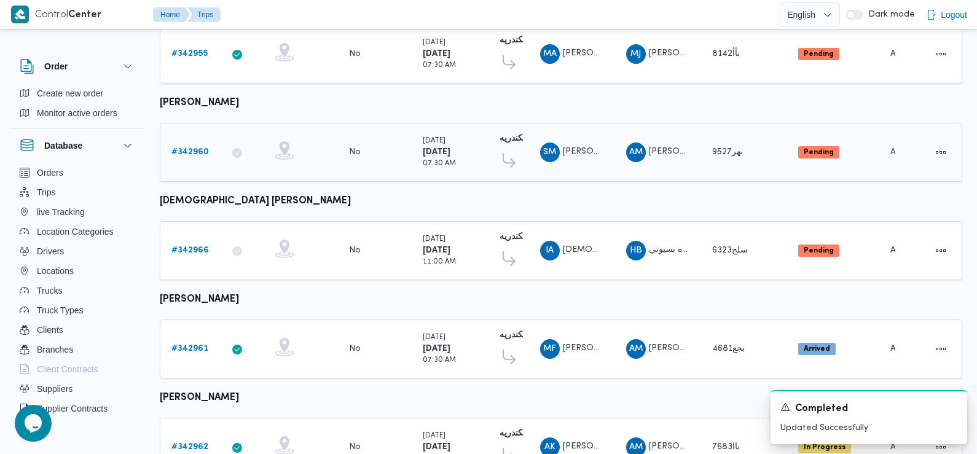
click at [194, 148] on b "# 342960" at bounding box center [189, 152] width 37 height 8
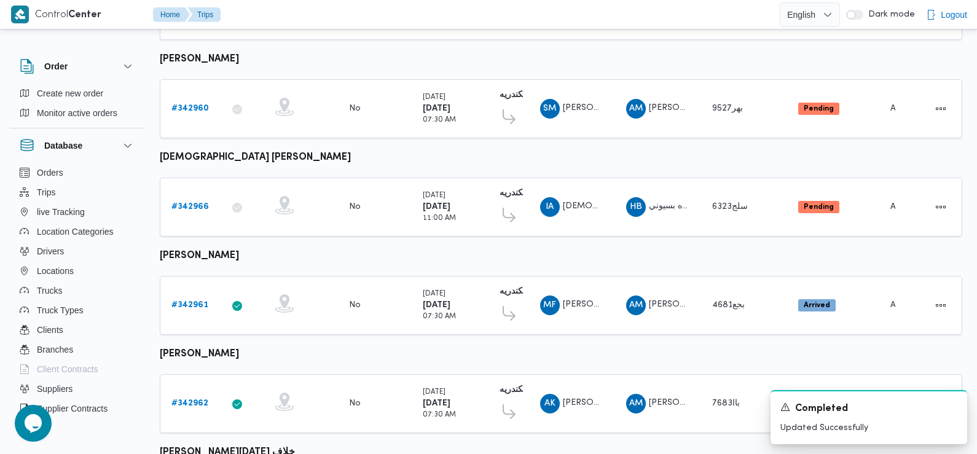
scroll to position [581, 0]
click at [192, 302] on b "# 342961" at bounding box center [189, 306] width 37 height 8
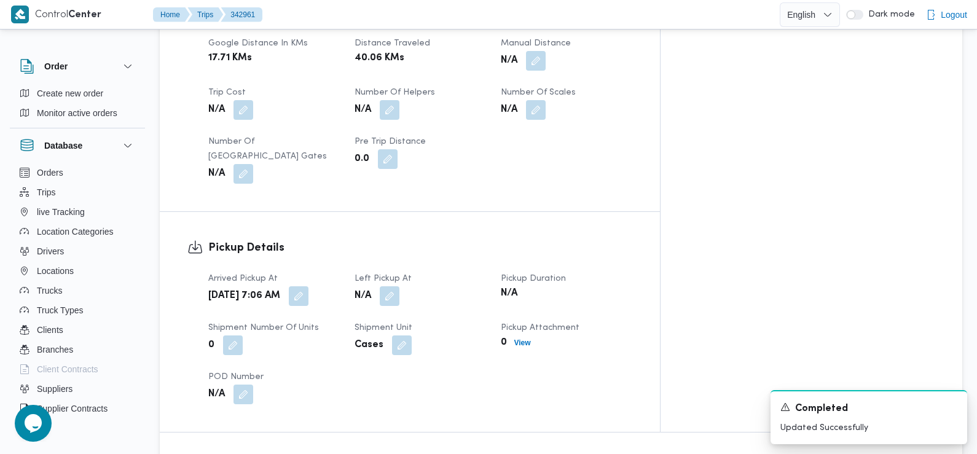
scroll to position [761, 0]
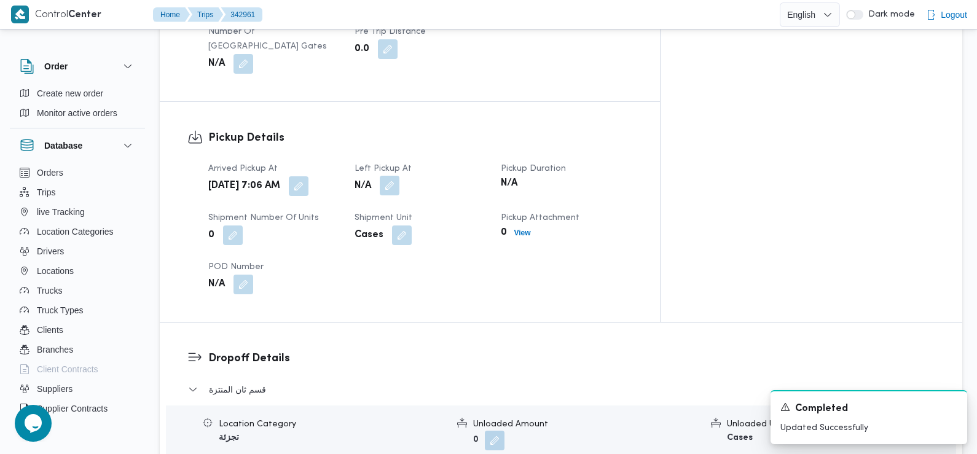
click at [400, 176] on button "button" at bounding box center [390, 186] width 20 height 20
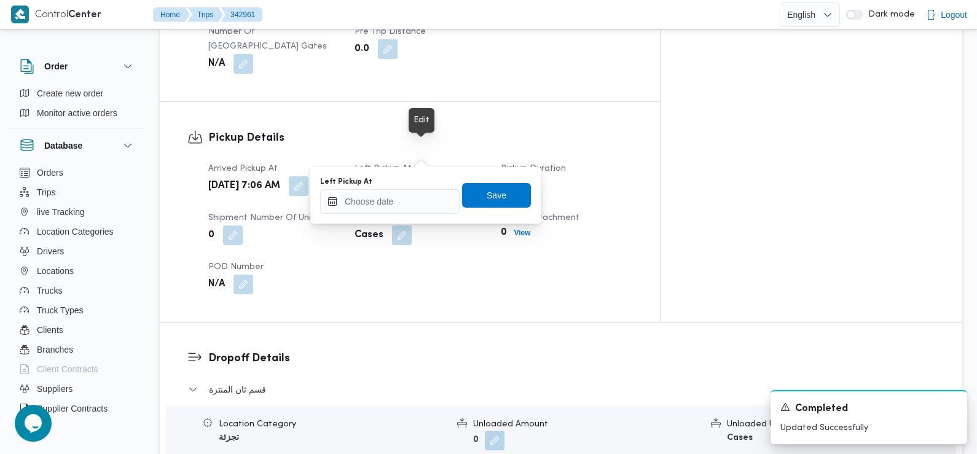
click at [400, 176] on button "button" at bounding box center [390, 186] width 20 height 20
click at [393, 203] on input "Left Pickup At" at bounding box center [390, 201] width 140 height 25
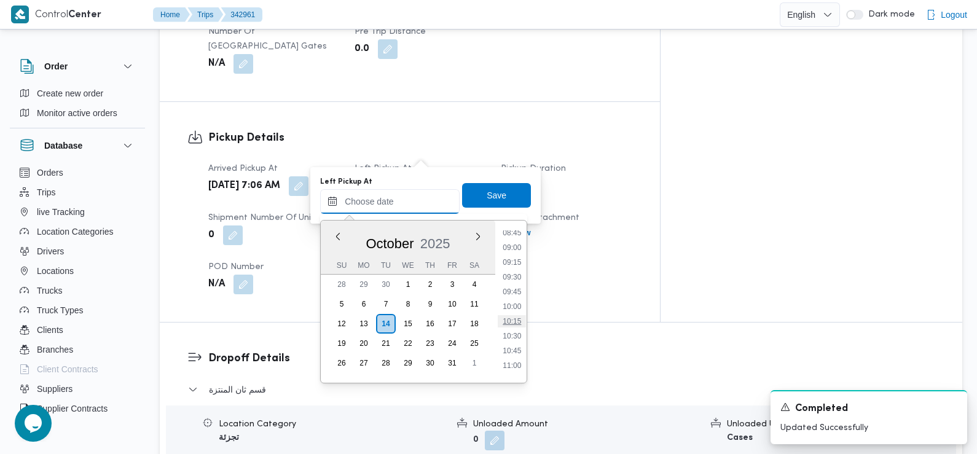
scroll to position [515, 0]
click at [518, 238] on li "08:45" at bounding box center [512, 238] width 28 height 12
type input "[DATE] 08:45"
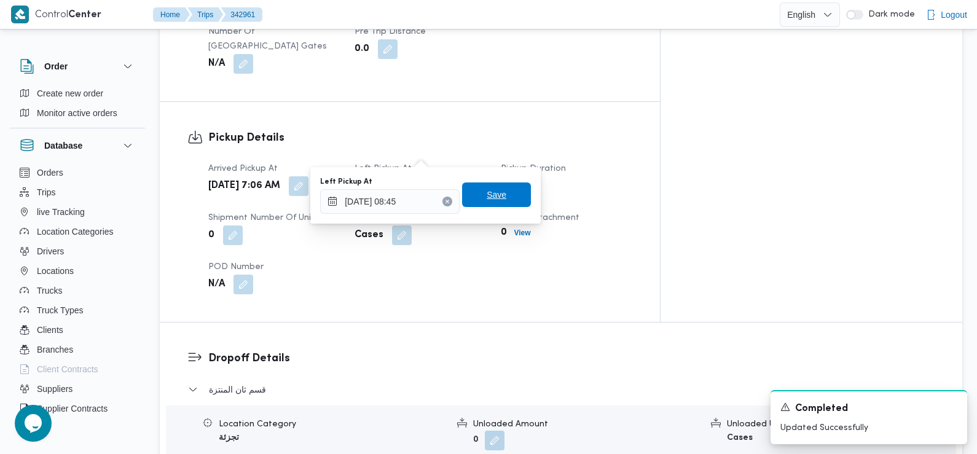
click at [505, 185] on span "Save" at bounding box center [496, 195] width 69 height 25
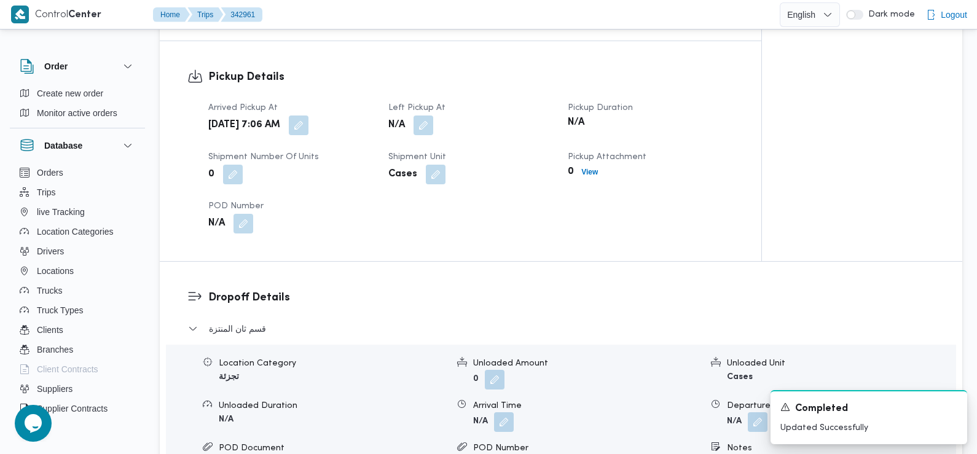
scroll to position [872, 0]
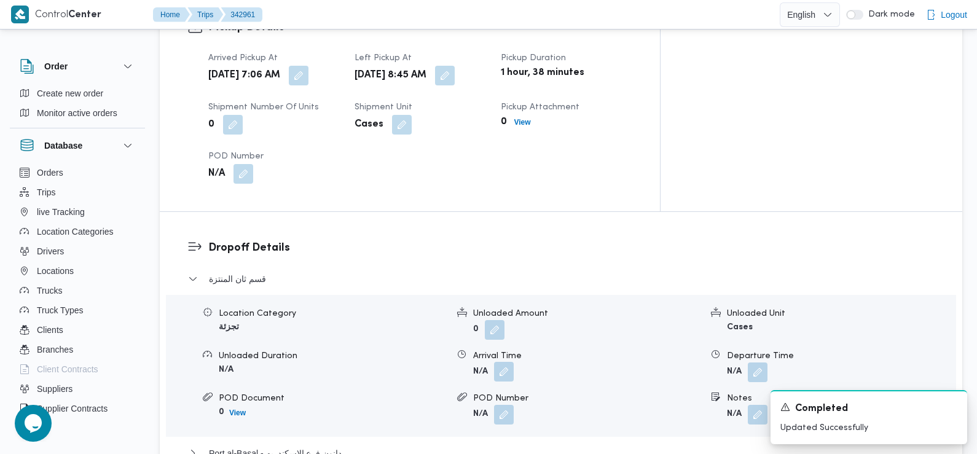
click at [505, 362] on button "button" at bounding box center [504, 372] width 20 height 20
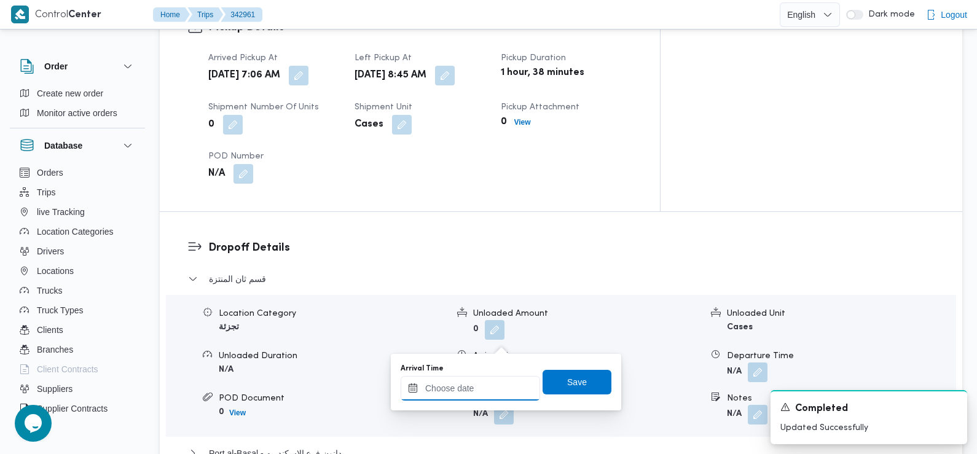
click at [503, 377] on input "Arrival Time" at bounding box center [471, 388] width 140 height 25
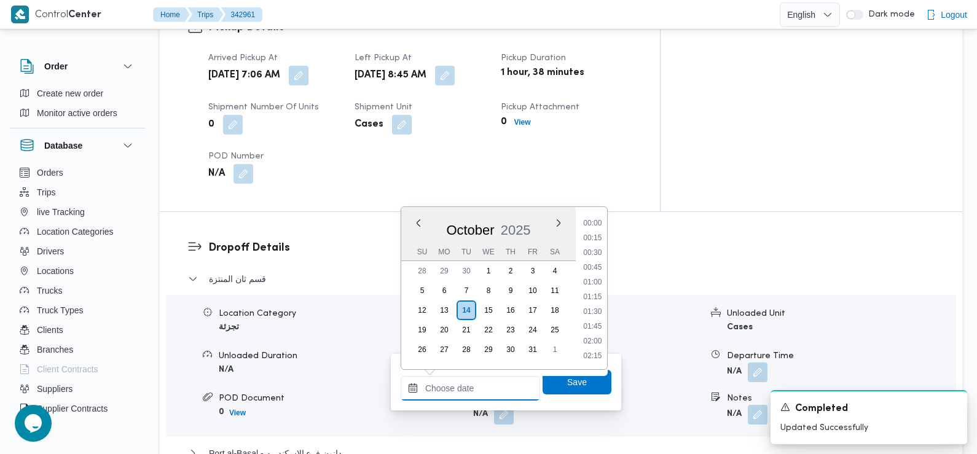
scroll to position [589, 0]
drag, startPoint x: 598, startPoint y: 226, endPoint x: 601, endPoint y: 284, distance: 58.5
click at [598, 226] on li "10:00" at bounding box center [592, 224] width 28 height 12
type input "[DATE] 10:00"
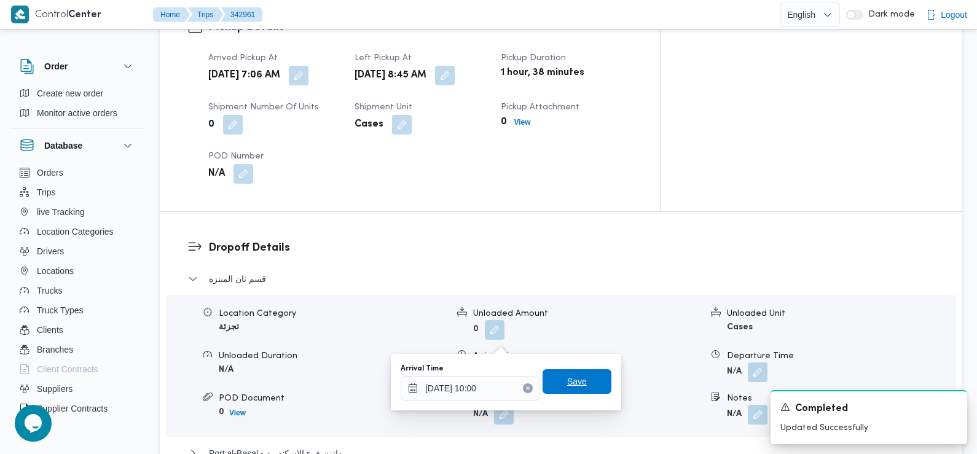
click at [582, 379] on span "Save" at bounding box center [577, 381] width 69 height 25
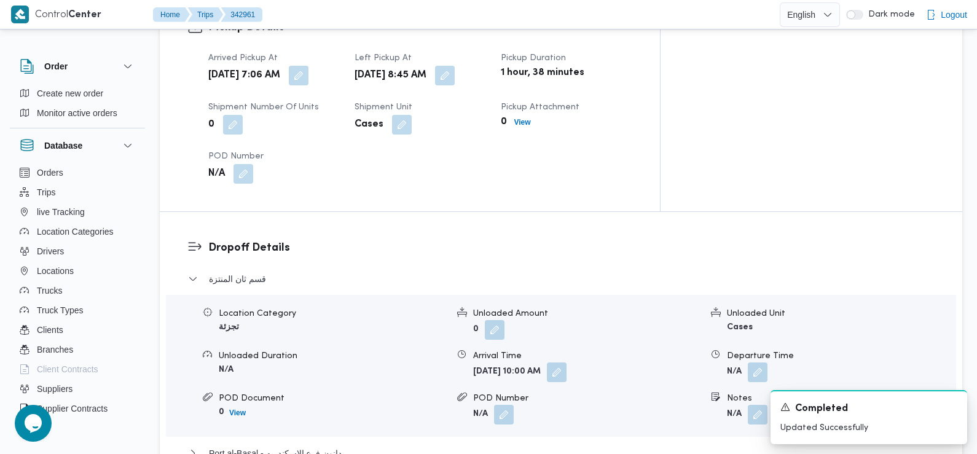
click at [360, 212] on div "Dropoff Details قسم ثان المنتزة Location Category تجزئة Unloaded Amount 0 Unloa…" at bounding box center [561, 371] width 803 height 319
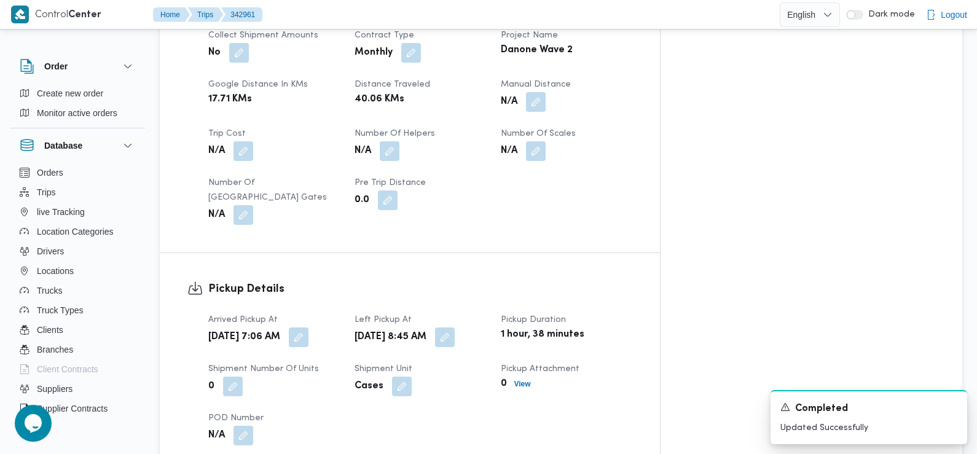
scroll to position [0, 0]
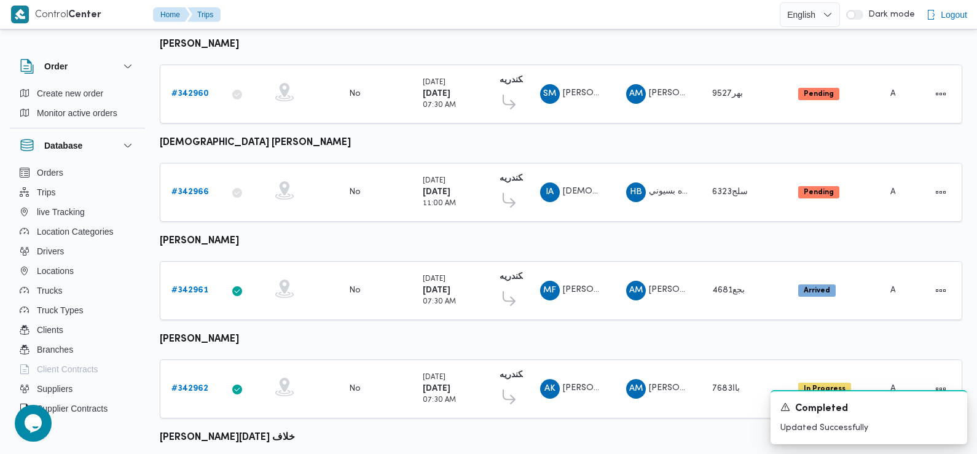
scroll to position [766, 0]
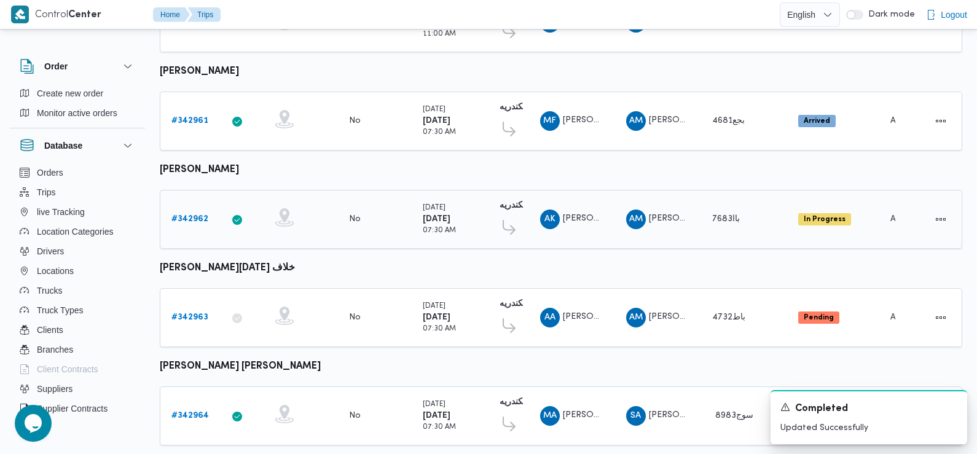
click at [196, 215] on b "# 342962" at bounding box center [189, 219] width 37 height 8
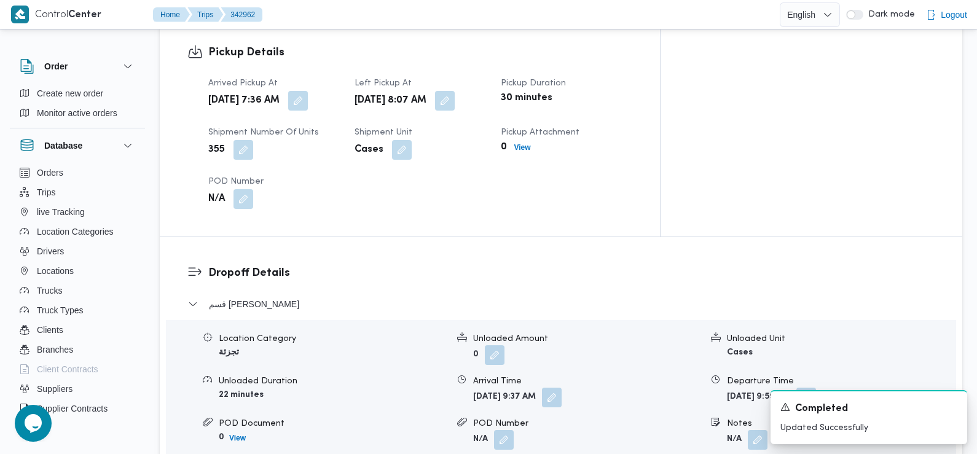
scroll to position [848, 0]
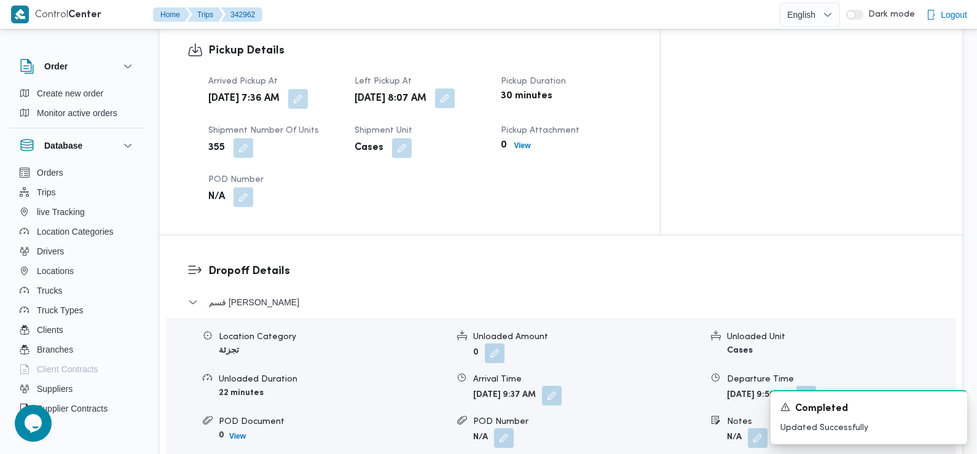
click at [455, 89] on button "button" at bounding box center [445, 99] width 20 height 20
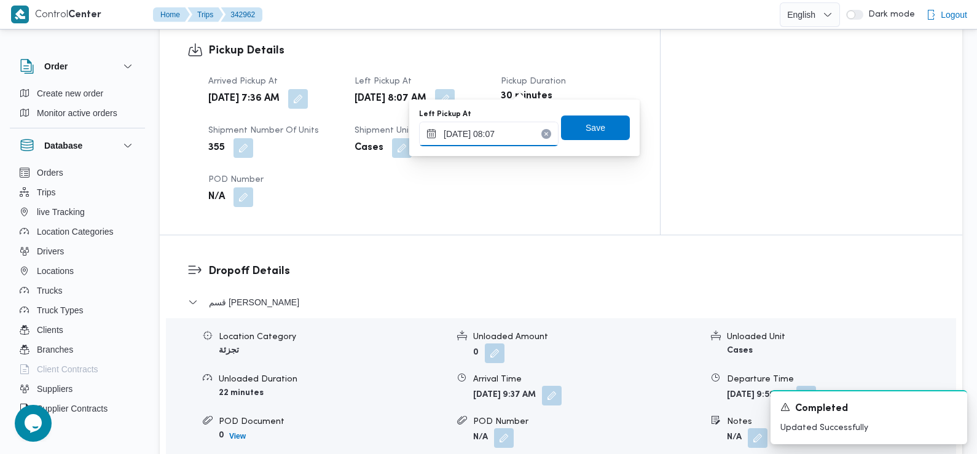
click at [498, 127] on input "[DATE] 08:07" at bounding box center [489, 134] width 140 height 25
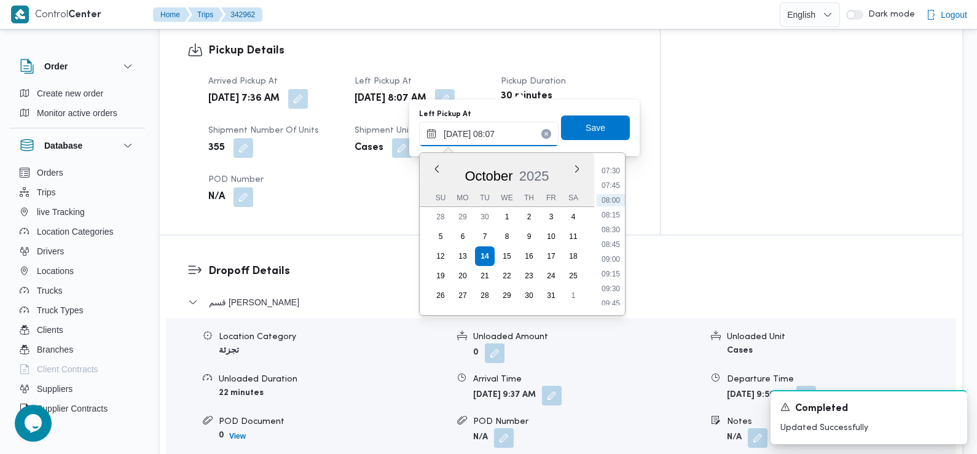
scroll to position [446, 0]
click at [612, 271] on li "09:15" at bounding box center [611, 268] width 28 height 12
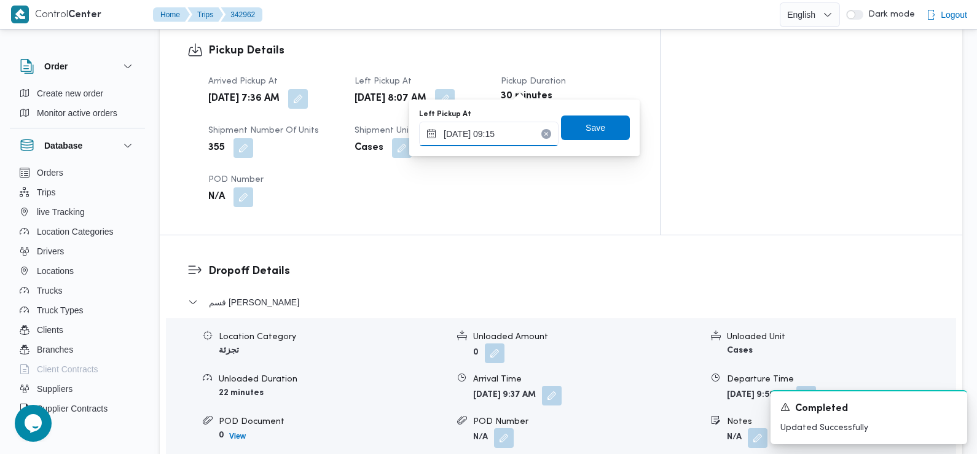
type input "[DATE] 09:15"
click at [599, 127] on span "Save" at bounding box center [595, 127] width 69 height 25
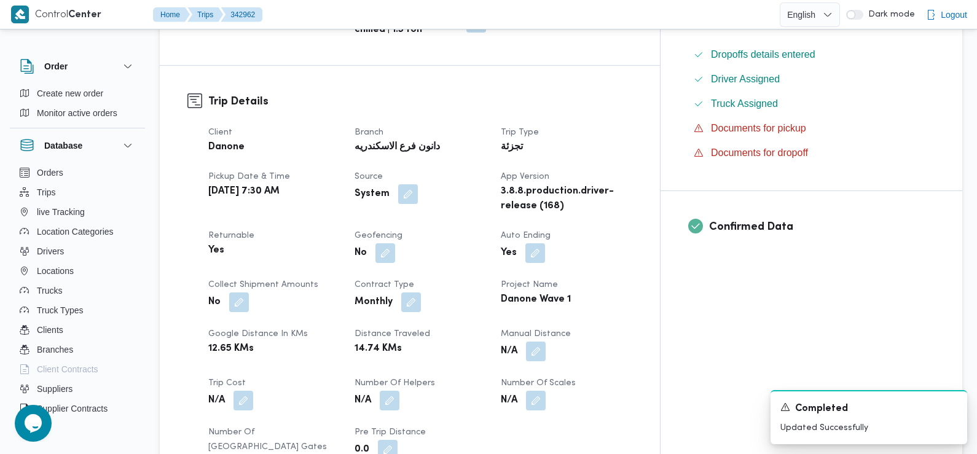
scroll to position [0, 0]
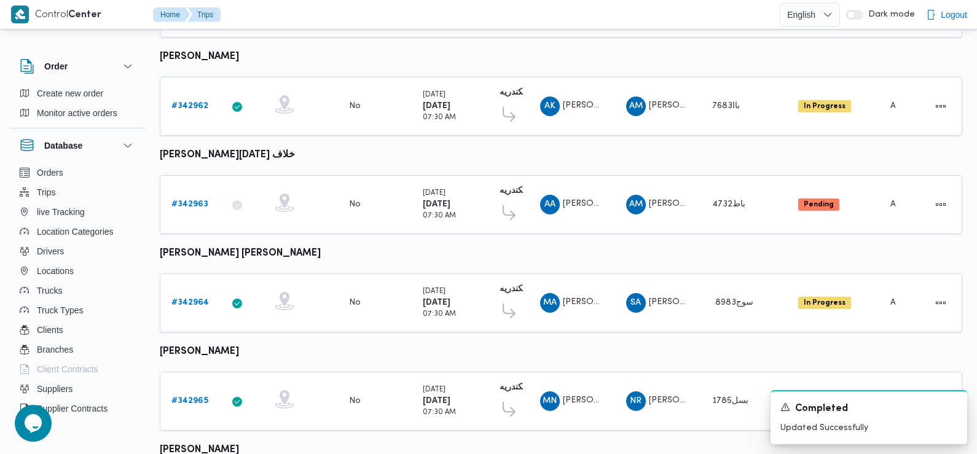
scroll to position [878, 0]
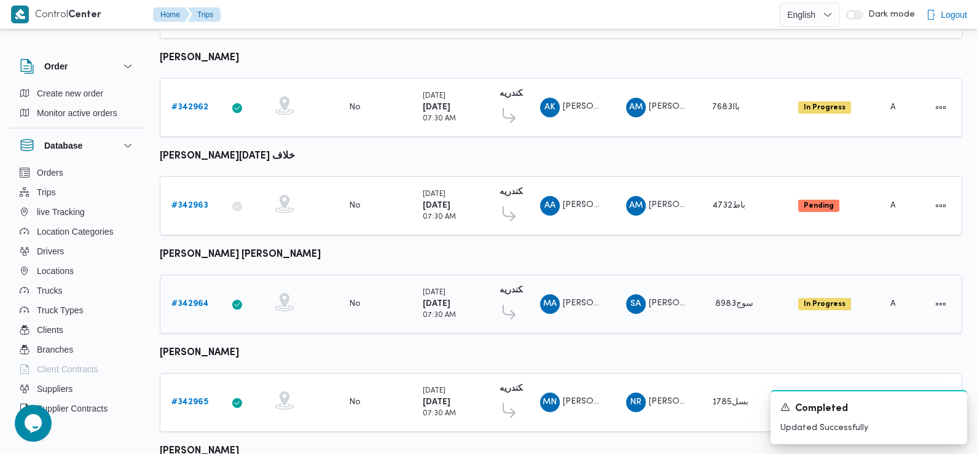
click at [194, 300] on b "# 342964" at bounding box center [189, 304] width 37 height 8
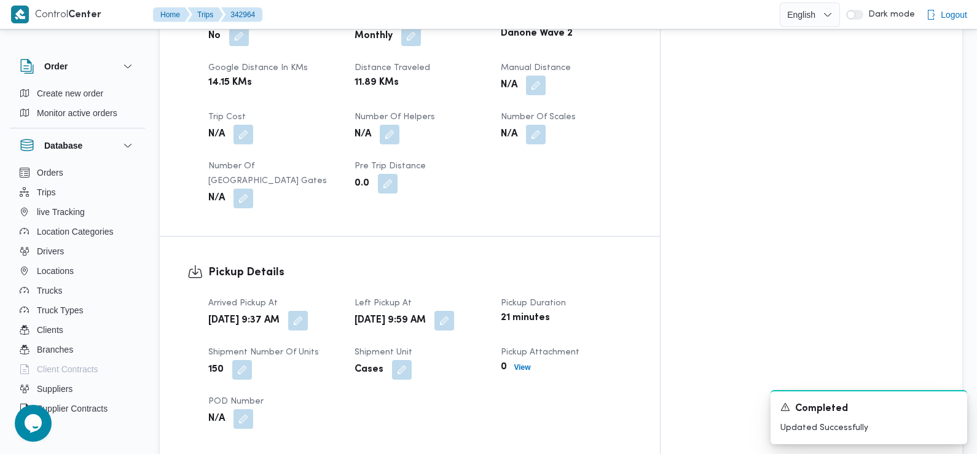
scroll to position [639, 0]
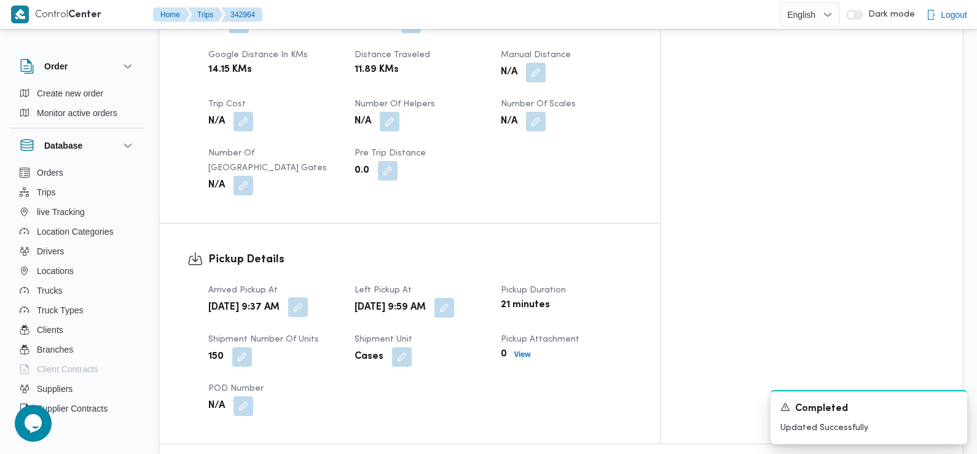
click at [308, 297] on button "button" at bounding box center [298, 307] width 20 height 20
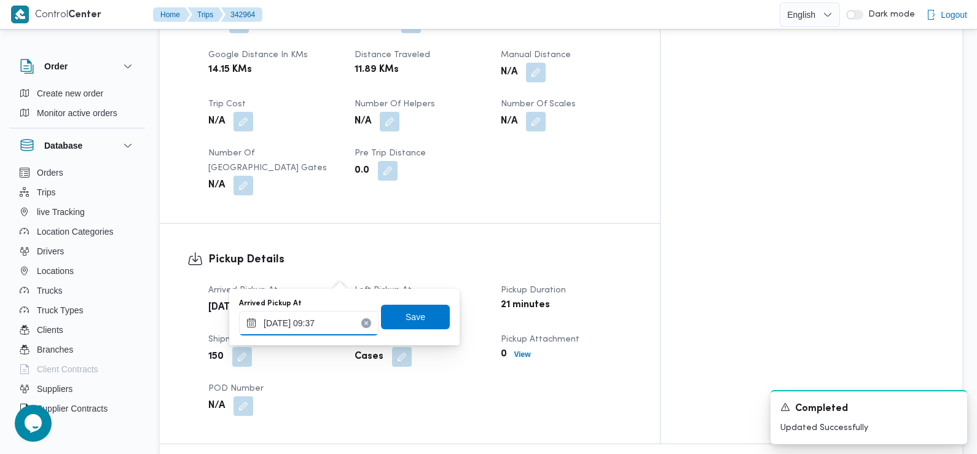
click at [326, 321] on input "[DATE] 09:37" at bounding box center [309, 323] width 140 height 25
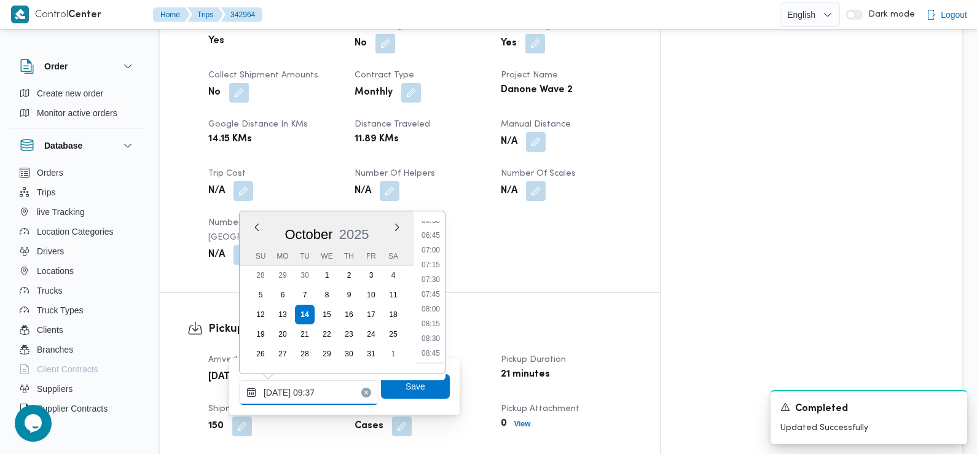
scroll to position [387, 0]
click at [430, 285] on li "07:30" at bounding box center [431, 283] width 28 height 12
type input "[DATE] 07:30"
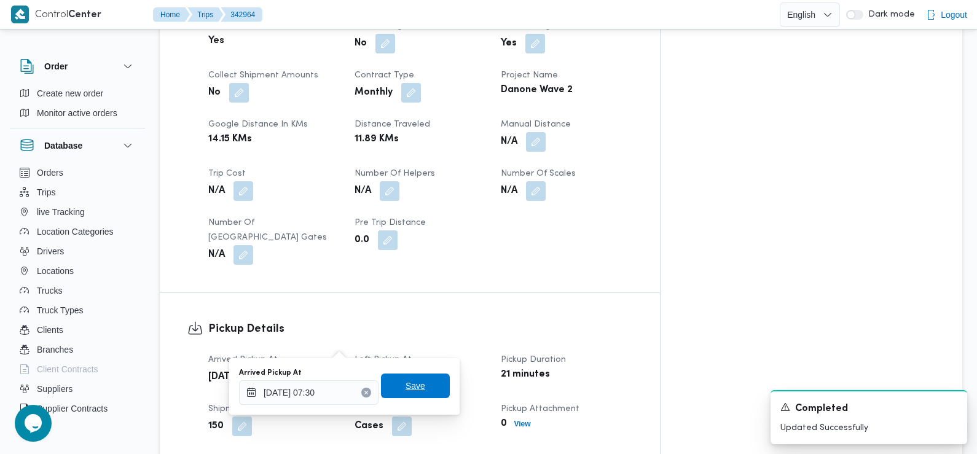
click at [407, 390] on span "Save" at bounding box center [416, 386] width 20 height 15
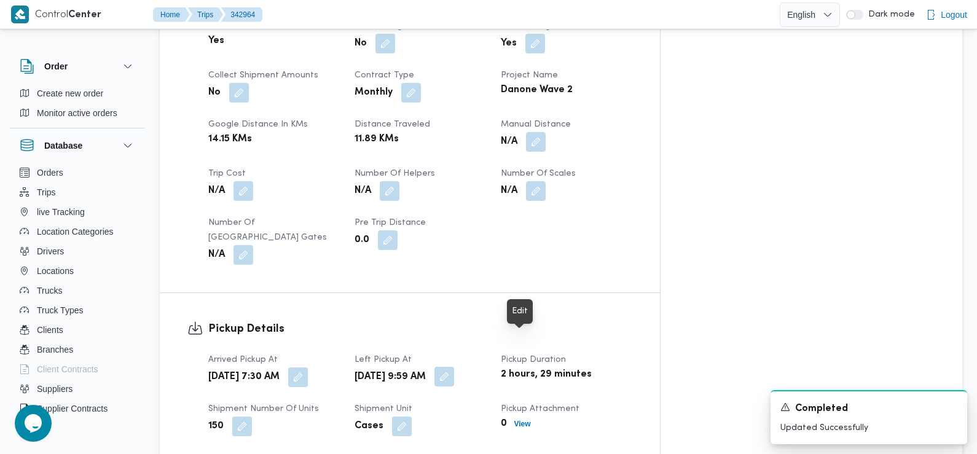
click at [454, 367] on button "button" at bounding box center [445, 377] width 20 height 20
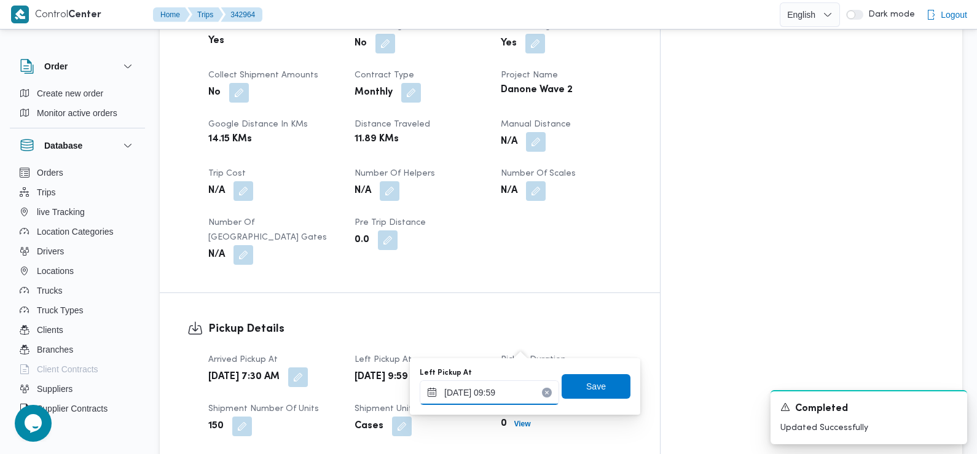
click at [492, 388] on input "[DATE] 09:59" at bounding box center [490, 392] width 140 height 25
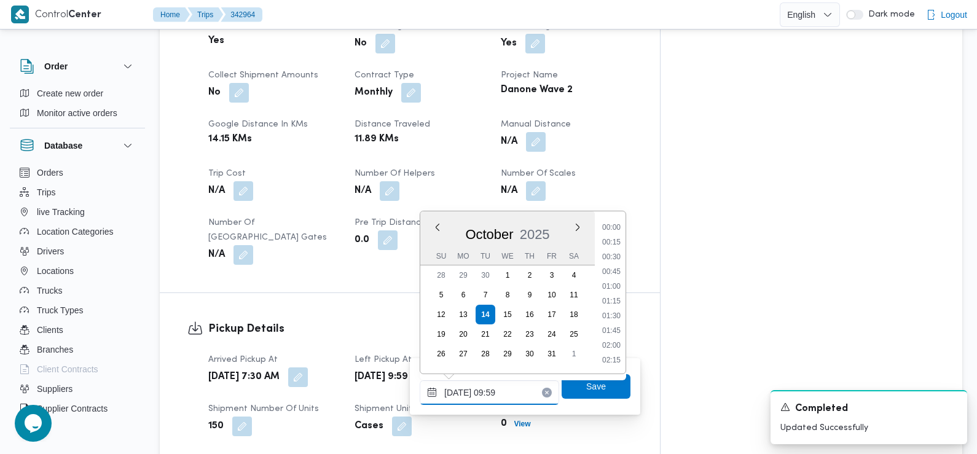
scroll to position [500, 0]
click at [617, 282] on li "09:30" at bounding box center [611, 288] width 28 height 12
type input "[DATE] 09:30"
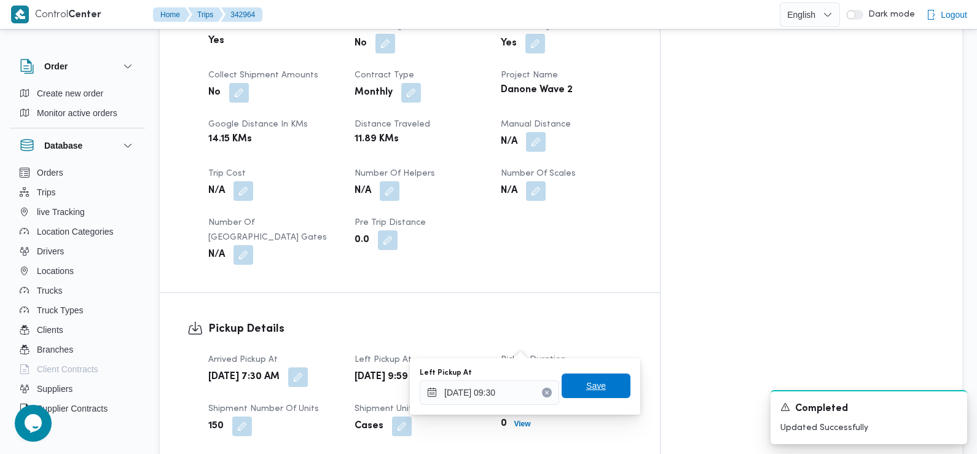
click at [586, 385] on span "Save" at bounding box center [596, 386] width 20 height 15
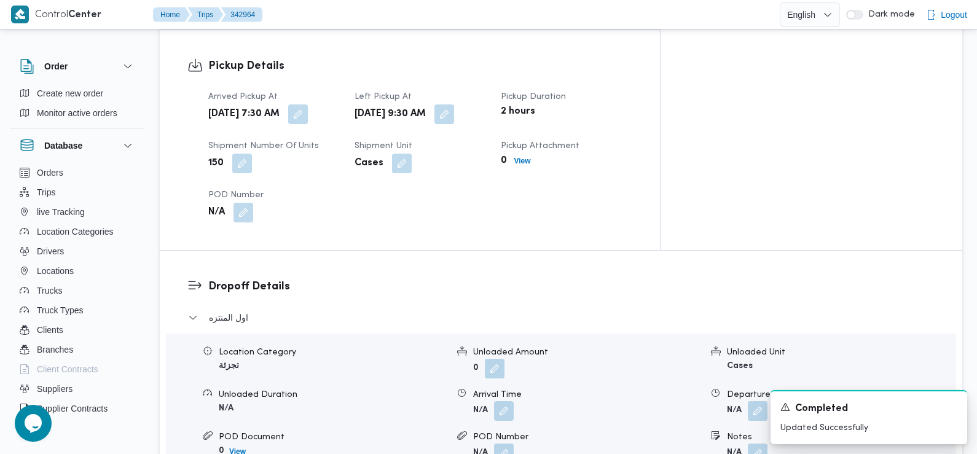
scroll to position [836, 0]
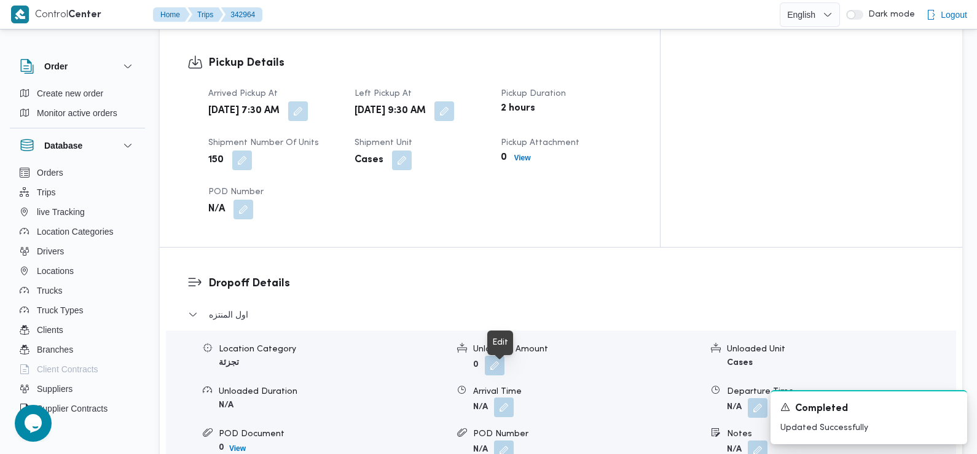
click at [506, 398] on button "button" at bounding box center [504, 408] width 20 height 20
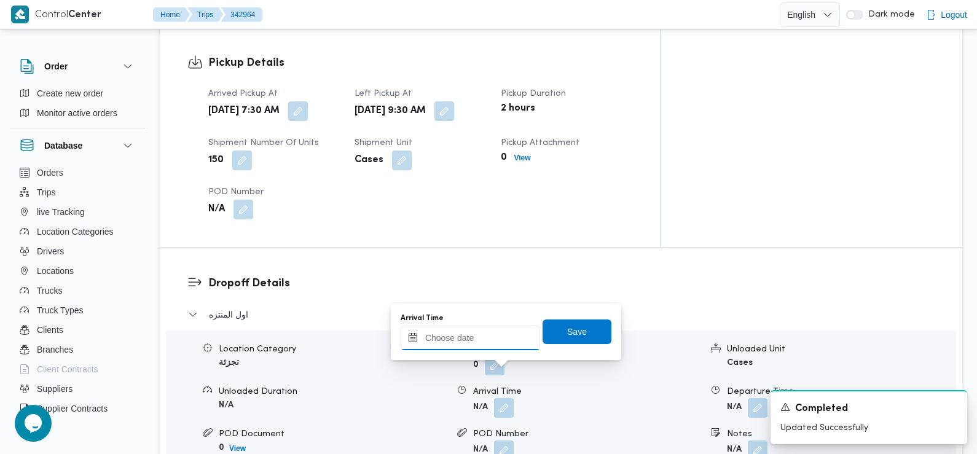
click at [502, 337] on input "Arrival Time" at bounding box center [471, 338] width 140 height 25
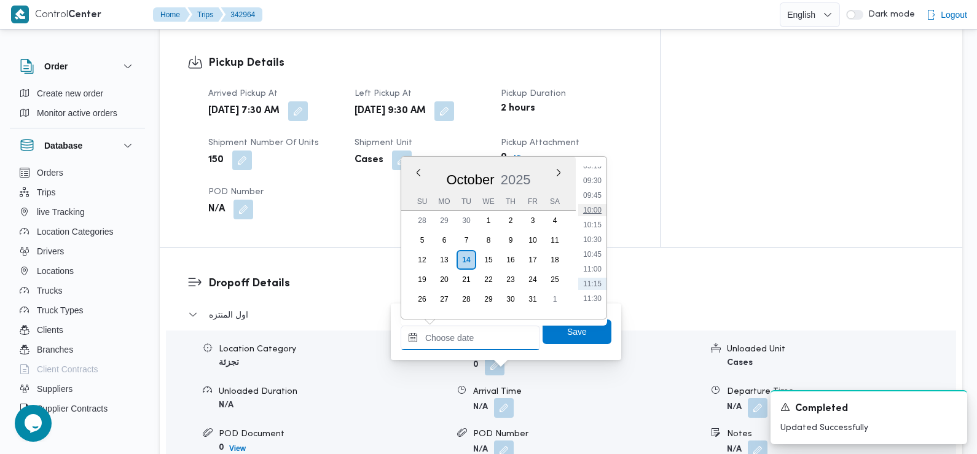
scroll to position [548, 0]
click at [589, 202] on li "09:45" at bounding box center [592, 200] width 28 height 12
type input "[DATE] 09:45"
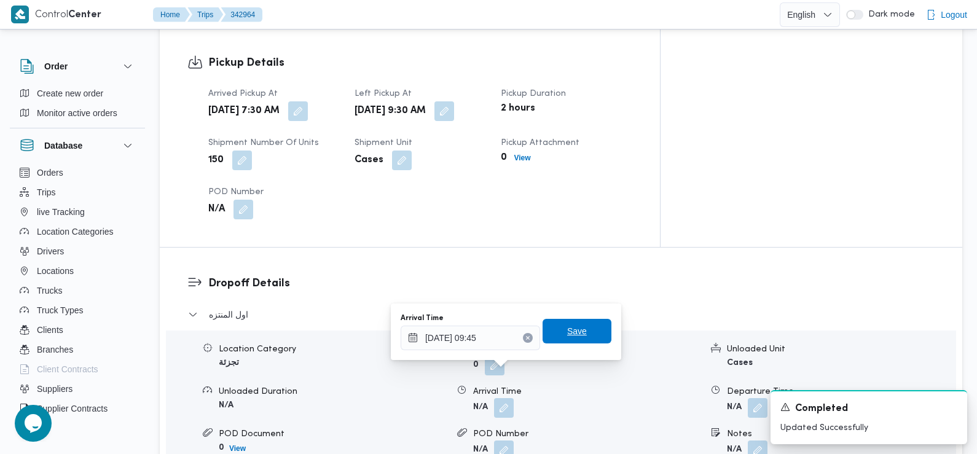
click at [567, 326] on span "Save" at bounding box center [577, 331] width 20 height 15
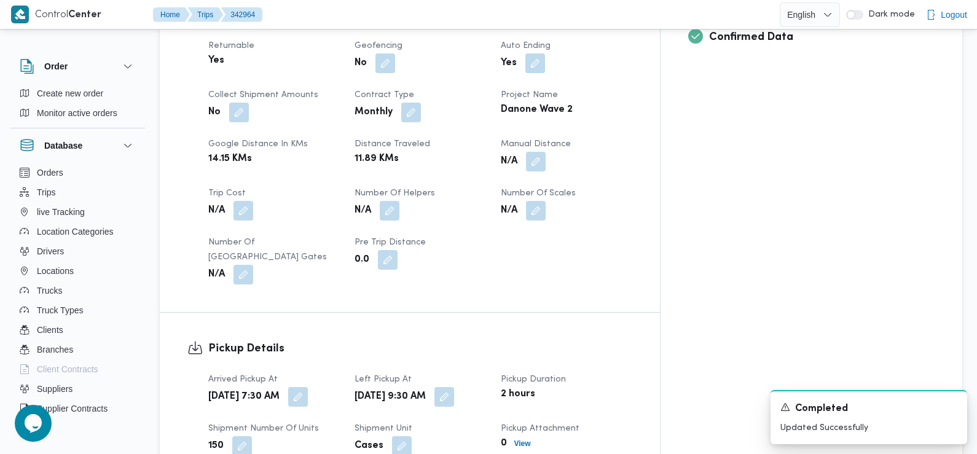
scroll to position [0, 0]
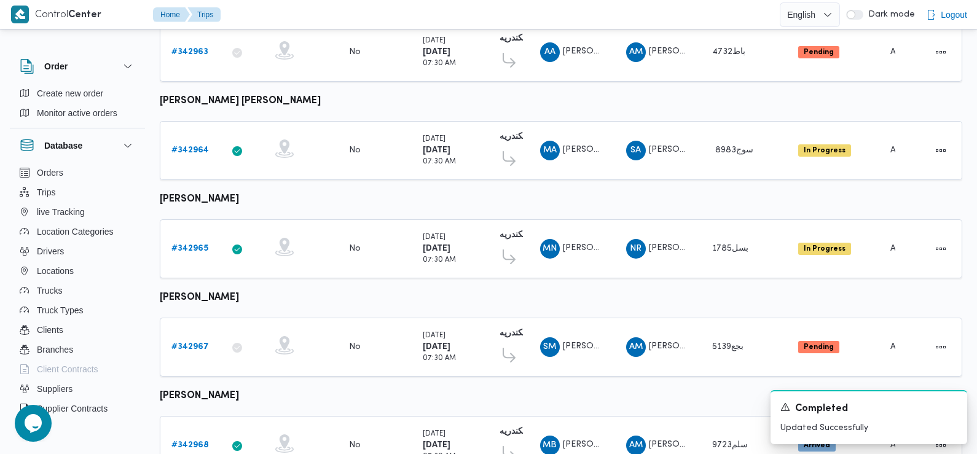
scroll to position [1079, 0]
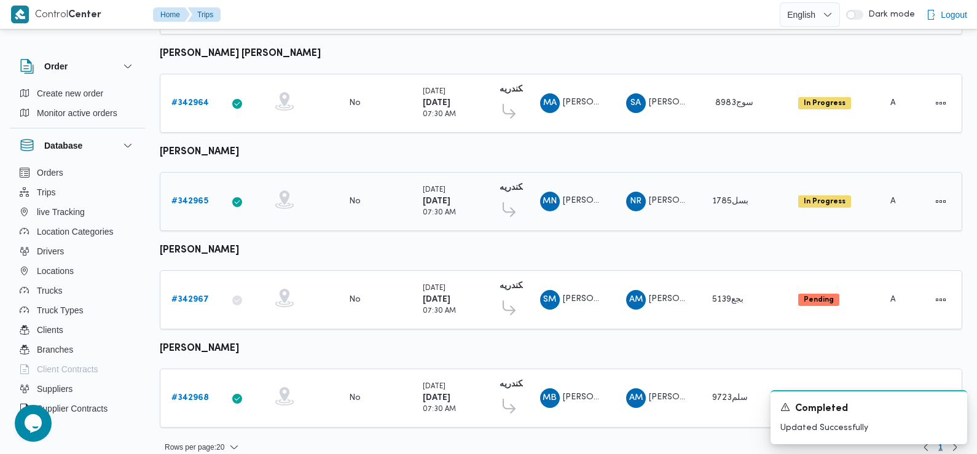
click at [192, 197] on b "# 342965" at bounding box center [189, 201] width 37 height 8
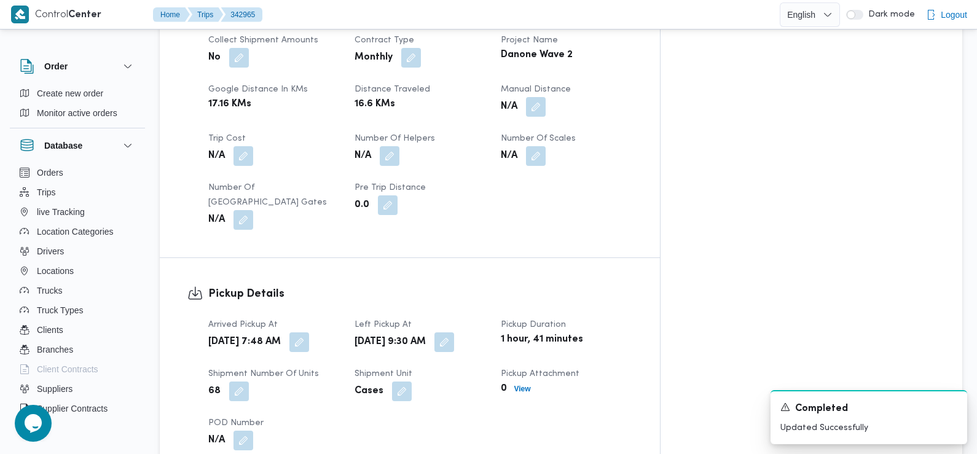
scroll to position [607, 0]
click at [309, 330] on button "button" at bounding box center [300, 340] width 20 height 20
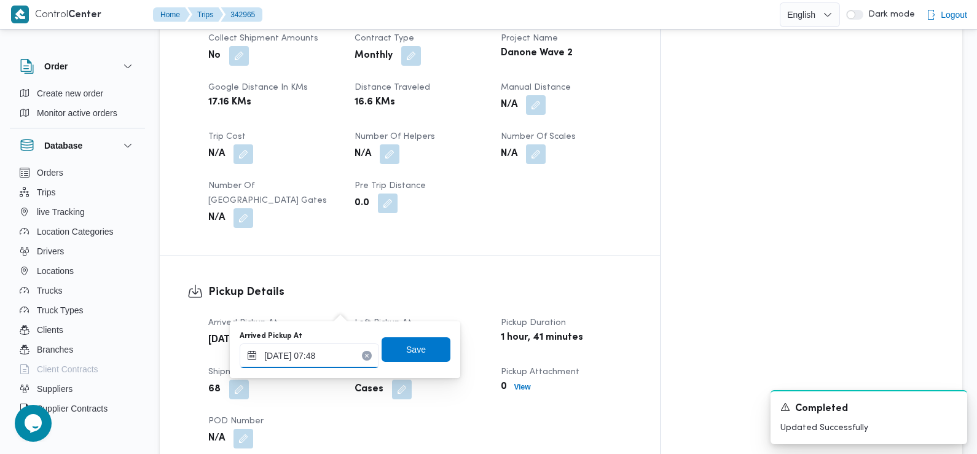
click at [336, 356] on input "[DATE] 07:48" at bounding box center [310, 356] width 140 height 25
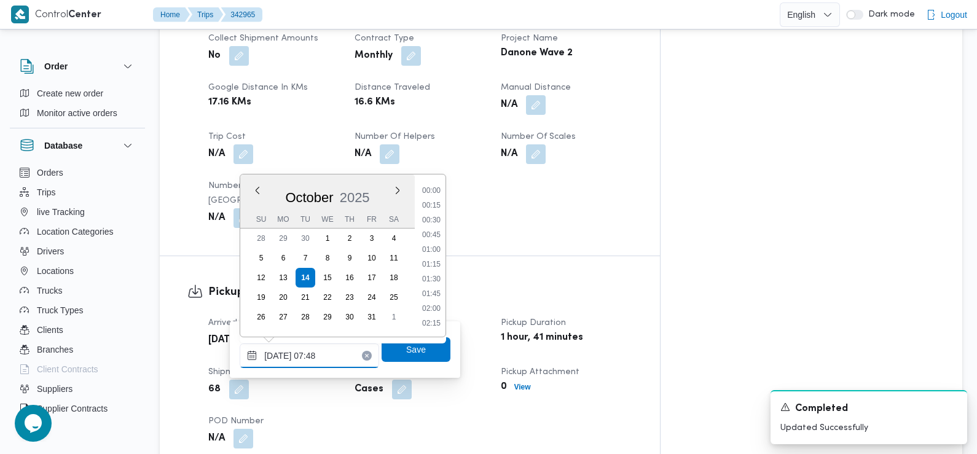
scroll to position [382, 0]
click at [430, 253] on li "07:30" at bounding box center [431, 251] width 28 height 12
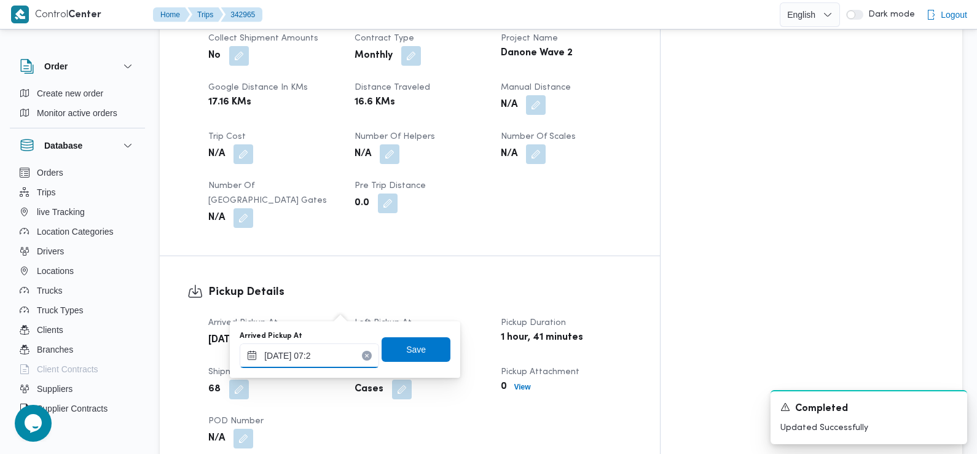
type input "[DATE] 07:20"
click at [412, 349] on span "Save" at bounding box center [416, 349] width 20 height 15
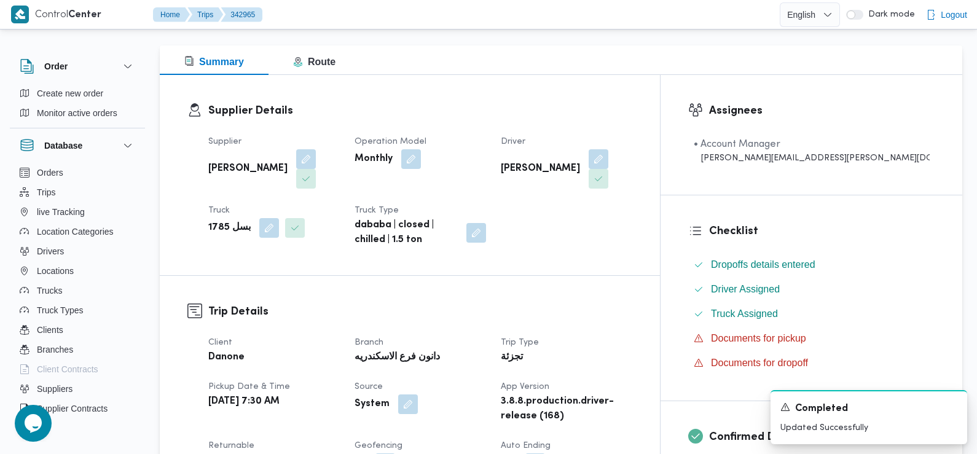
scroll to position [0, 0]
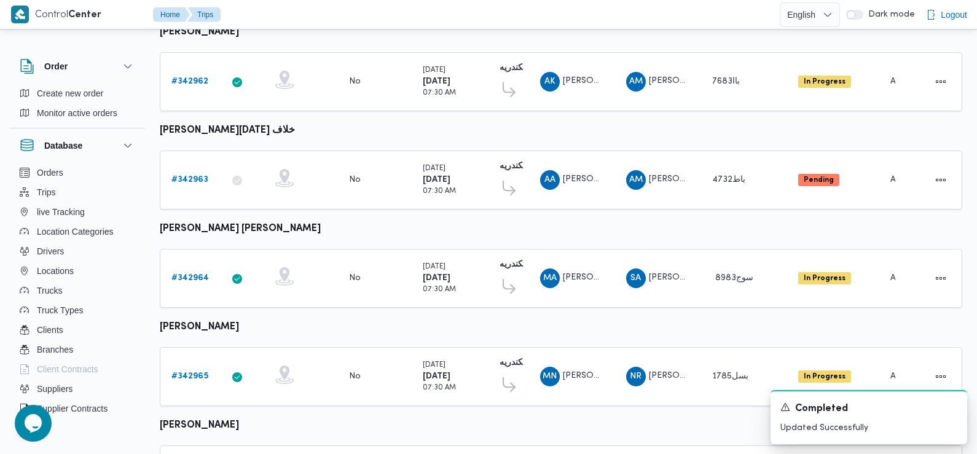
scroll to position [1079, 0]
